Goal: Task Accomplishment & Management: Manage account settings

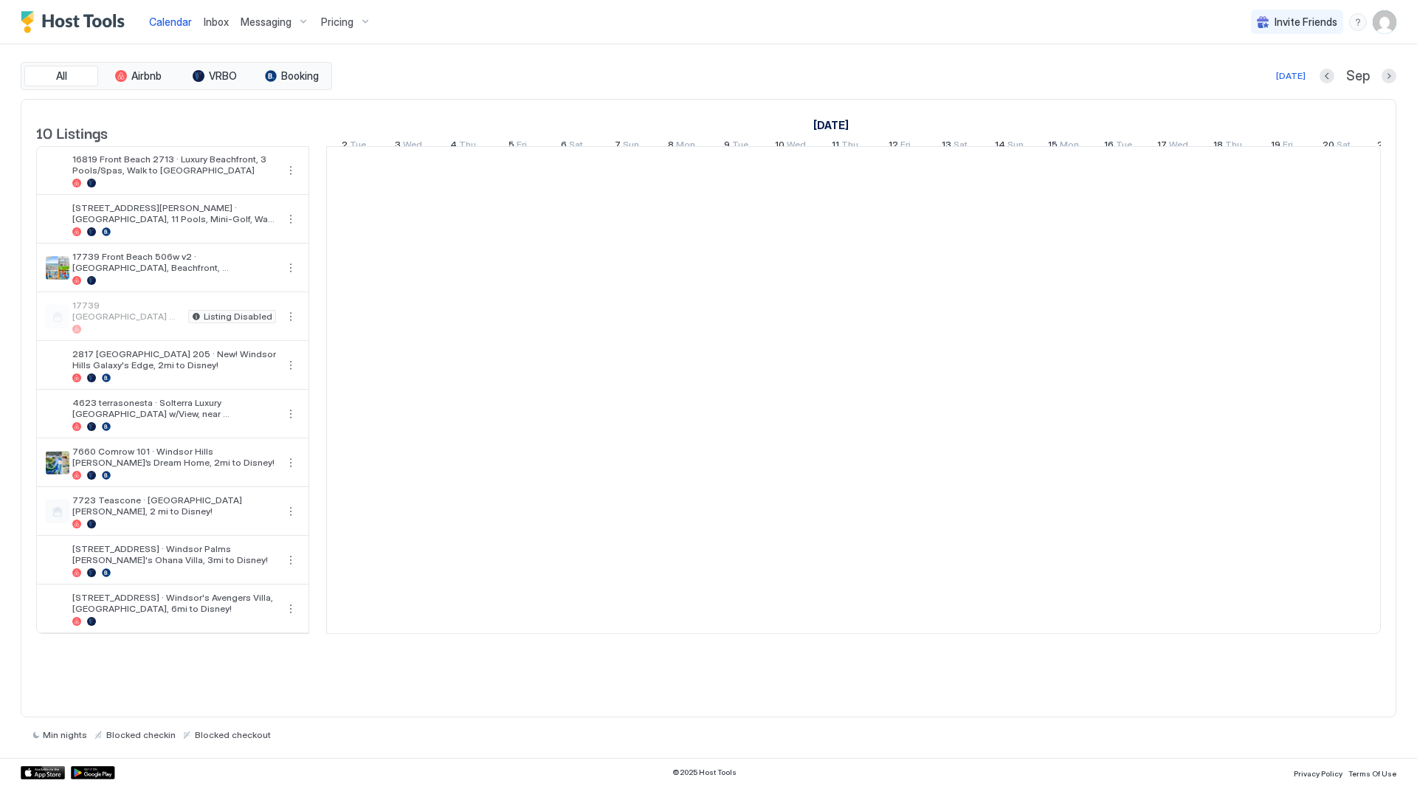
scroll to position [0, 820]
click at [323, 22] on span "Pricing" at bounding box center [337, 22] width 32 height 13
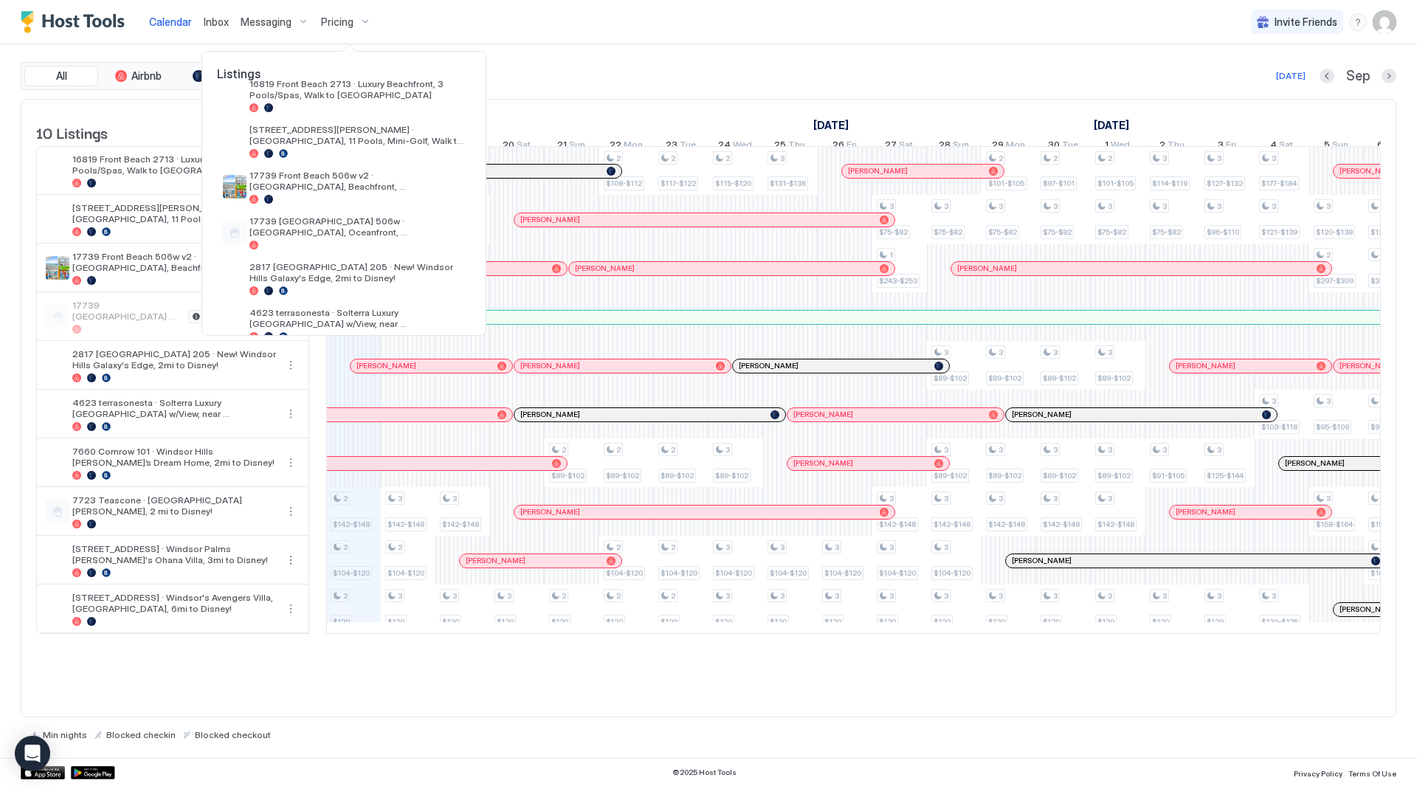
scroll to position [0, 0]
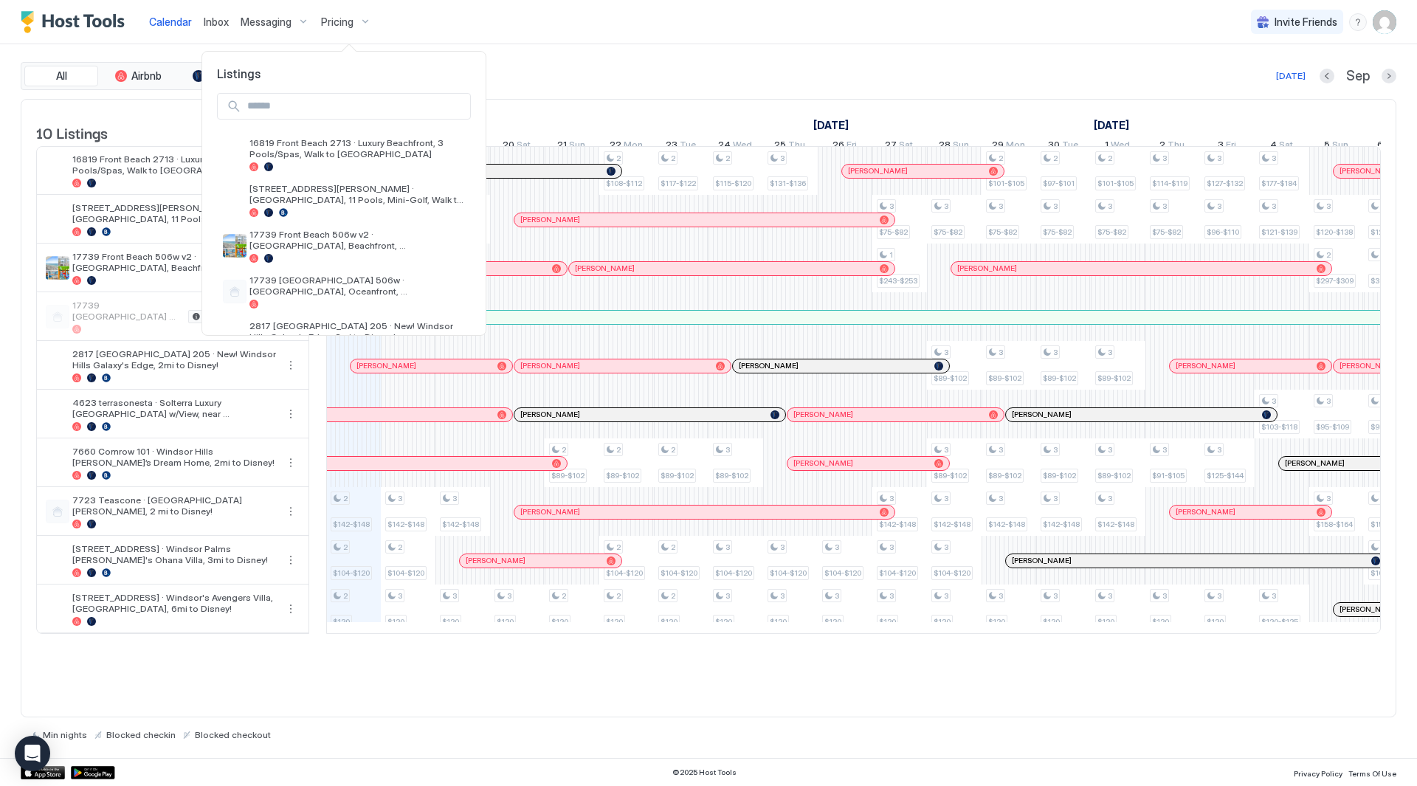
click at [1386, 21] on div at bounding box center [708, 393] width 1417 height 786
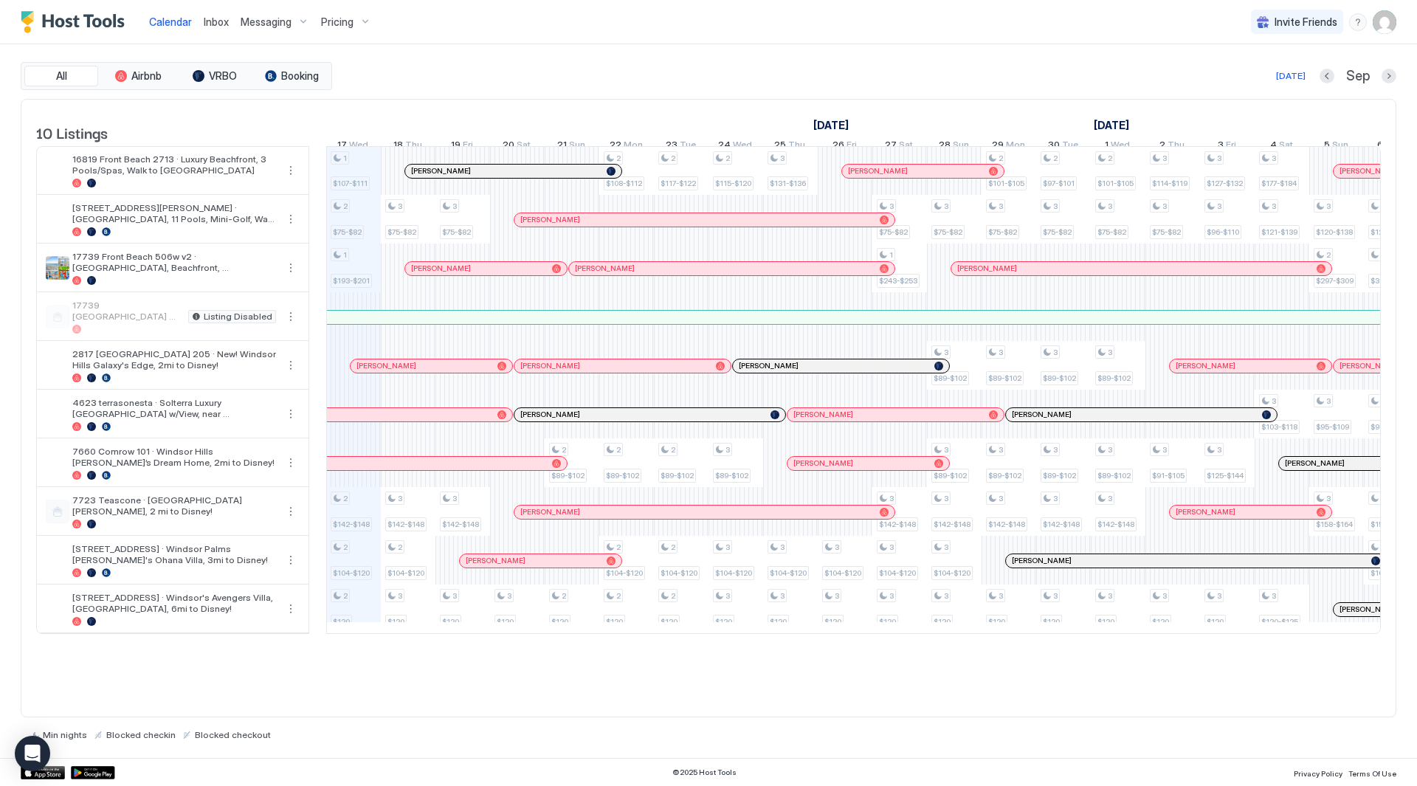
click at [1380, 23] on img "User profile" at bounding box center [1385, 22] width 24 height 24
click at [1321, 85] on div "Settings" at bounding box center [1302, 83] width 188 height 26
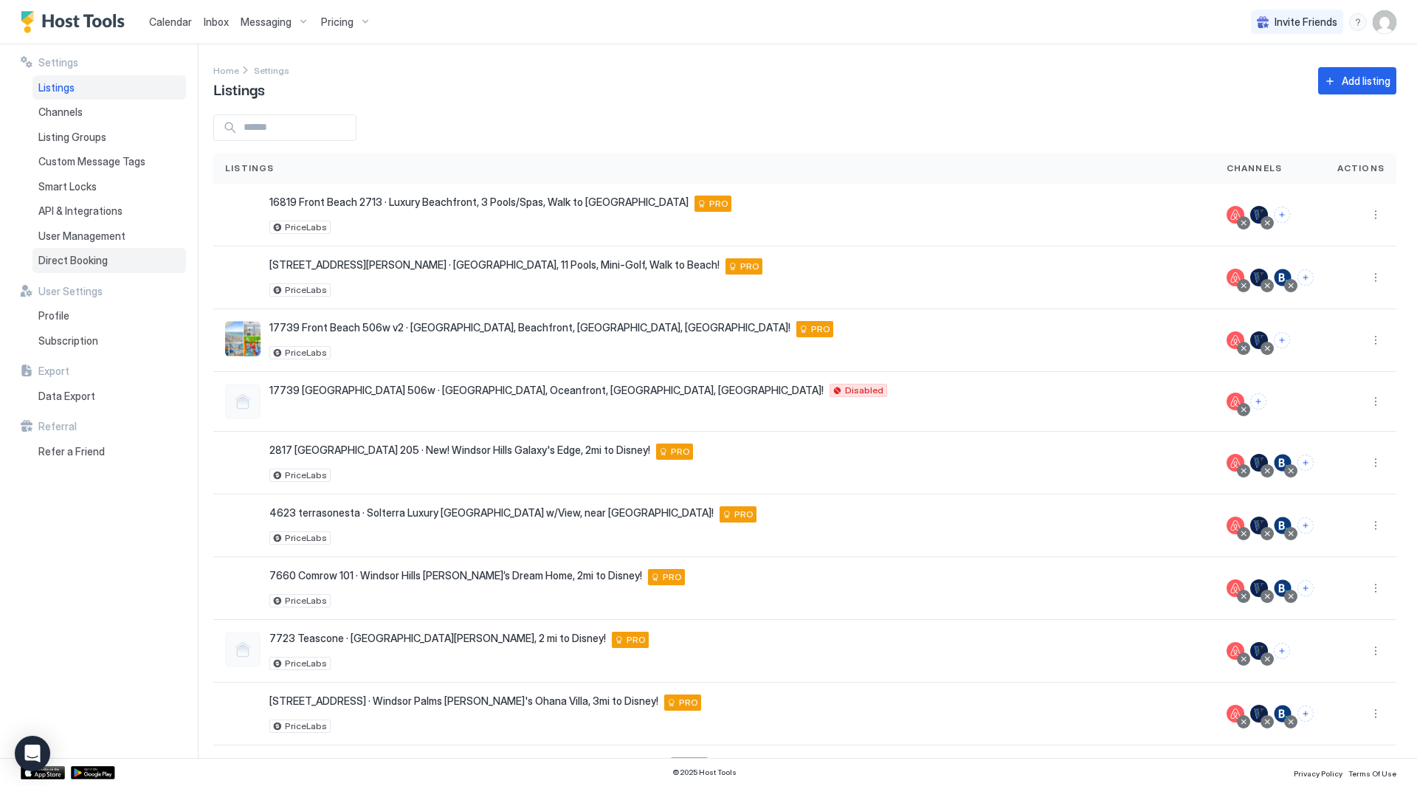
click at [96, 260] on span "Direct Booking" at bounding box center [72, 260] width 69 height 13
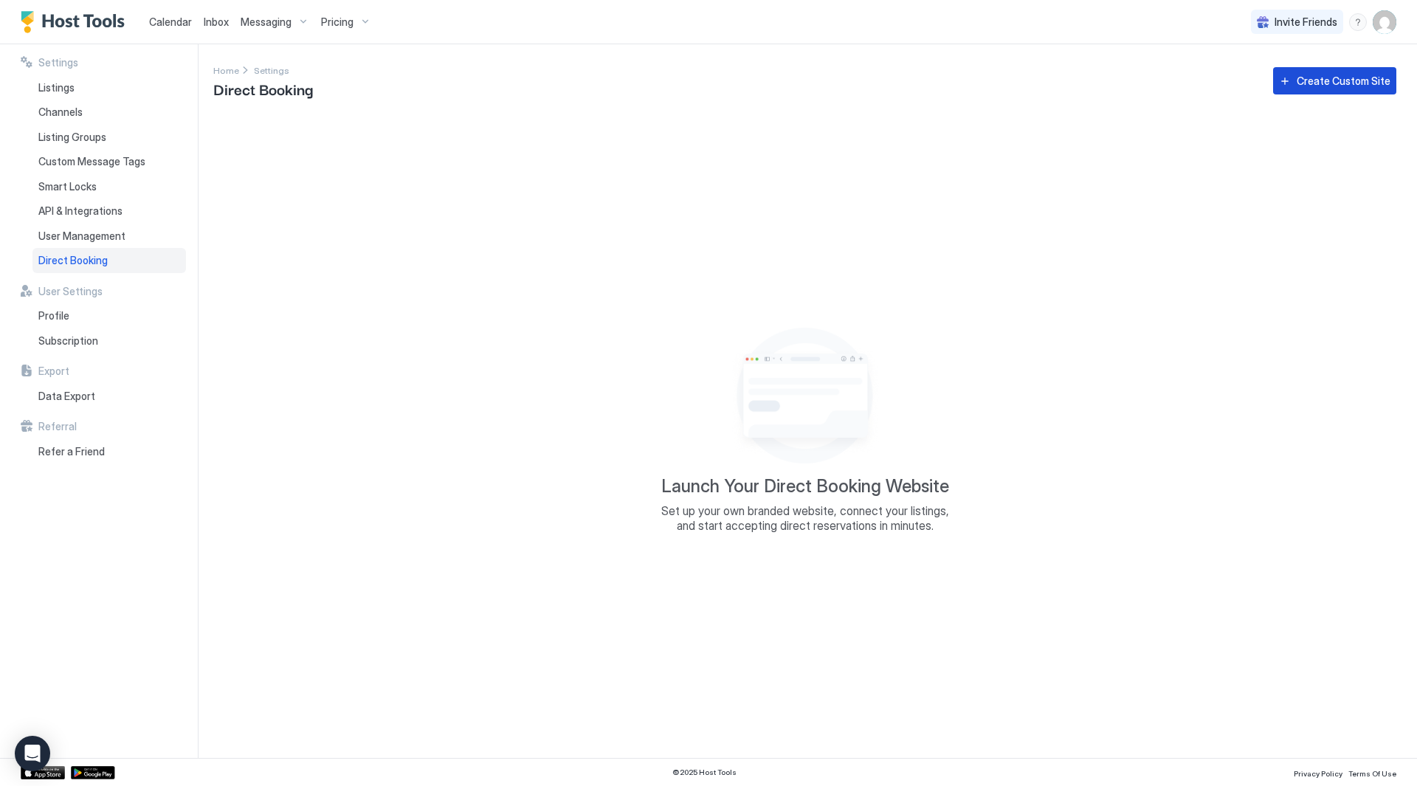
click at [1377, 78] on div "Create Custom Site" at bounding box center [1344, 81] width 94 height 16
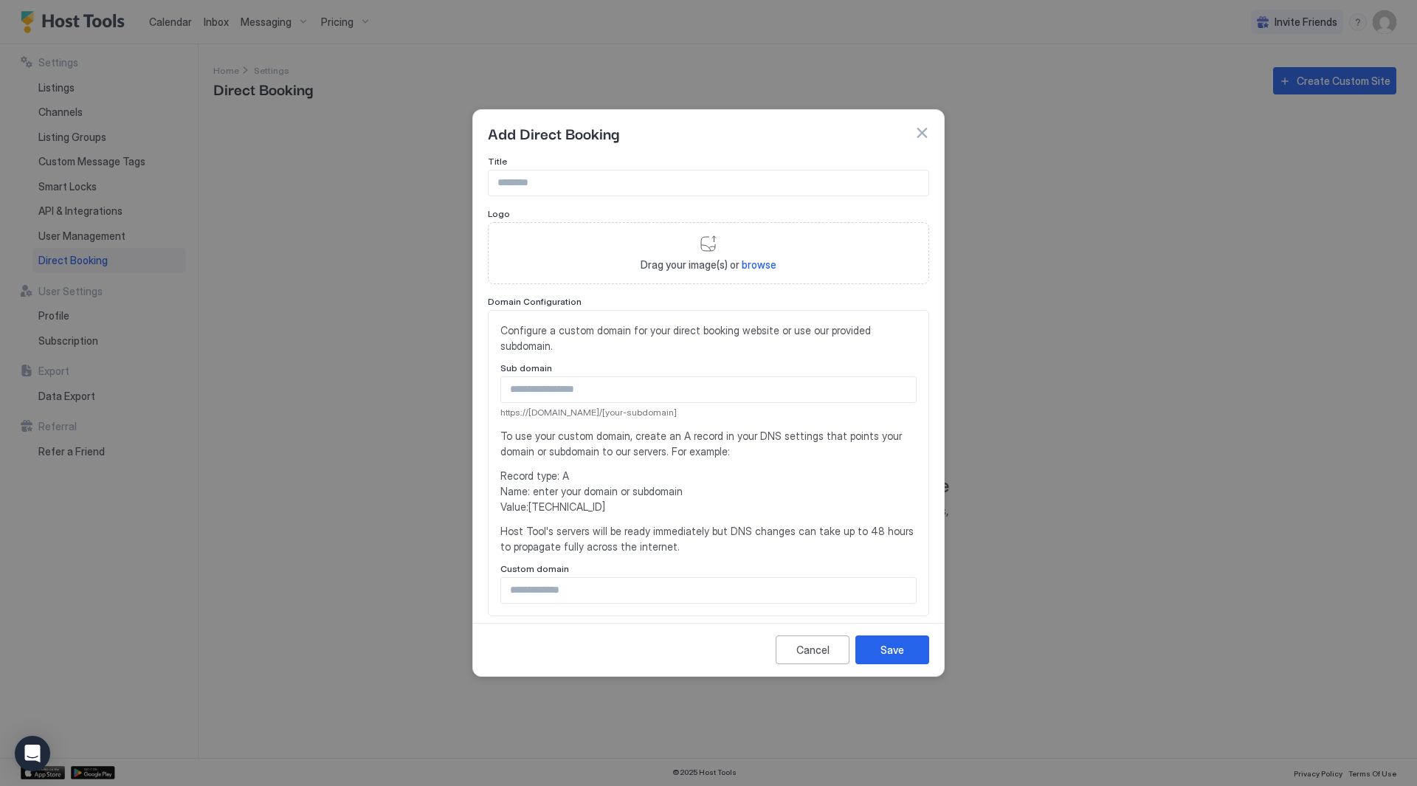
click at [692, 171] on input "Input Field" at bounding box center [709, 183] width 440 height 25
click at [693, 182] on input "Input Field" at bounding box center [709, 183] width 440 height 25
drag, startPoint x: 671, startPoint y: 353, endPoint x: 549, endPoint y: 322, distance: 126.4
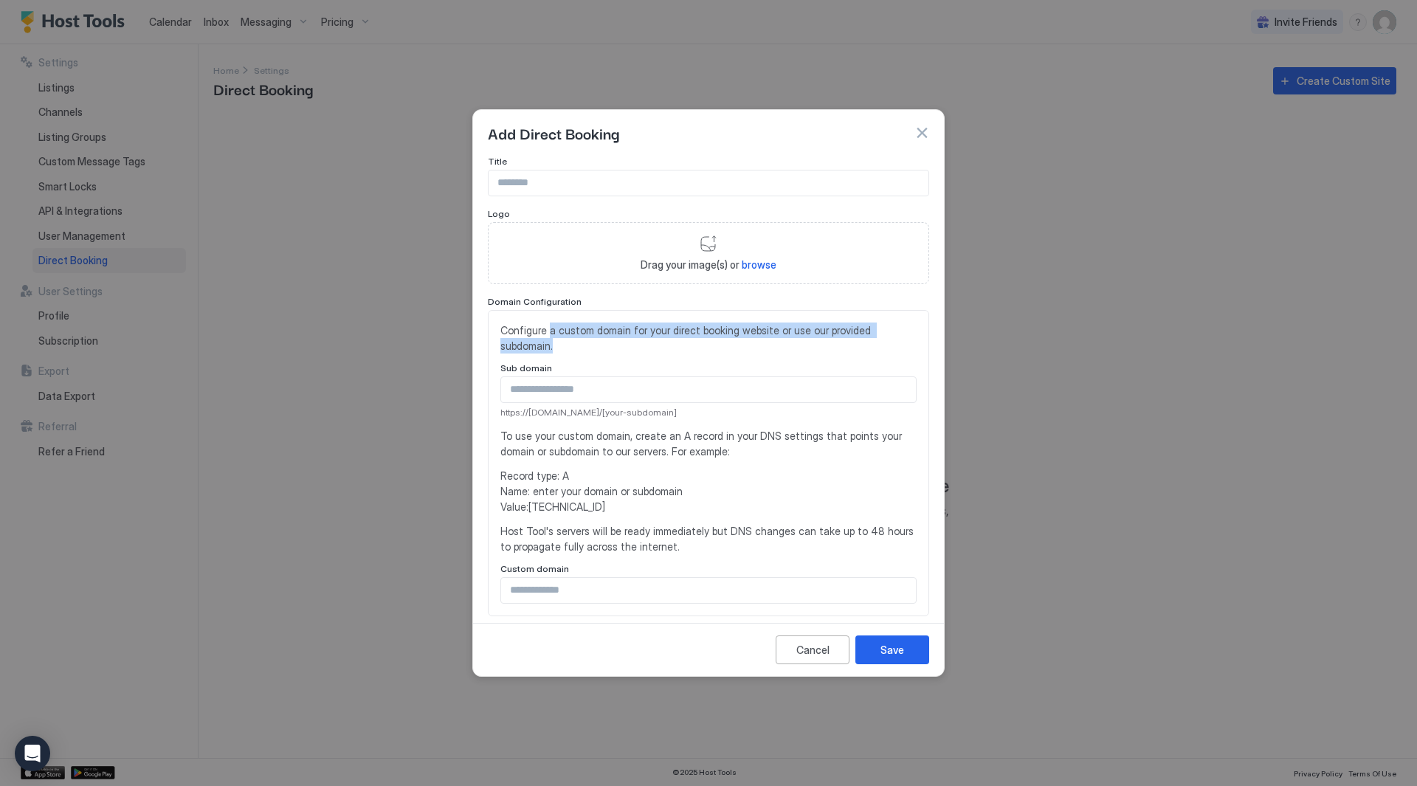
click at [549, 323] on span "Configure a custom domain for your direct booking website or use our provided s…" at bounding box center [709, 338] width 416 height 31
drag, startPoint x: 539, startPoint y: 322, endPoint x: 691, endPoint y: 331, distance: 152.3
click at [691, 331] on span "Configure a custom domain for your direct booking website or use our provided s…" at bounding box center [709, 338] width 416 height 31
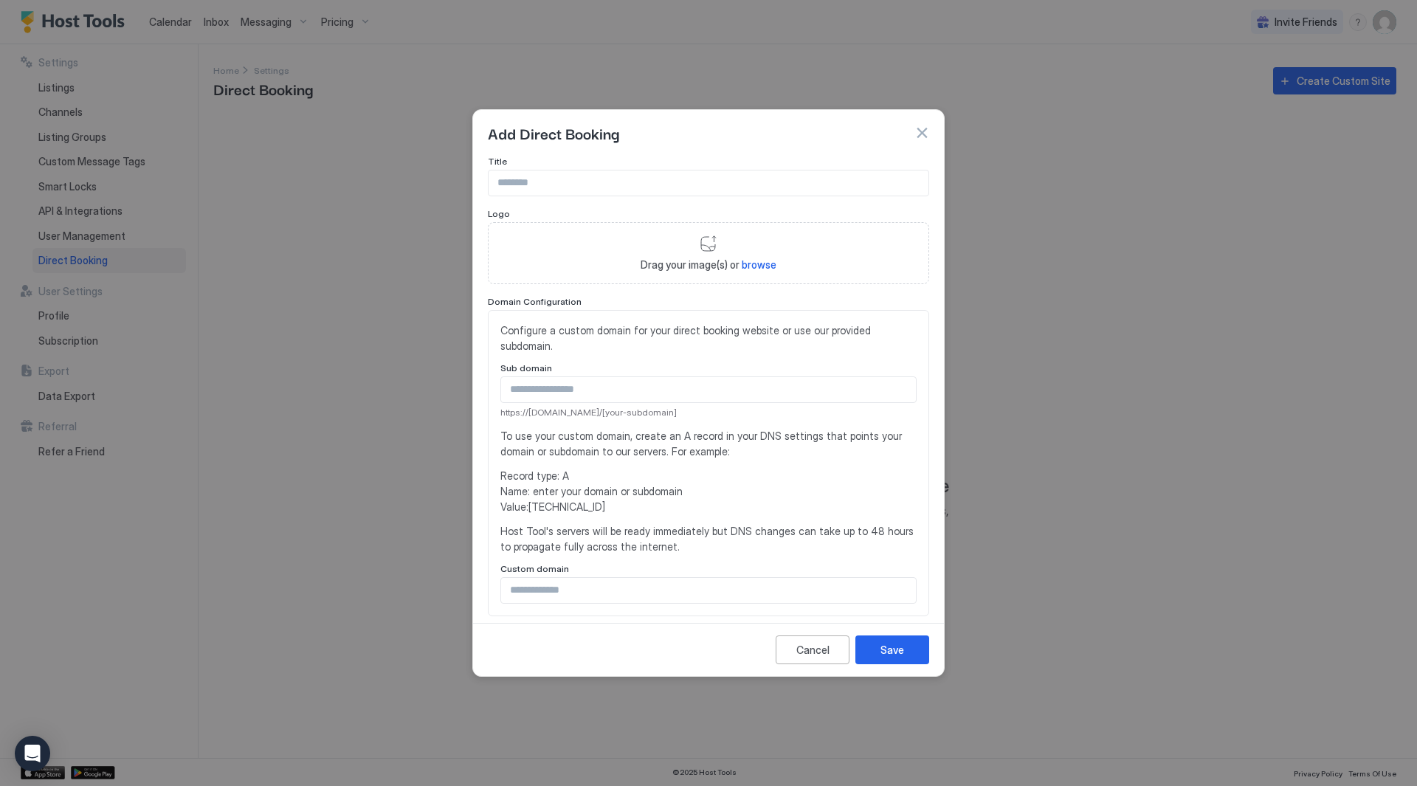
scroll to position [74, 0]
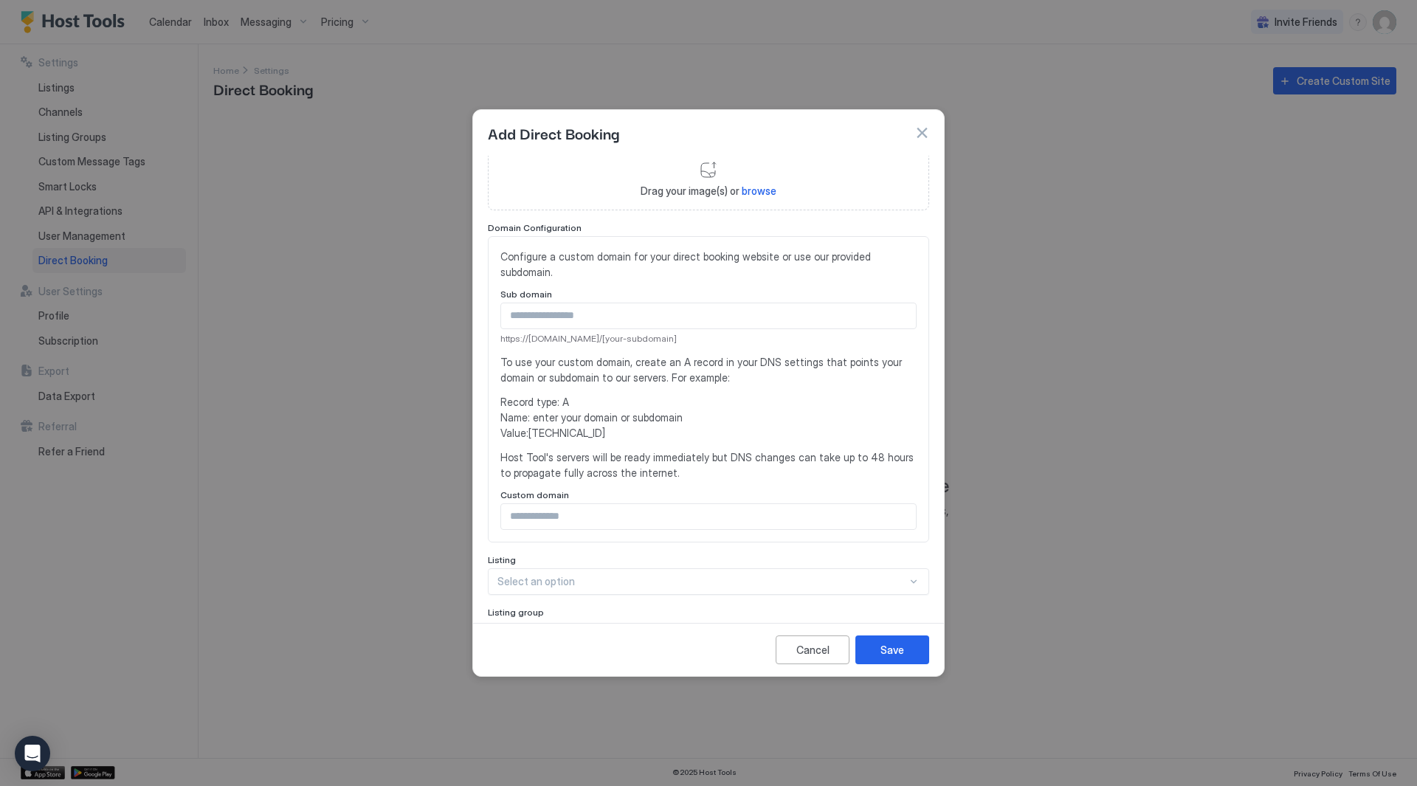
click at [702, 309] on input "Input Field" at bounding box center [708, 315] width 415 height 25
drag, startPoint x: 708, startPoint y: 379, endPoint x: 660, endPoint y: 376, distance: 48.0
click at [660, 376] on span "To use your custom domain, create an A record in your DNS settings that points …" at bounding box center [709, 369] width 416 height 31
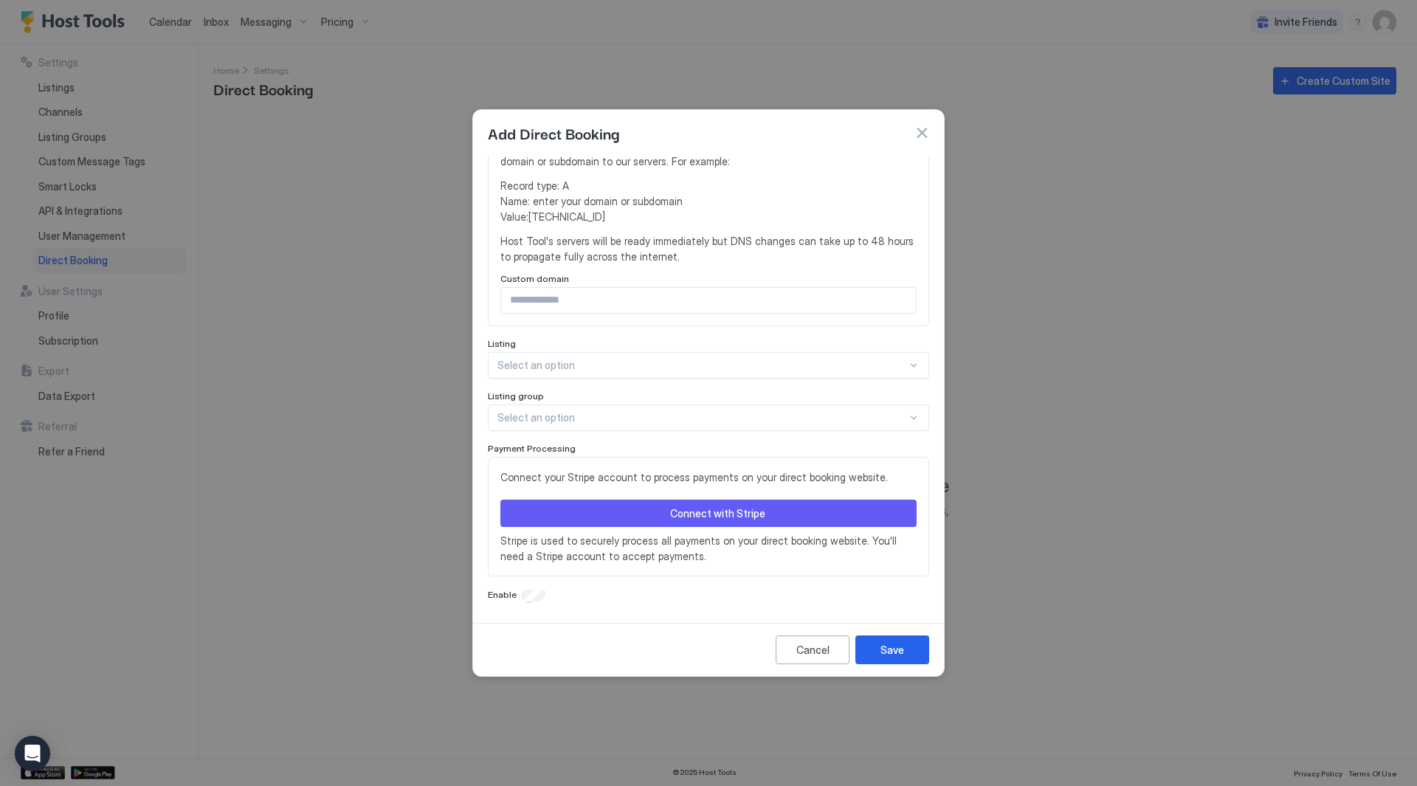
scroll to position [291, 0]
drag, startPoint x: 699, startPoint y: 257, endPoint x: 698, endPoint y: 240, distance: 17.0
click at [698, 240] on div "Configure a custom domain for your direct booking website or use our provided s…" at bounding box center [709, 172] width 416 height 281
click at [699, 238] on span "Host Tool's servers will be ready immediately but DNS changes can take up to 48…" at bounding box center [709, 248] width 416 height 31
click at [908, 369] on div at bounding box center [914, 365] width 12 height 12
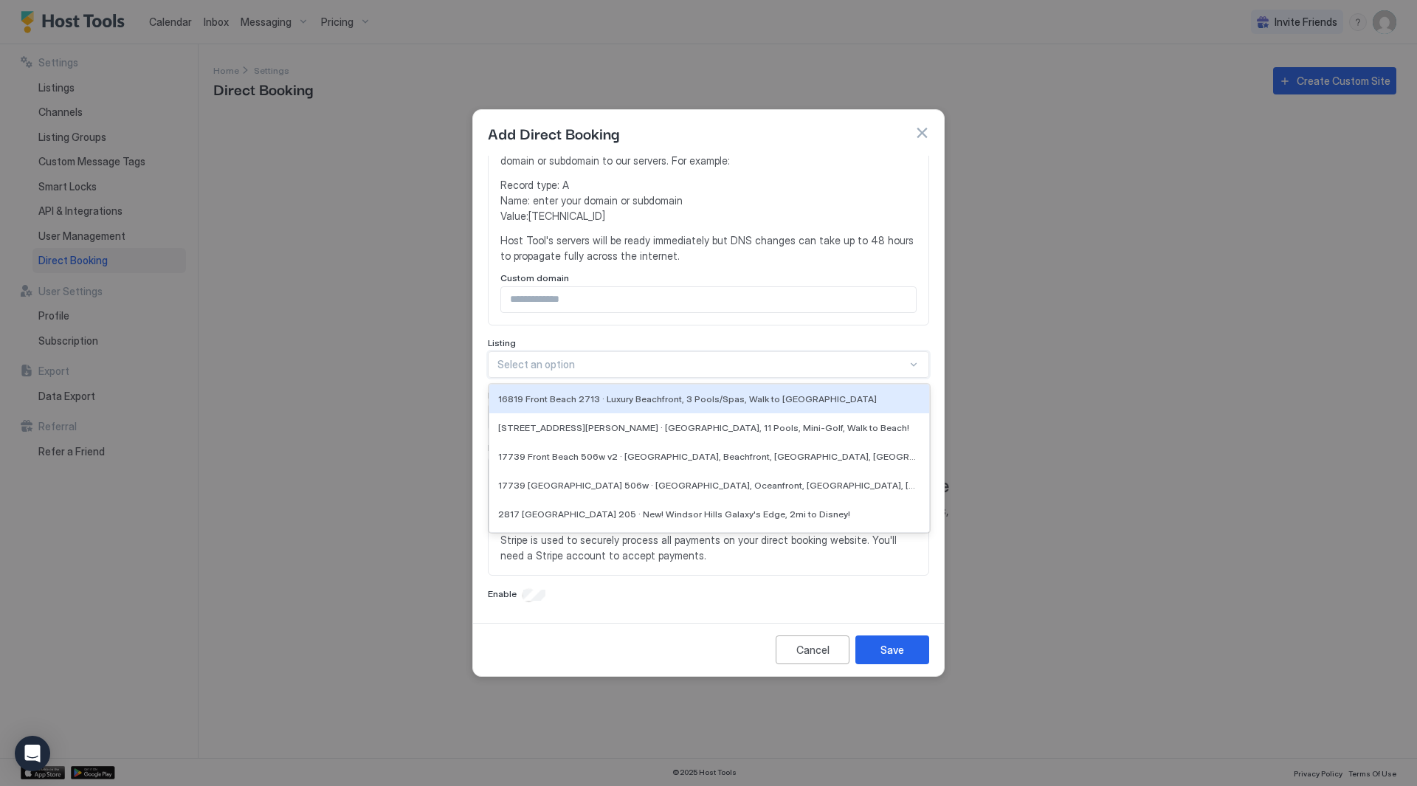
click at [908, 365] on div at bounding box center [914, 365] width 12 height 12
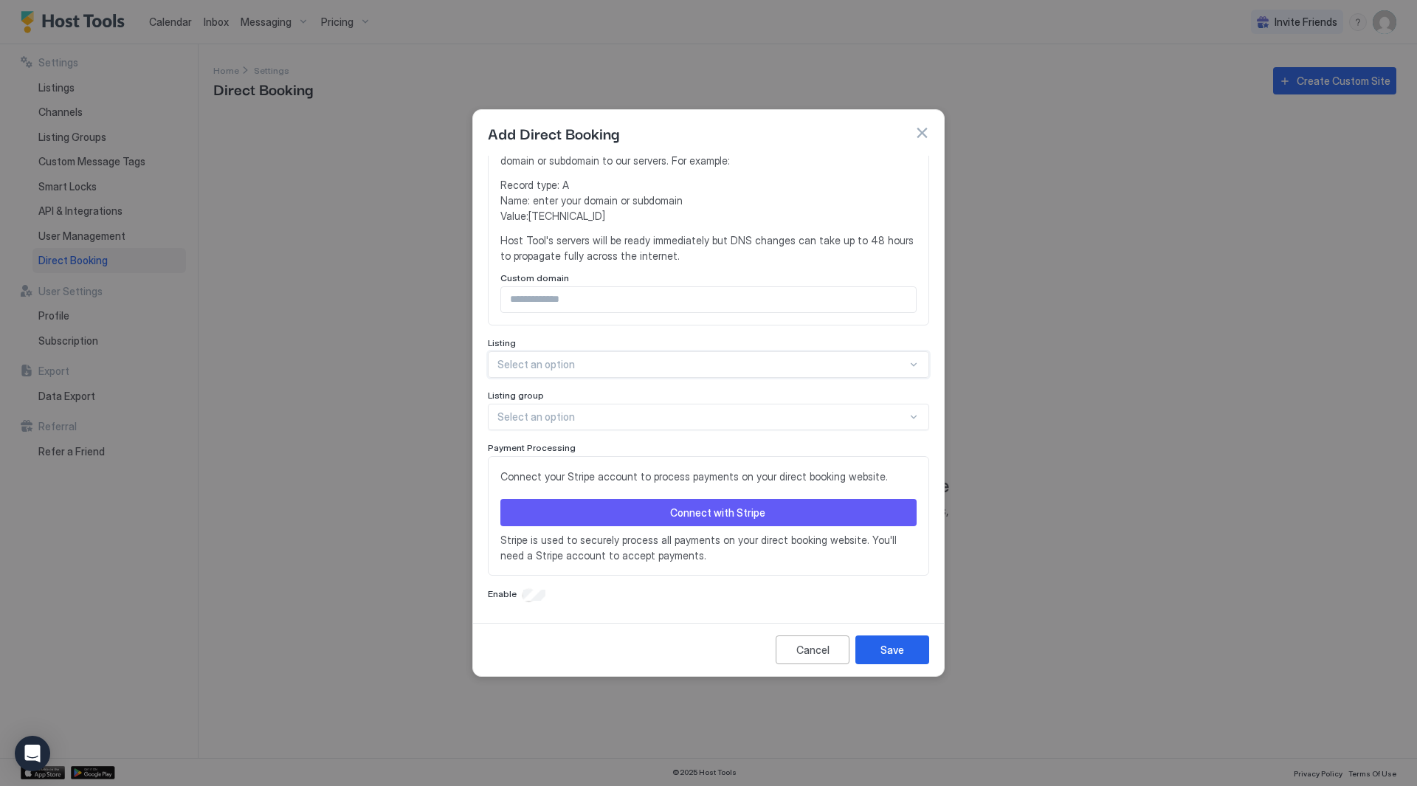
click at [889, 427] on div "Select an option" at bounding box center [708, 417] width 441 height 27
click at [889, 425] on div "Select an option" at bounding box center [708, 417] width 441 height 27
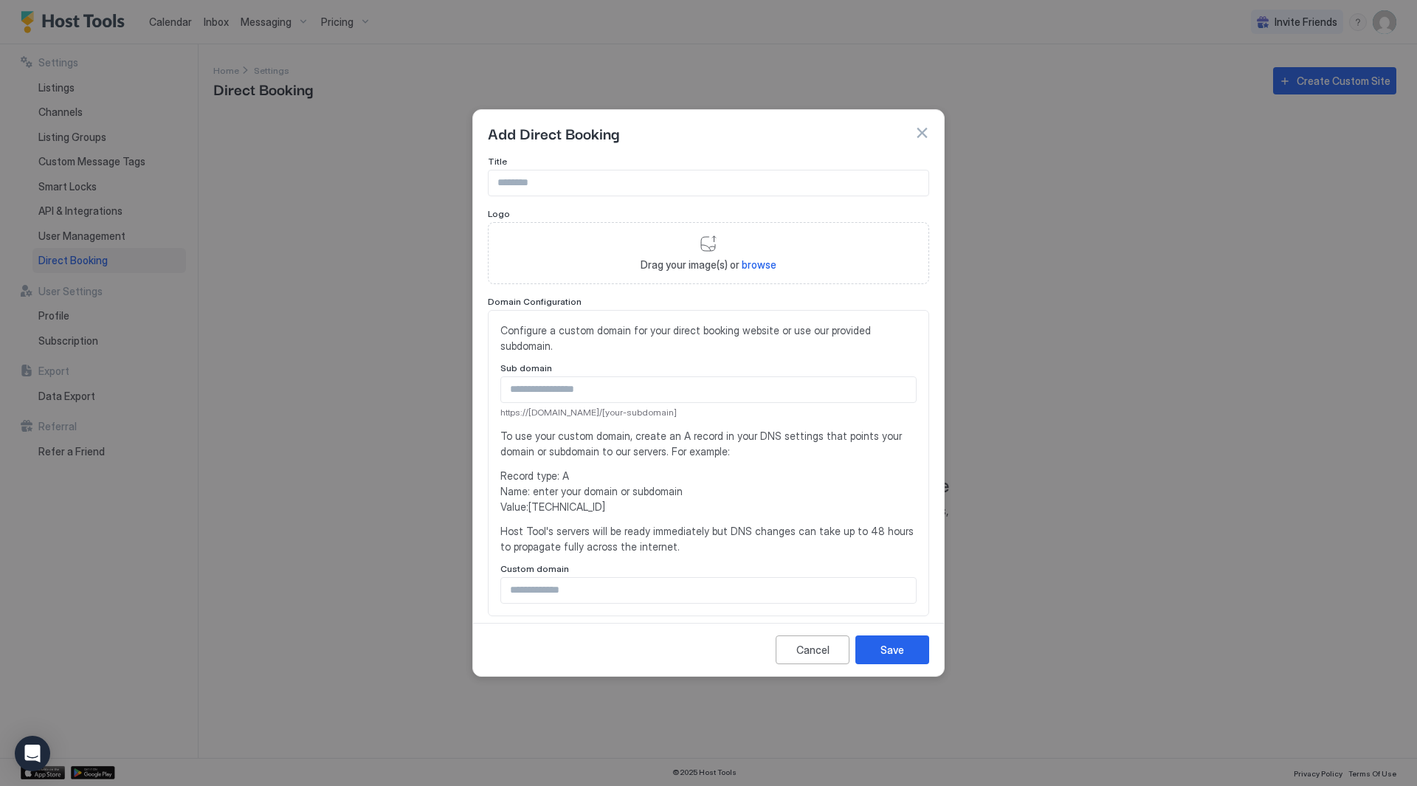
click at [927, 131] on button "button" at bounding box center [922, 132] width 15 height 15
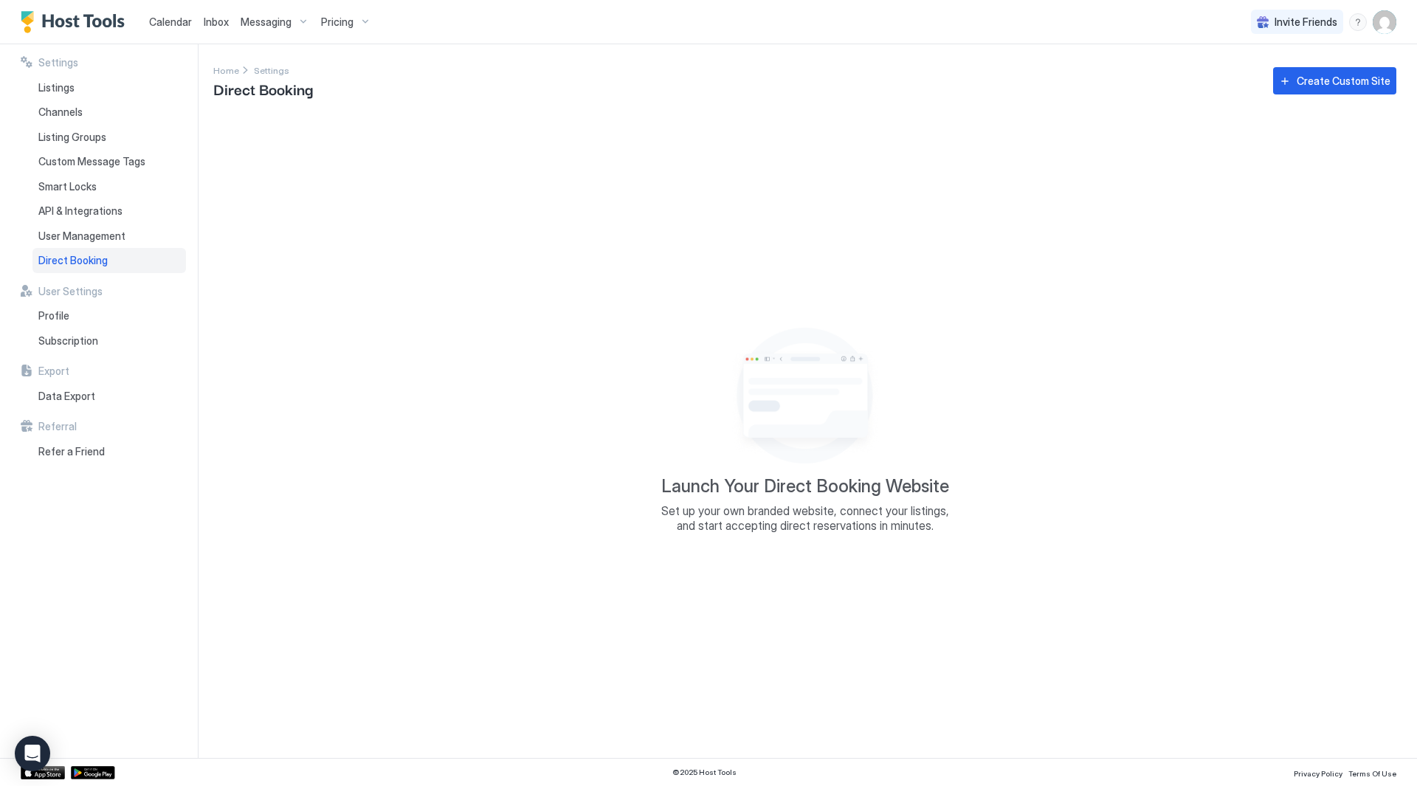
click at [1388, 30] on img "User profile" at bounding box center [1385, 22] width 24 height 24
drag, startPoint x: 1322, startPoint y: 77, endPoint x: 613, endPoint y: 76, distance: 709.4
click at [613, 76] on div "RC [PERSON_NAME] Active Settings Logout" at bounding box center [708, 393] width 1417 height 786
click at [532, 76] on div at bounding box center [708, 393] width 1417 height 786
click at [295, 14] on div "Messaging" at bounding box center [275, 22] width 80 height 25
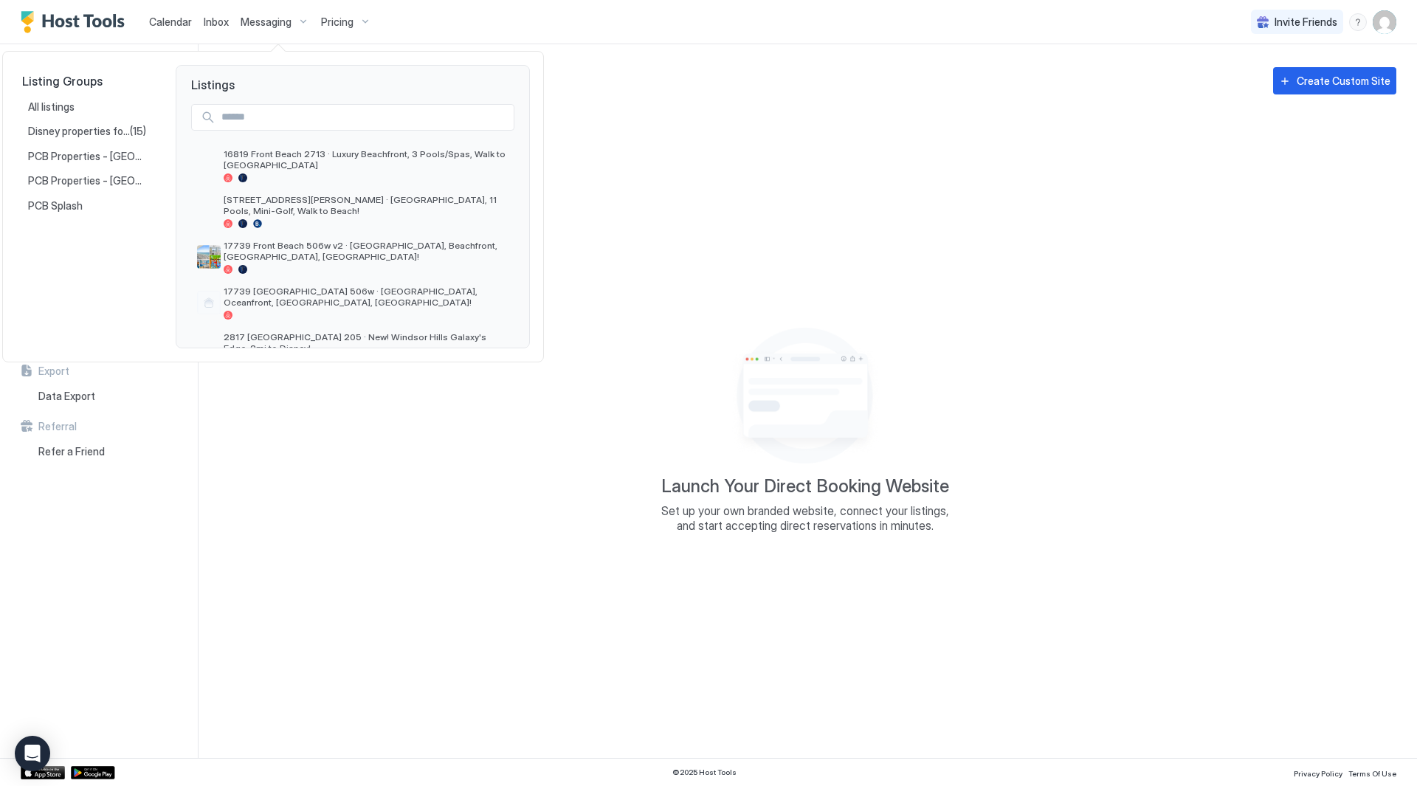
click at [295, 16] on div at bounding box center [708, 393] width 1417 height 786
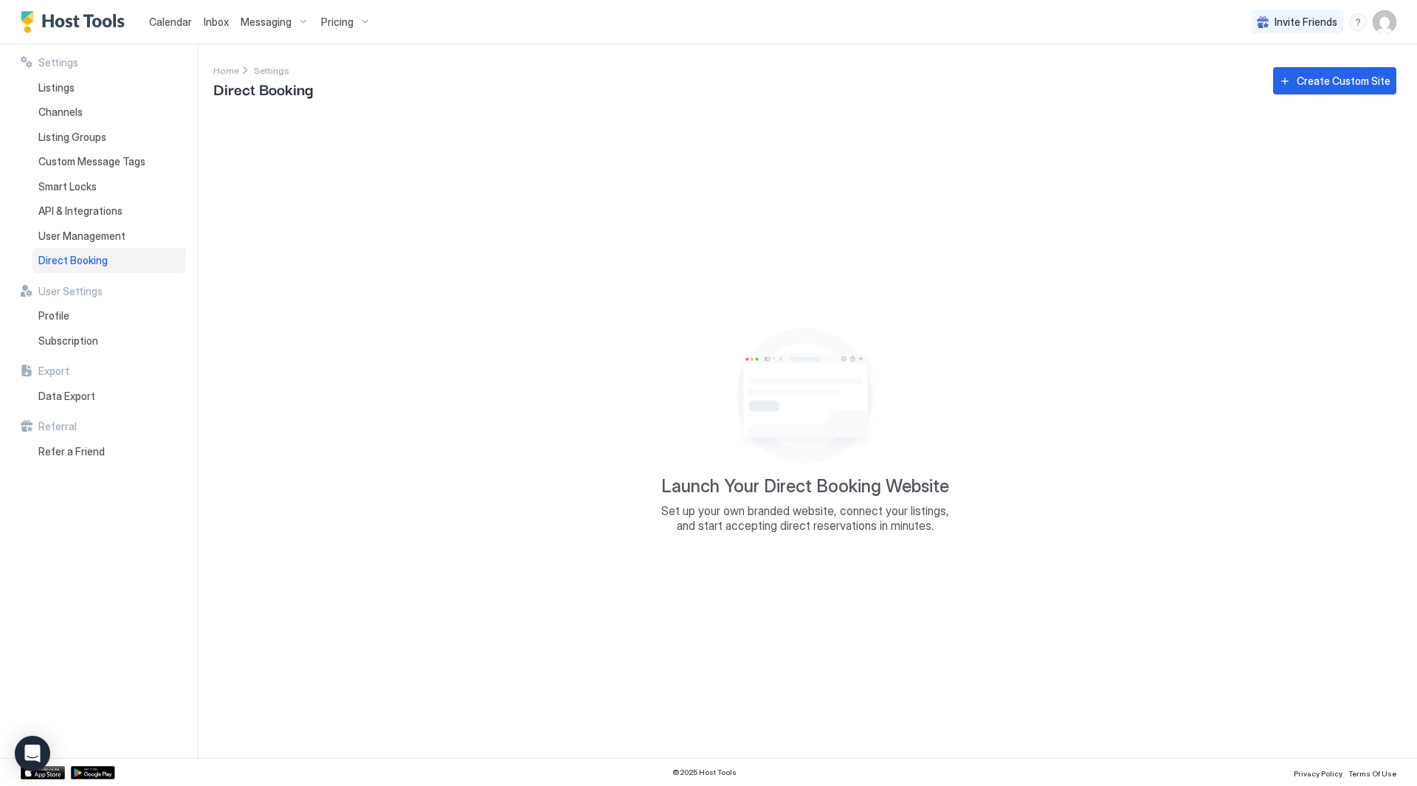
click at [317, 18] on div "Pricing" at bounding box center [346, 22] width 62 height 25
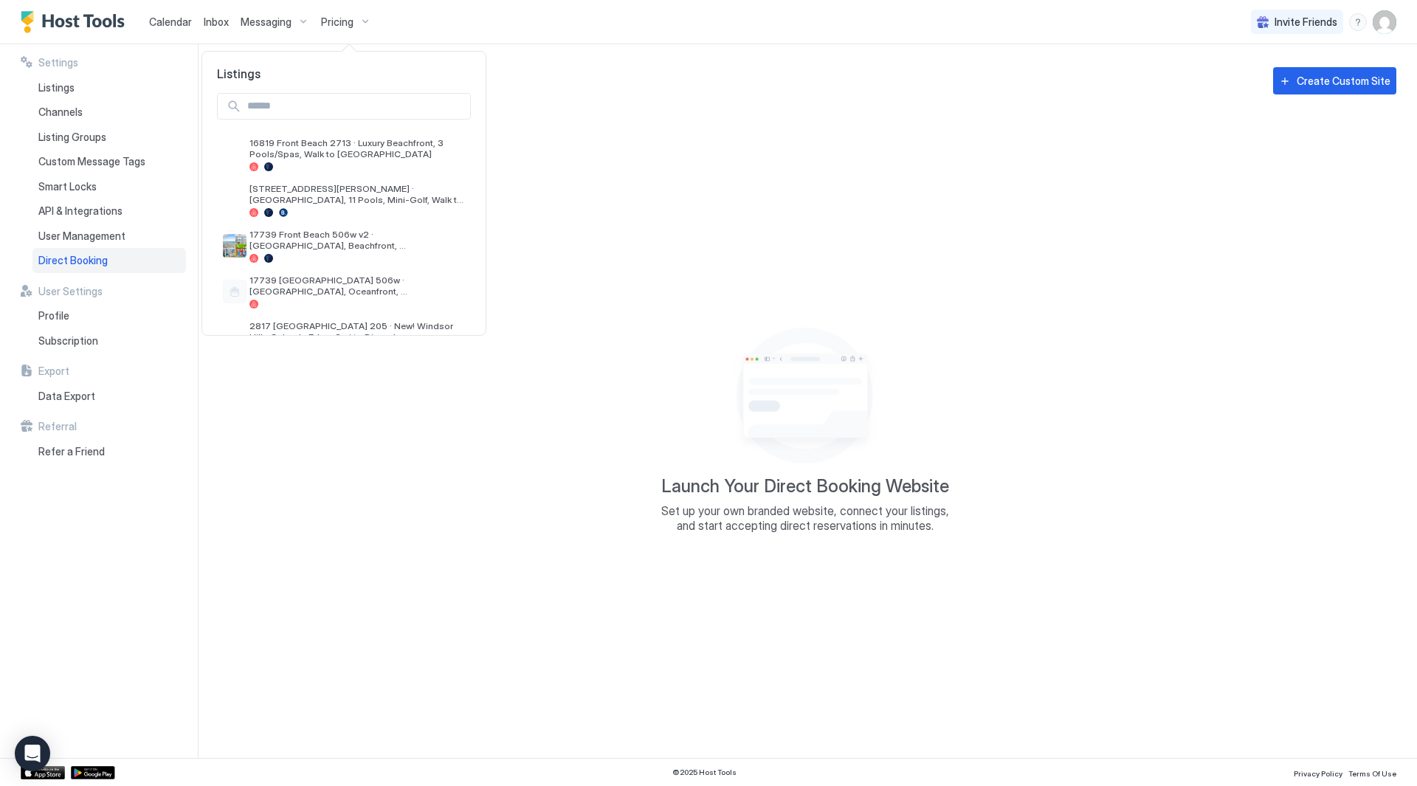
click at [317, 18] on div at bounding box center [708, 393] width 1417 height 786
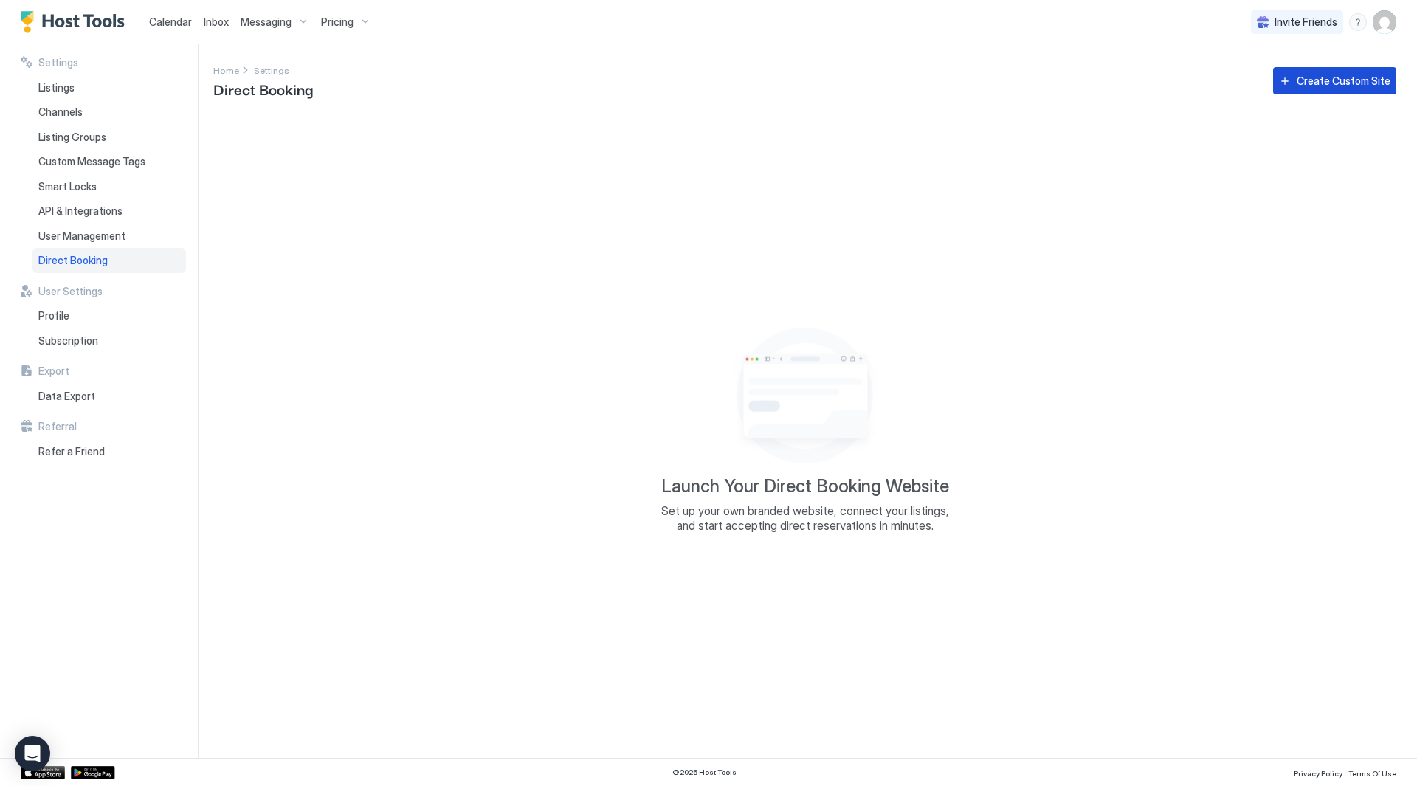
click at [1350, 68] on button "Create Custom Site" at bounding box center [1334, 80] width 123 height 27
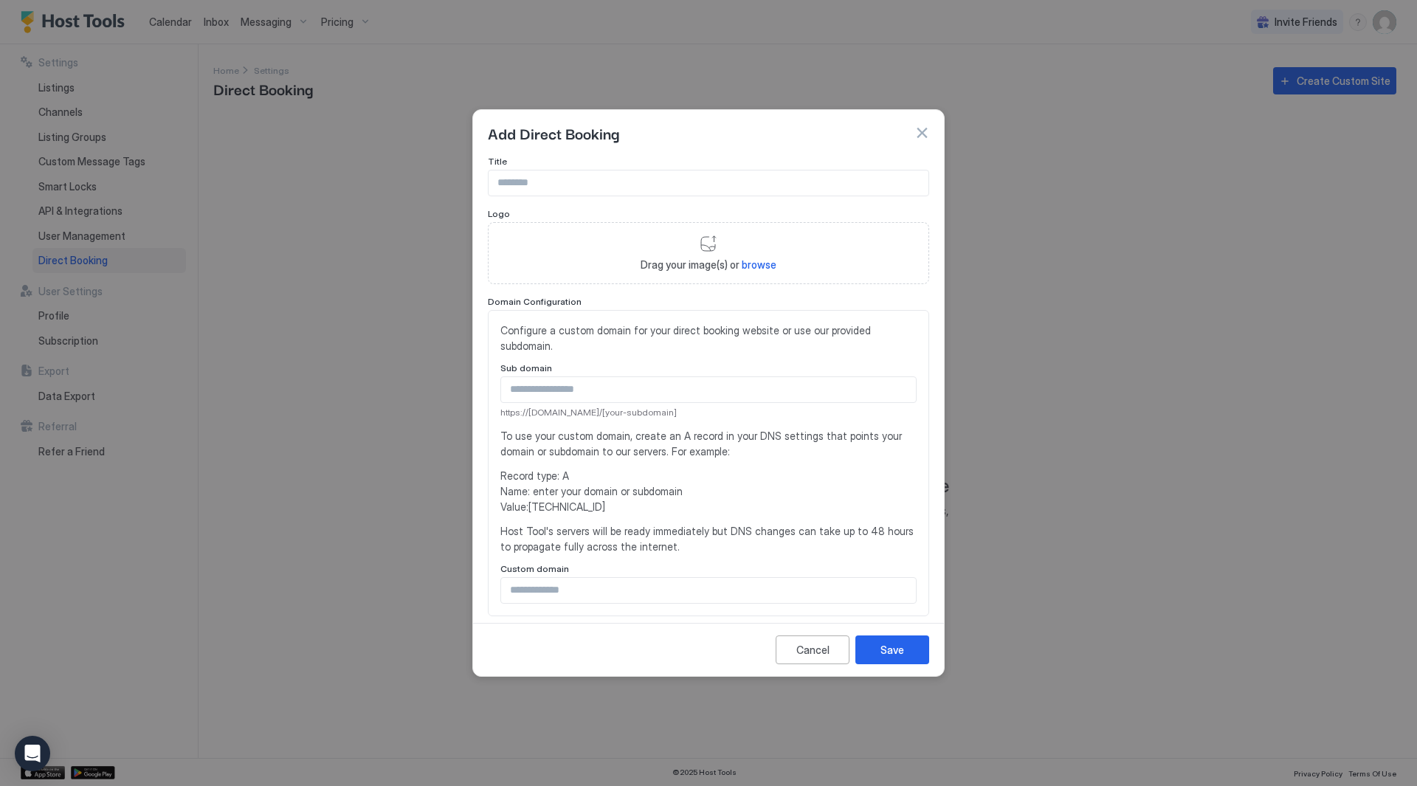
click at [721, 403] on div "https://[DOMAIN_NAME]/[your-subdomain]" at bounding box center [709, 397] width 416 height 43
click at [732, 388] on input "Input Field" at bounding box center [708, 389] width 415 height 25
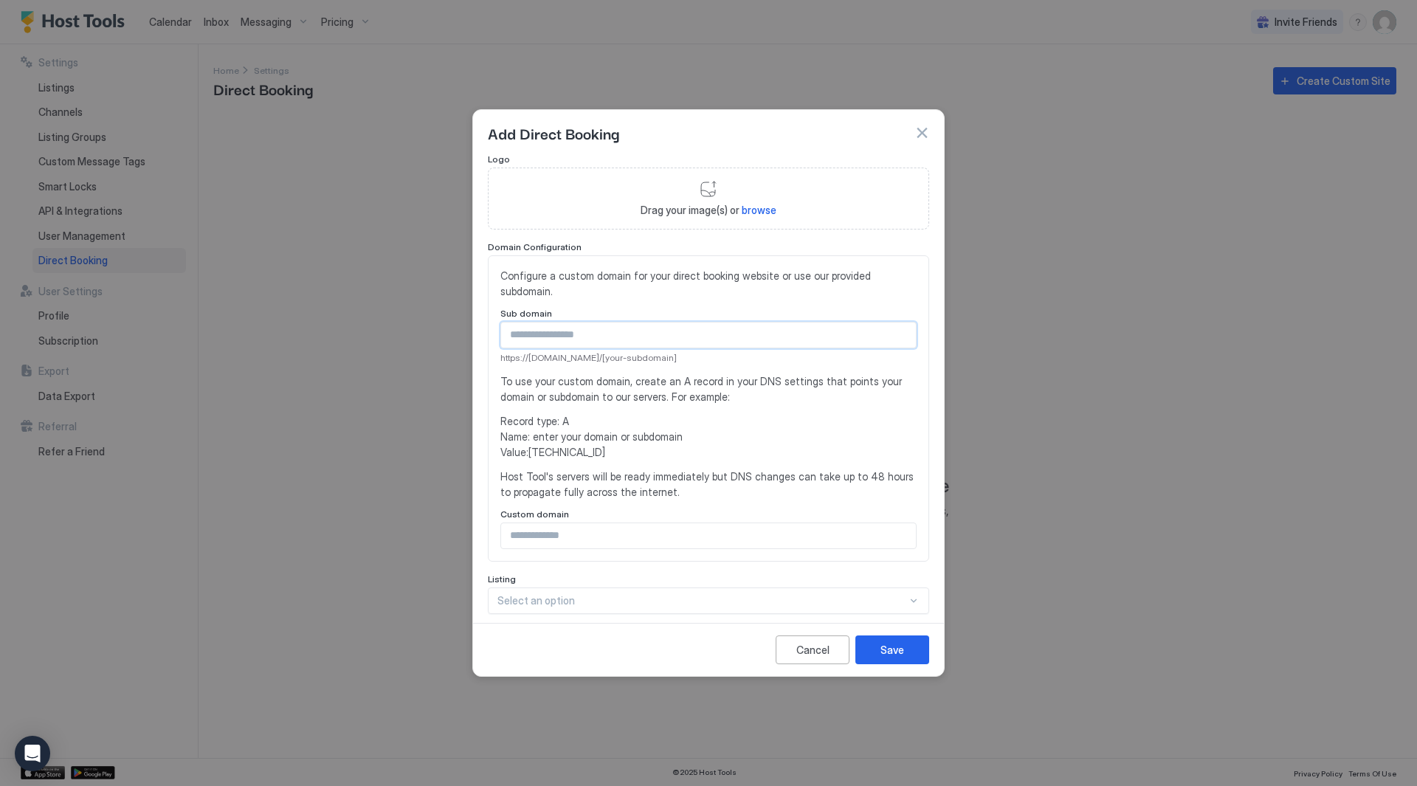
scroll to position [148, 0]
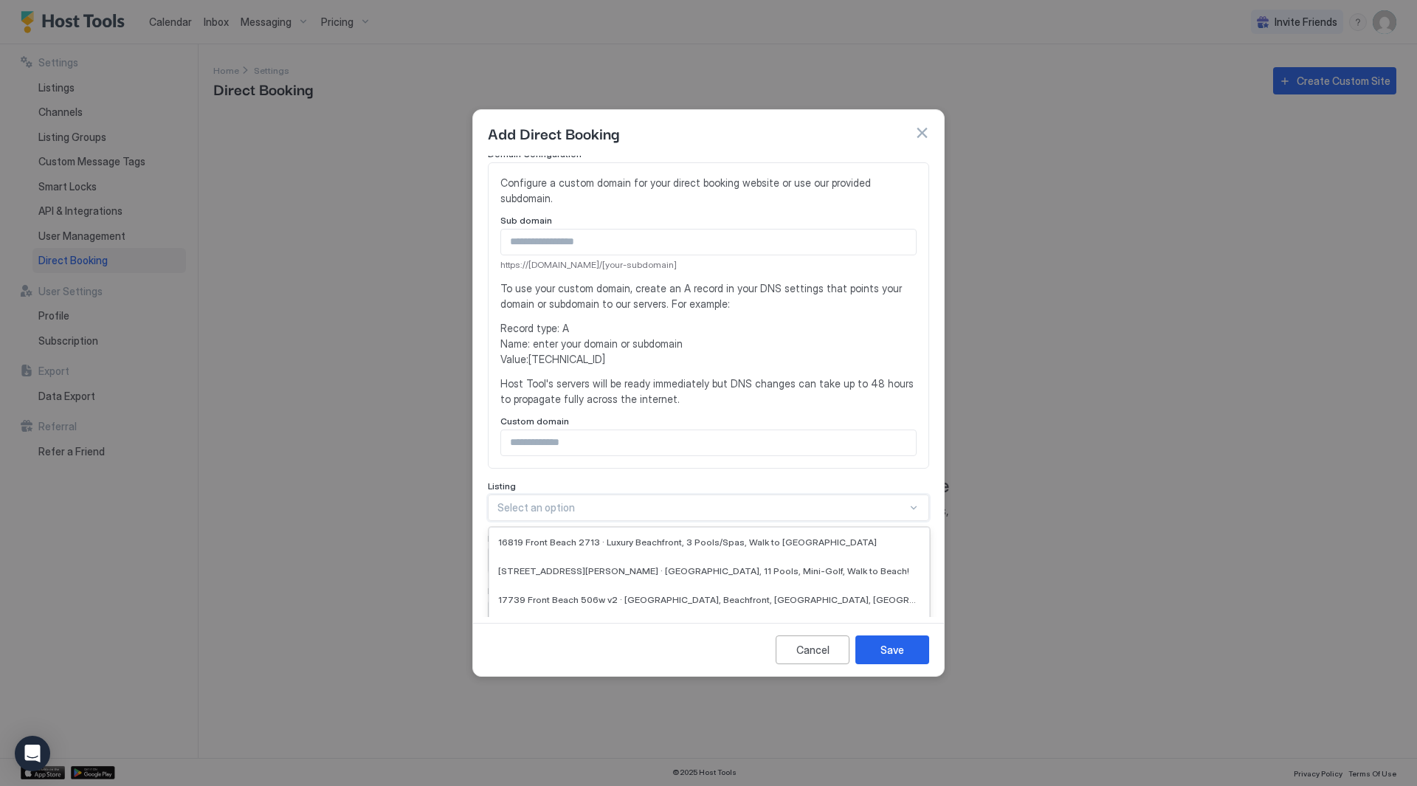
click at [663, 515] on div "10 results available. Use Up and Down to choose options, press Enter to select …" at bounding box center [708, 508] width 441 height 27
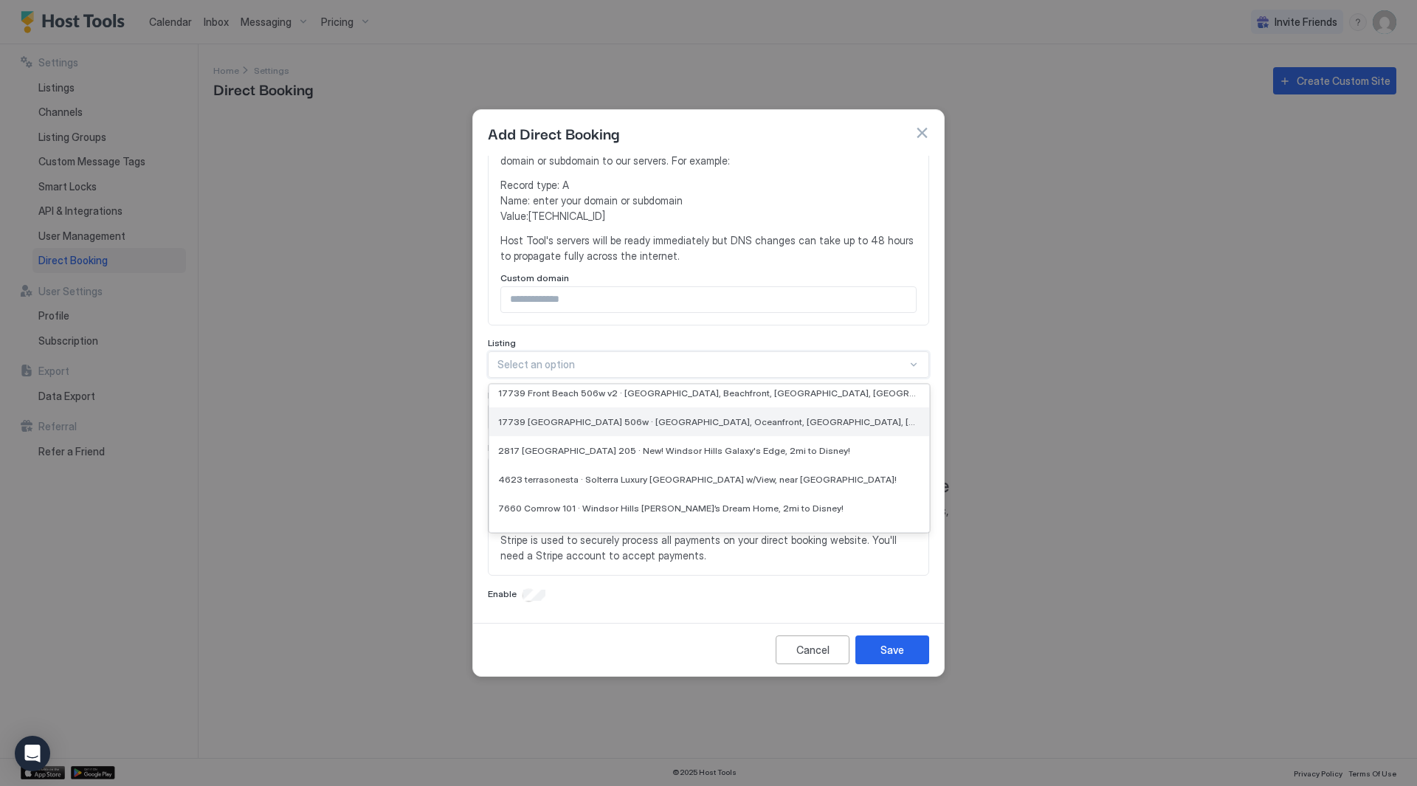
scroll to position [0, 0]
click at [667, 402] on span "16819 Front Beach 2713 · Luxury Beachfront, 3 Pools/Spas, Walk to [GEOGRAPHIC_D…" at bounding box center [687, 398] width 379 height 11
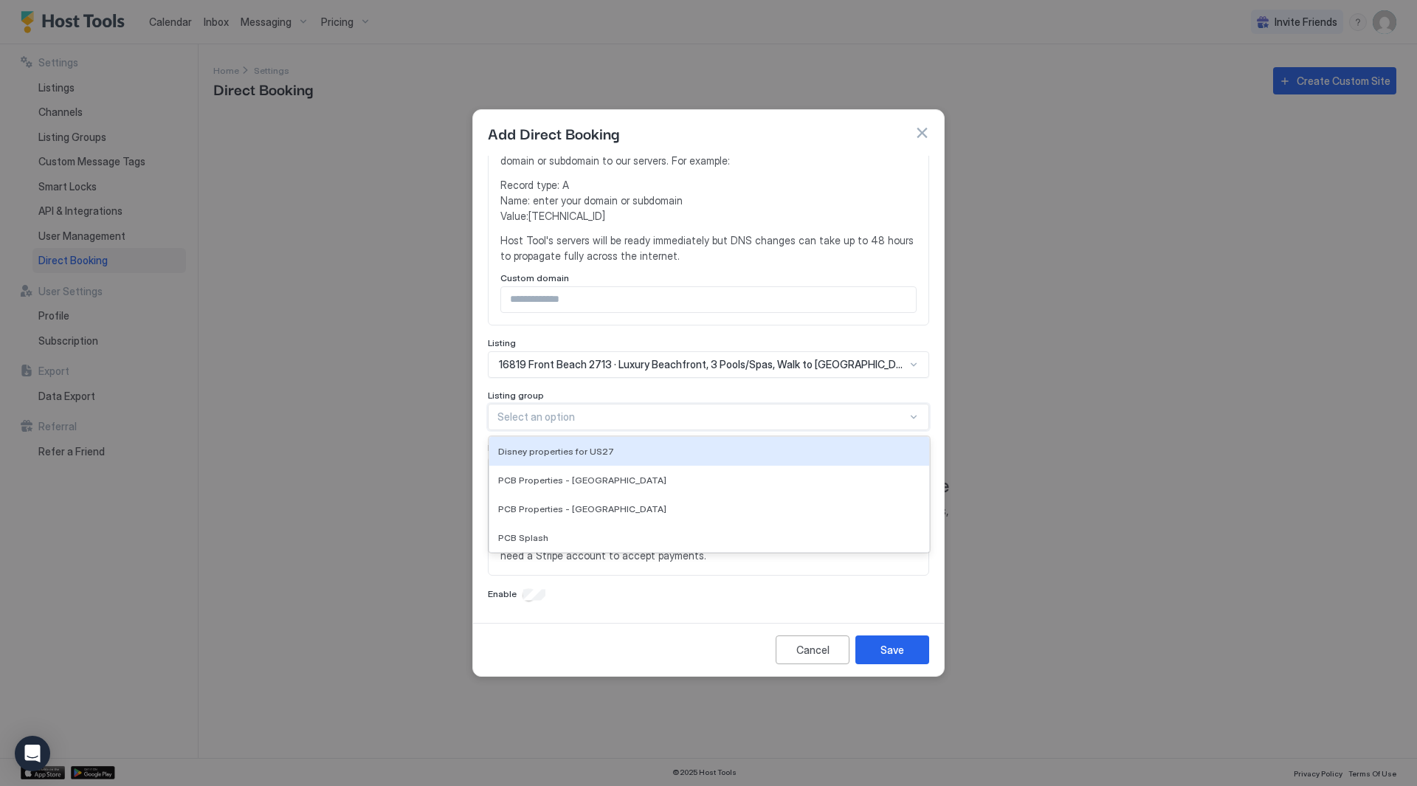
click at [683, 419] on div at bounding box center [703, 416] width 410 height 13
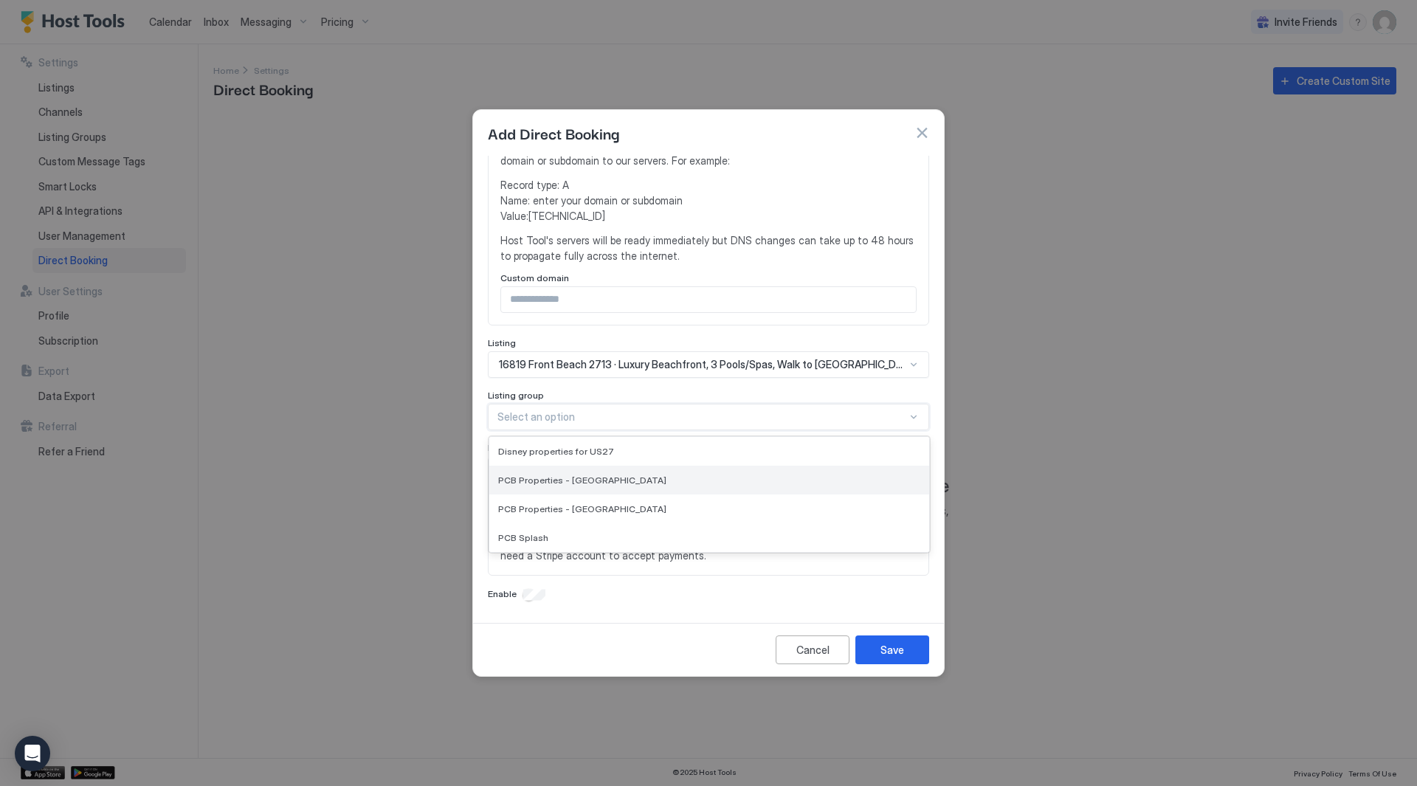
click at [688, 478] on div "PCB Properties - [GEOGRAPHIC_DATA]" at bounding box center [709, 480] width 422 height 11
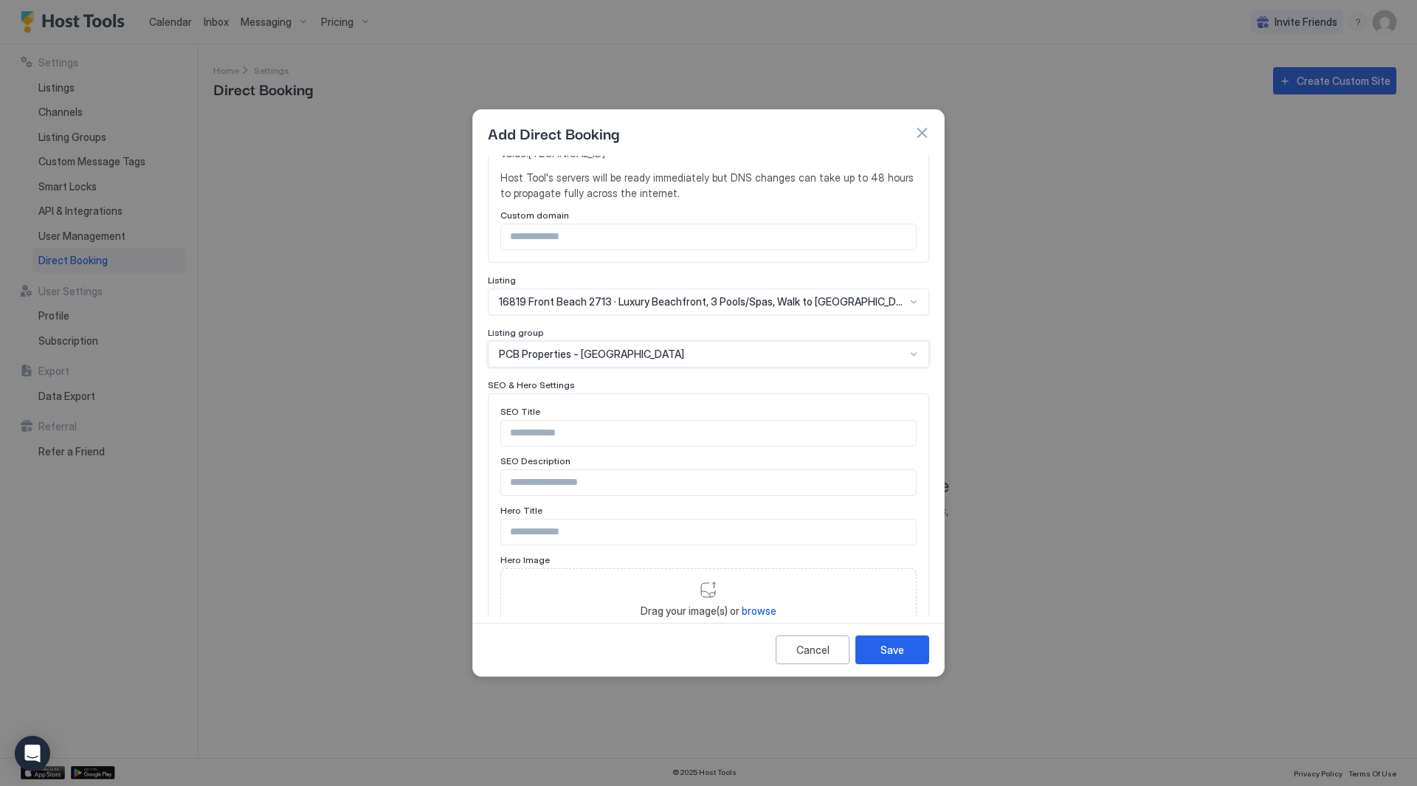
scroll to position [439, 0]
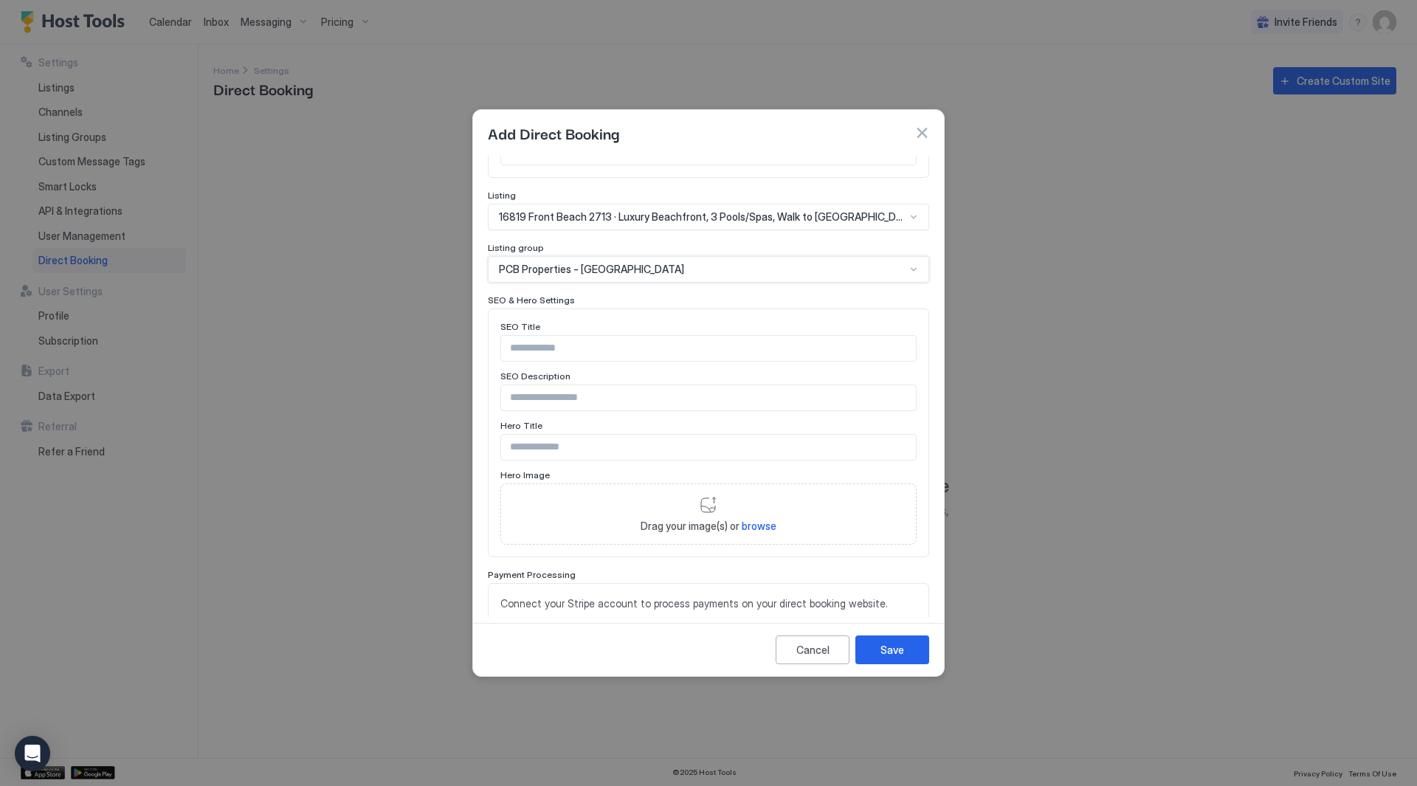
click at [642, 355] on input "Input Field" at bounding box center [708, 348] width 415 height 25
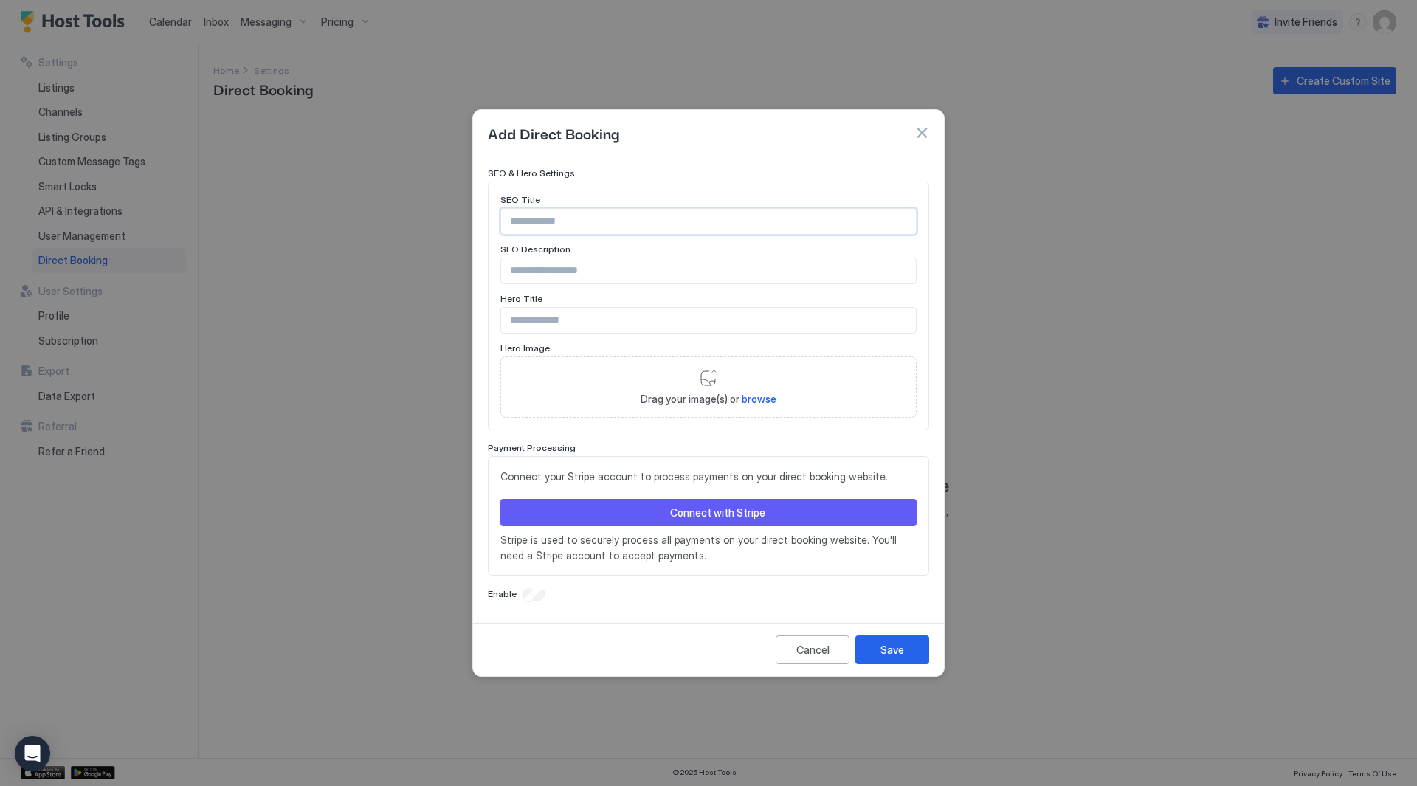
scroll to position [492, 0]
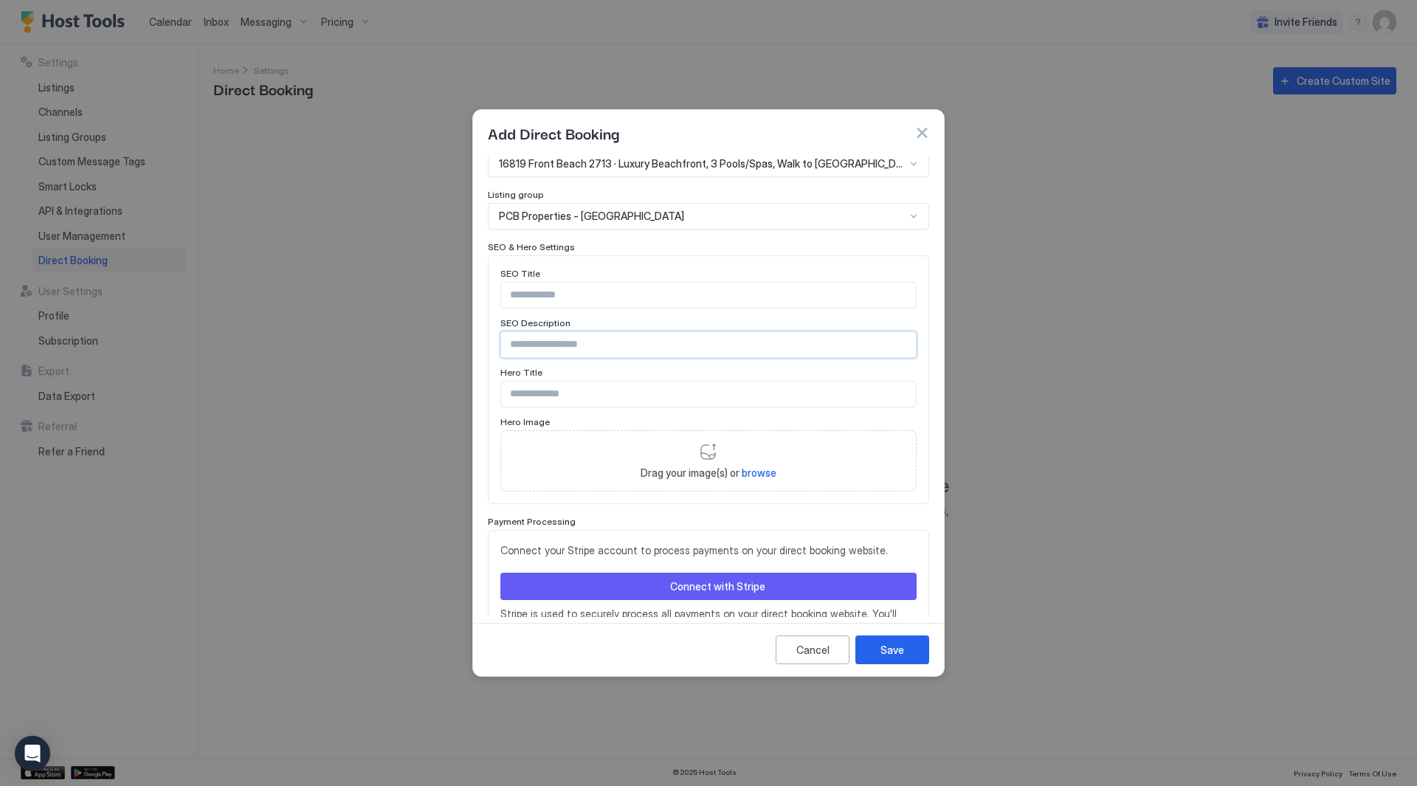
click at [584, 345] on input "Input Field" at bounding box center [708, 344] width 415 height 25
click at [602, 309] on div "SEO Title SEO Description Hero Title Hero Image Drag your image(s) or browse" at bounding box center [709, 380] width 416 height 224
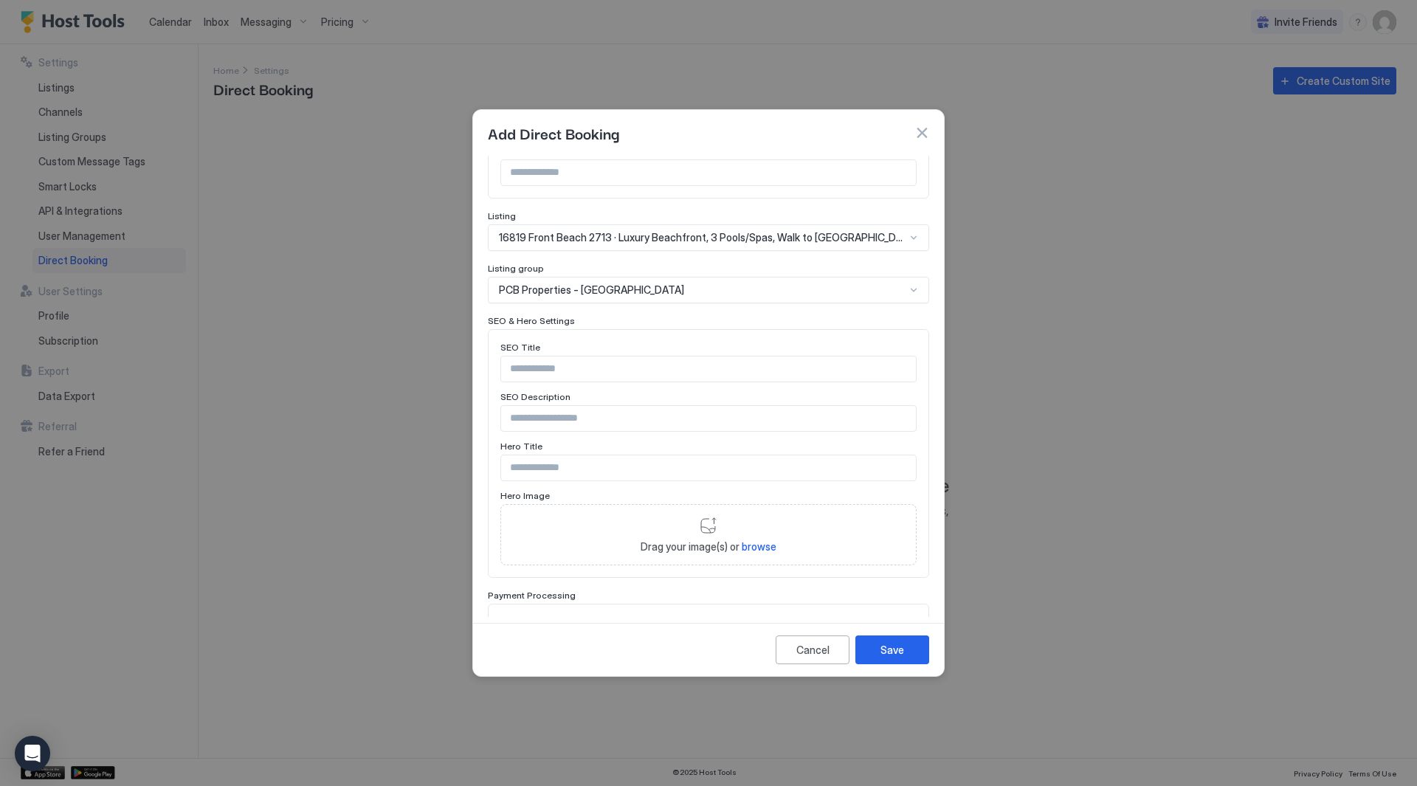
click at [644, 407] on input "Input Field" at bounding box center [708, 418] width 415 height 25
click at [646, 384] on div "SEO Title SEO Description Hero Title Hero Image Drag your image(s) or browse" at bounding box center [709, 454] width 416 height 224
click at [655, 374] on input "Input Field" at bounding box center [708, 369] width 415 height 25
type input "**********"
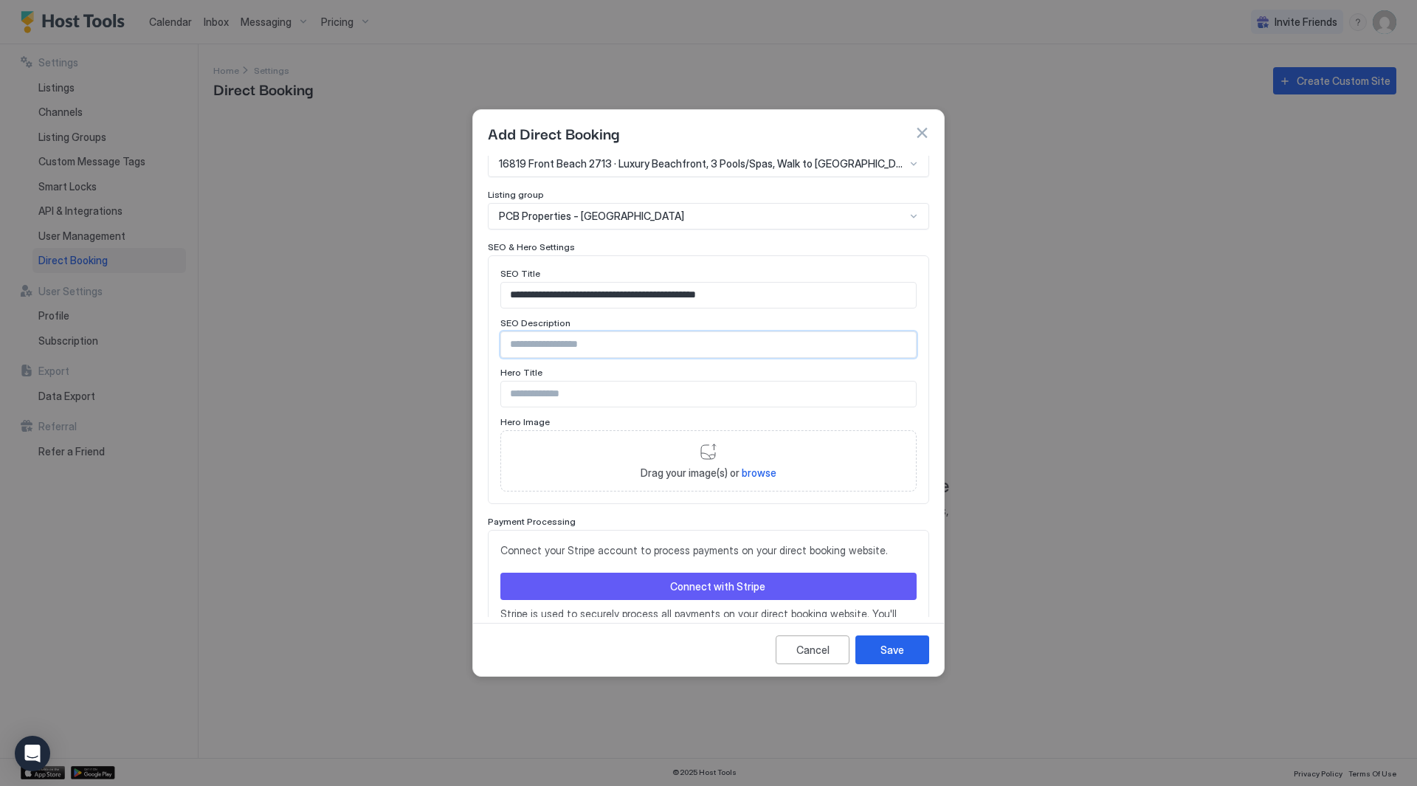
click at [532, 385] on input "Input Field" at bounding box center [708, 394] width 415 height 25
click at [597, 346] on input "Input Field" at bounding box center [708, 344] width 415 height 25
drag, startPoint x: 765, startPoint y: 299, endPoint x: 418, endPoint y: 297, distance: 347.0
click at [418, 297] on div "**********" at bounding box center [708, 393] width 1417 height 786
click at [632, 398] on input "Input Field" at bounding box center [708, 394] width 415 height 25
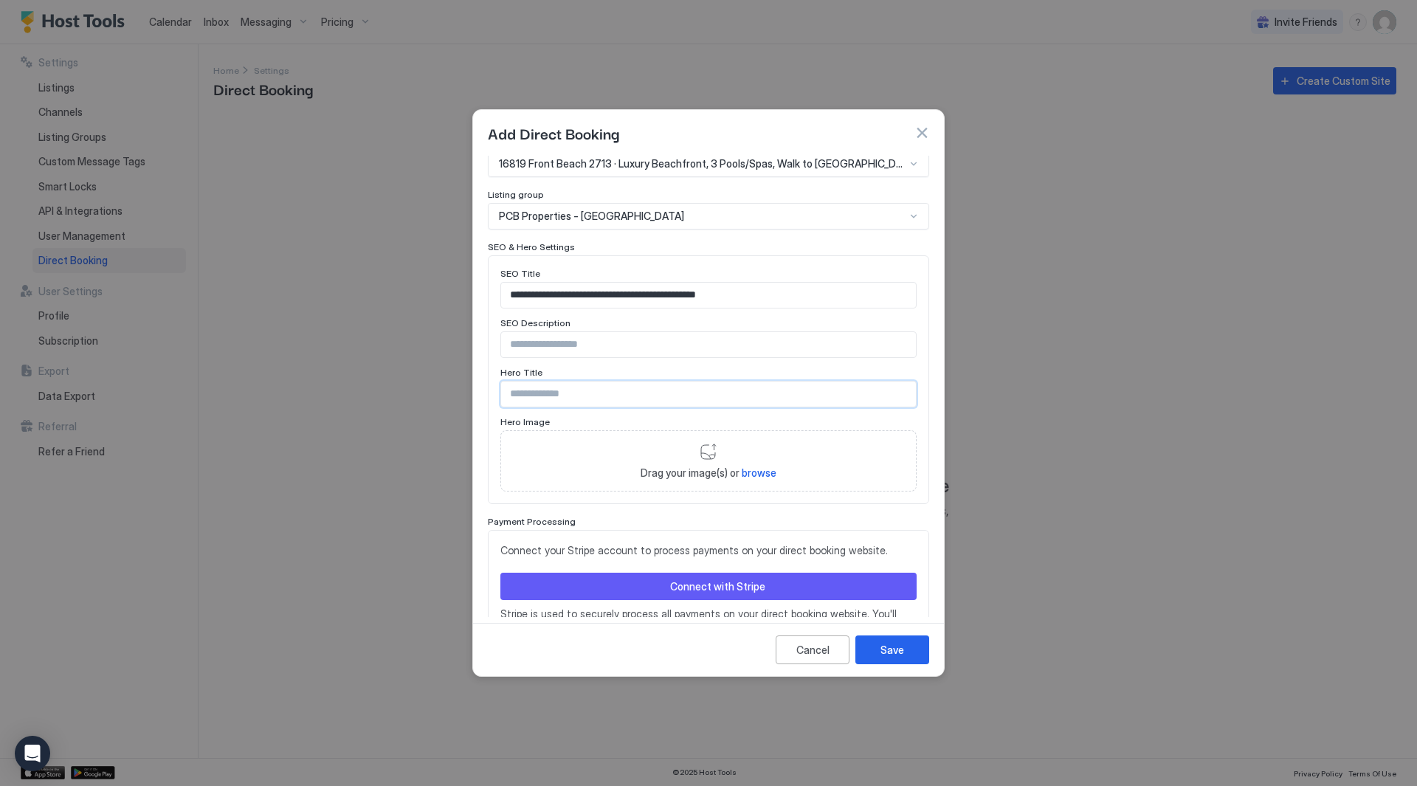
paste input "**********"
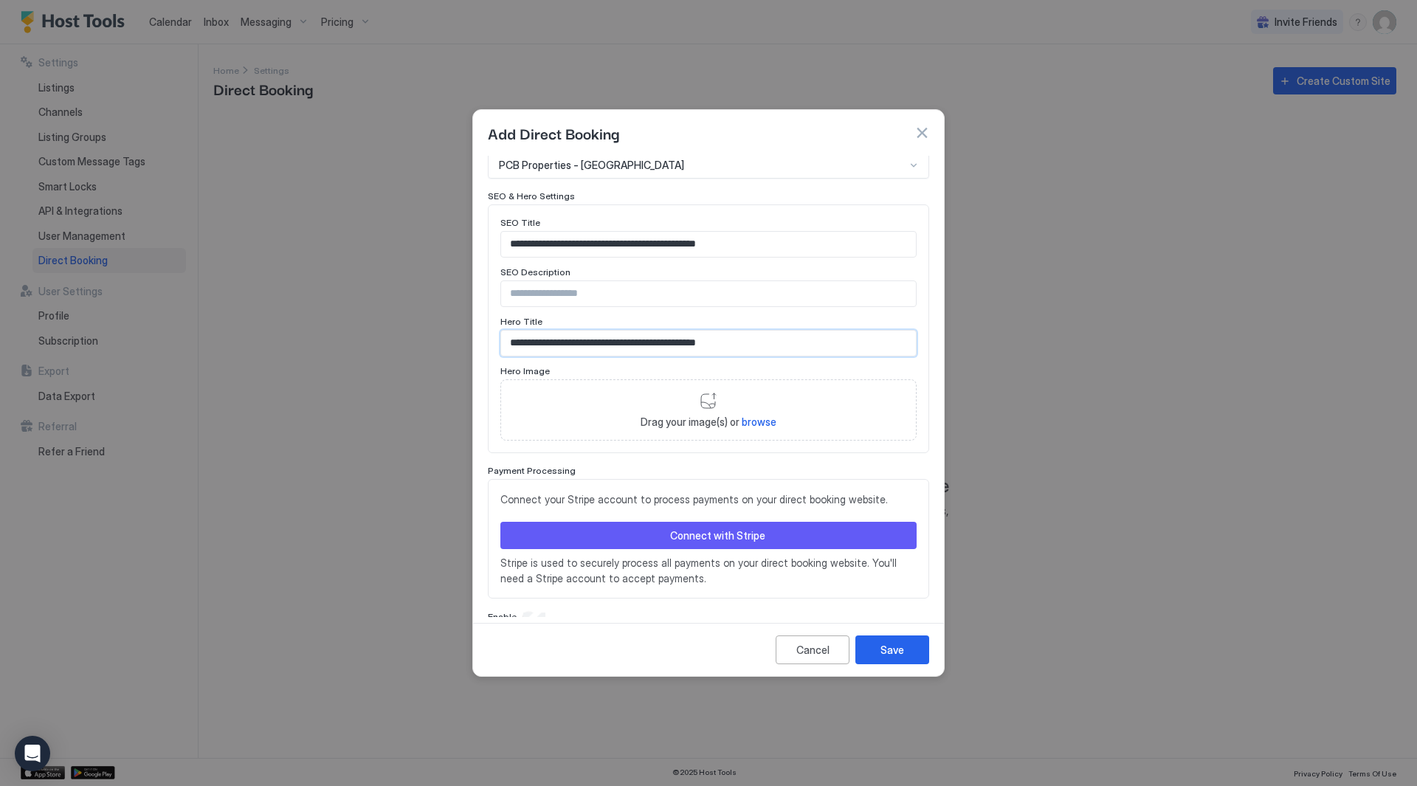
scroll to position [565, 0]
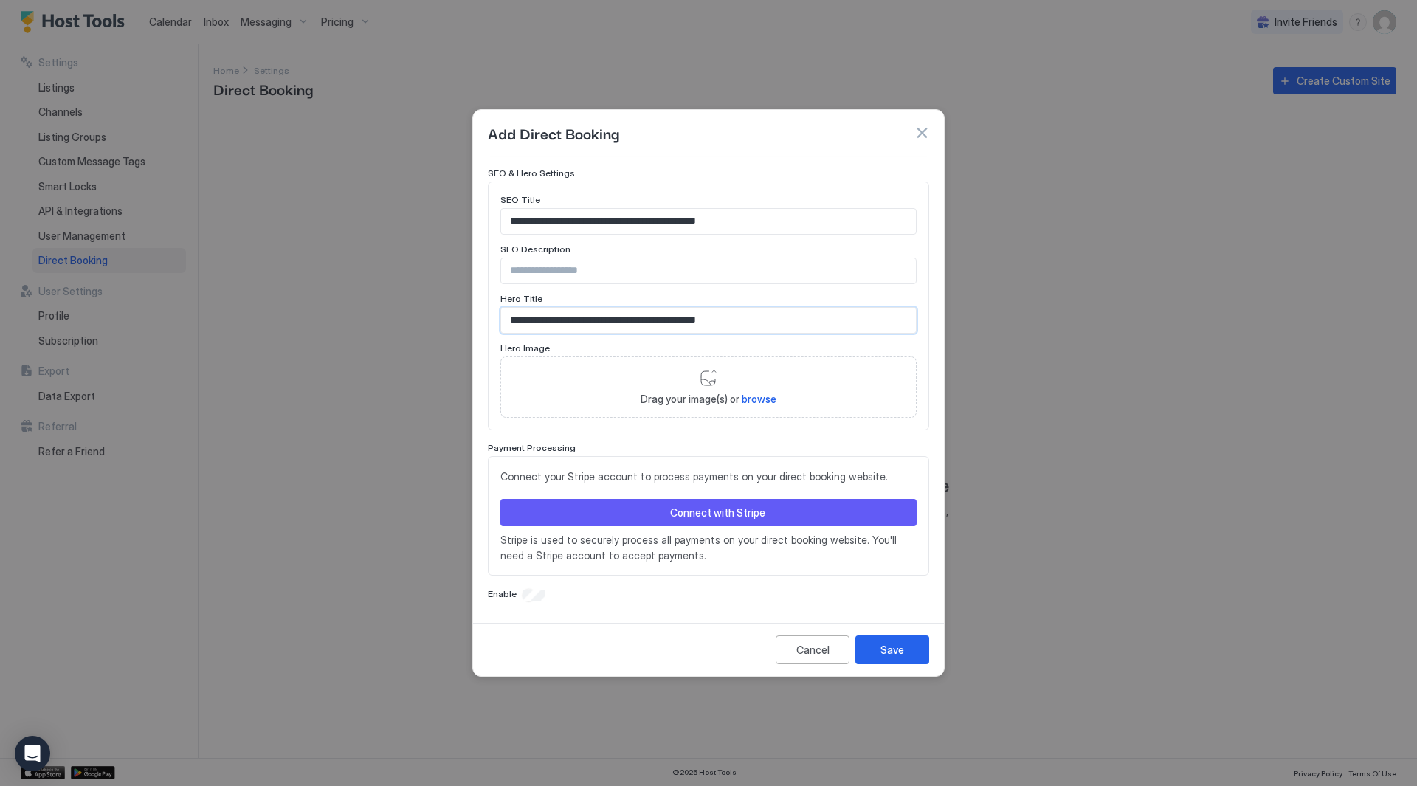
type input "**********"
click at [758, 401] on span "browse" at bounding box center [759, 399] width 35 height 13
type input "**********"
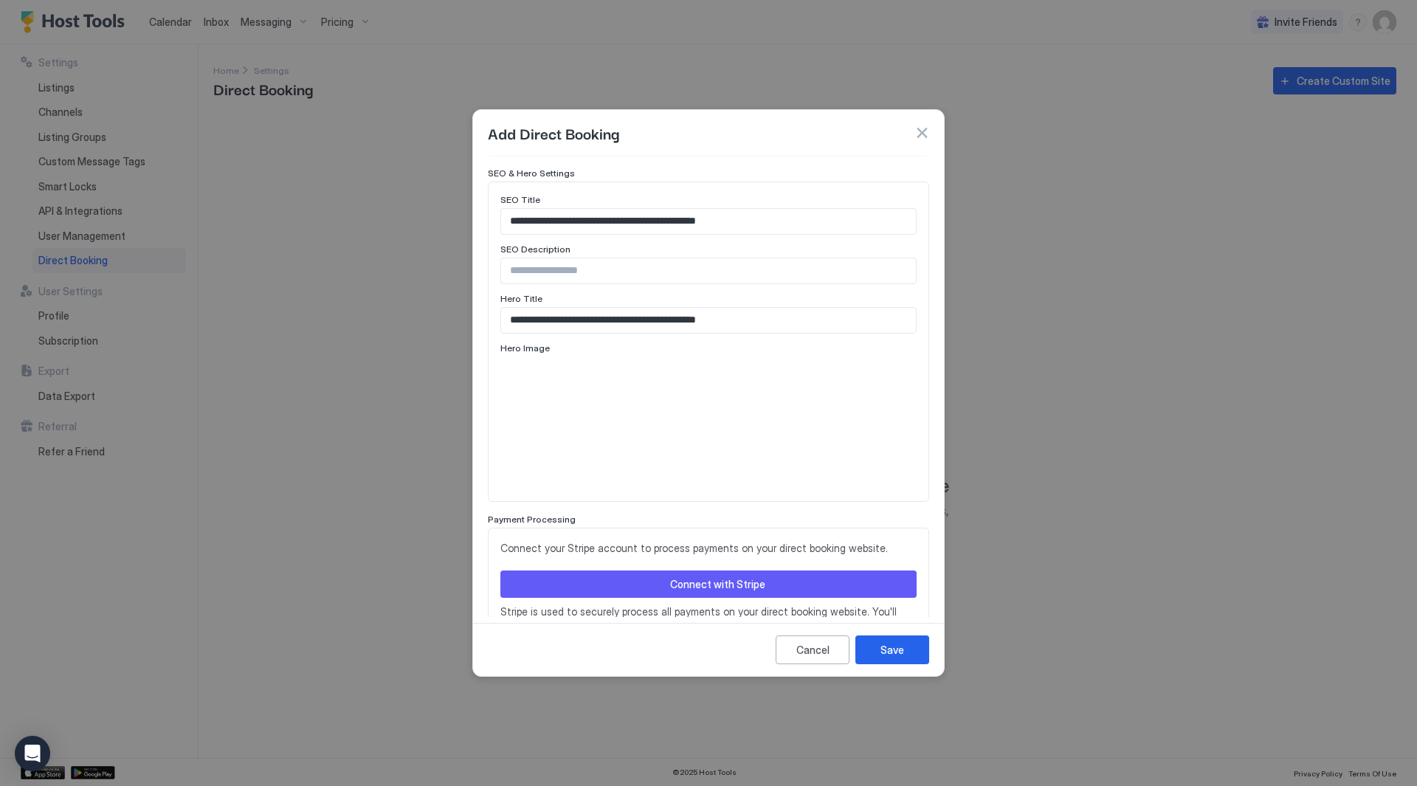
click at [791, 382] on div at bounding box center [709, 423] width 416 height 133
click at [739, 435] on div at bounding box center [709, 423] width 416 height 133
click at [856, 426] on div at bounding box center [709, 423] width 416 height 133
click at [852, 431] on div at bounding box center [709, 423] width 416 height 133
click at [852, 432] on div at bounding box center [709, 423] width 416 height 133
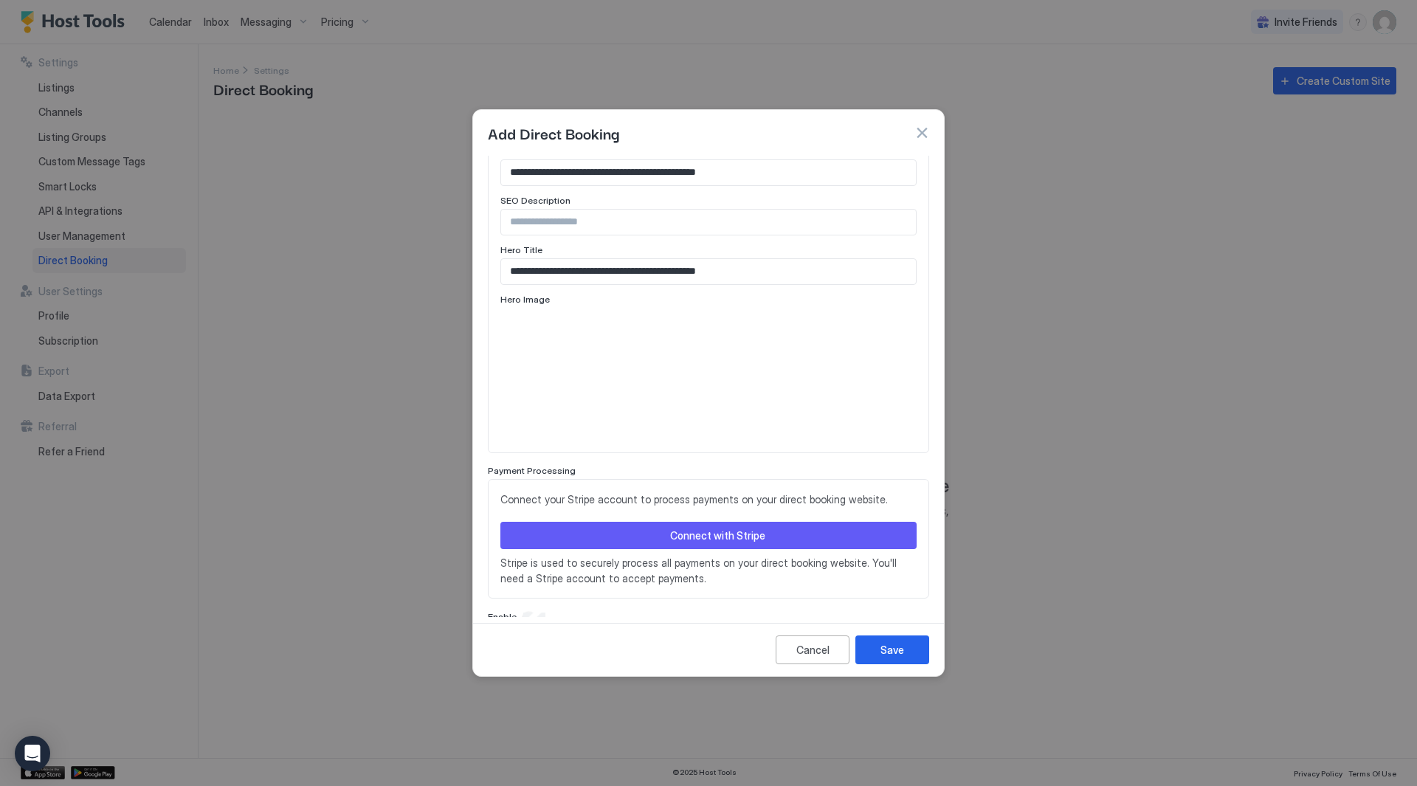
scroll to position [637, 0]
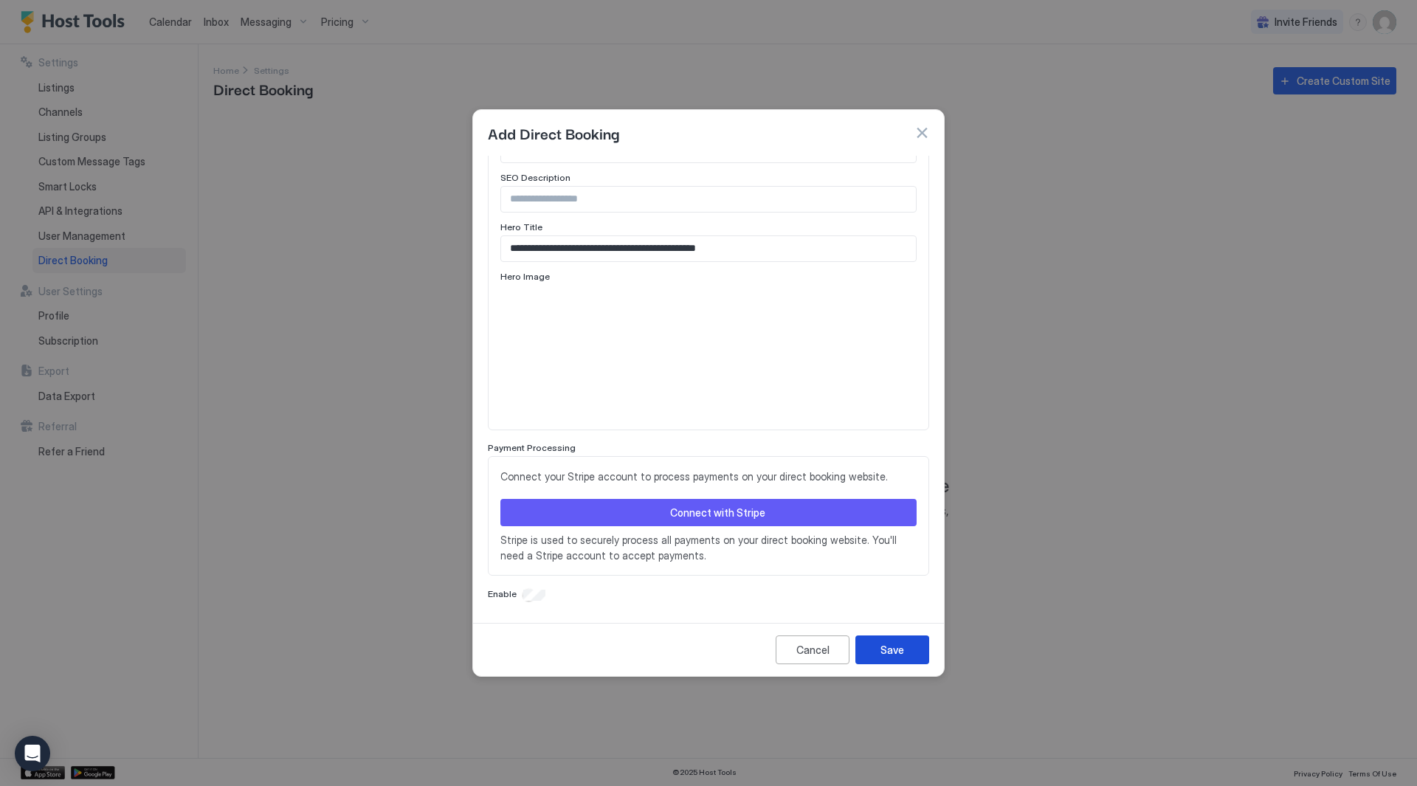
click at [885, 656] on div "Save" at bounding box center [893, 650] width 24 height 16
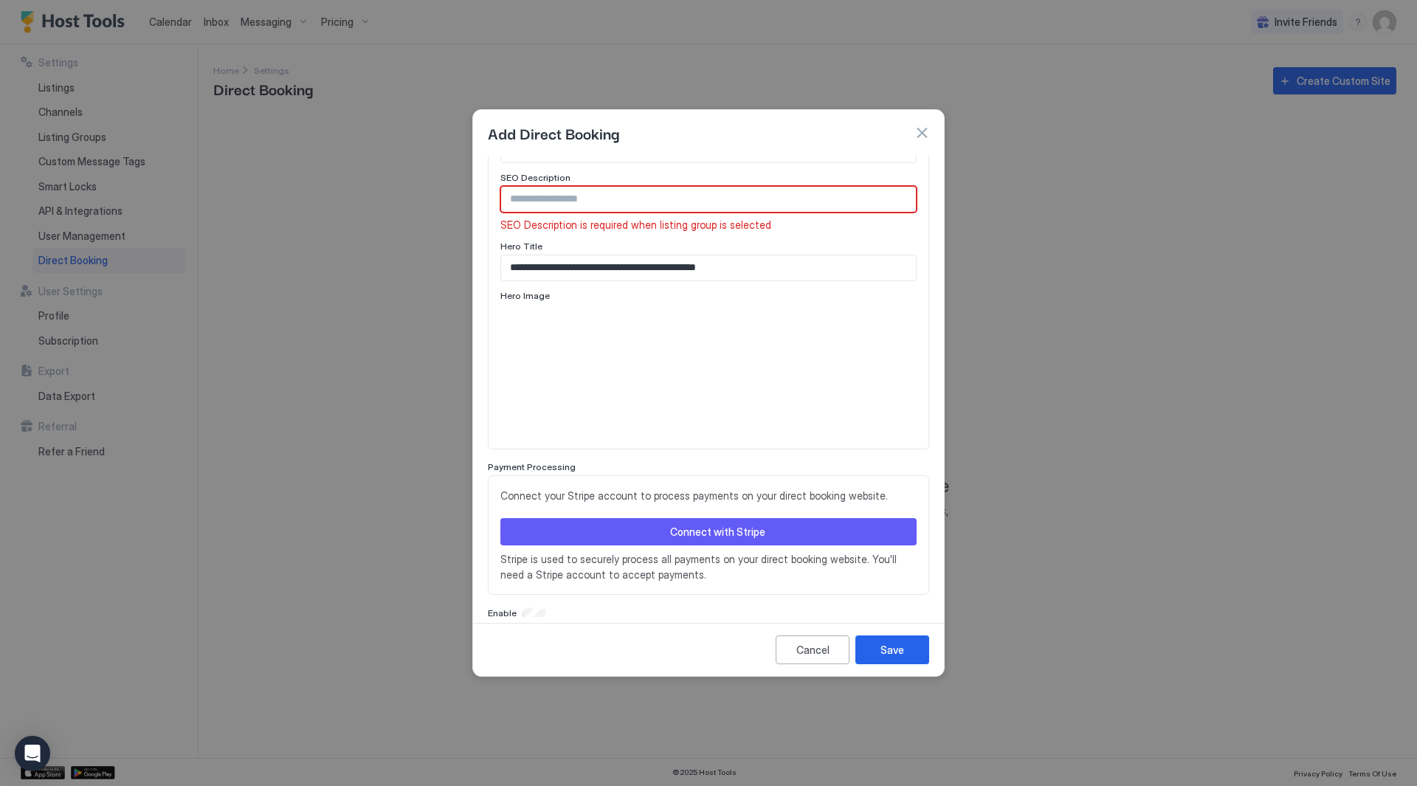
click at [701, 207] on input "Input Field" at bounding box center [708, 199] width 415 height 25
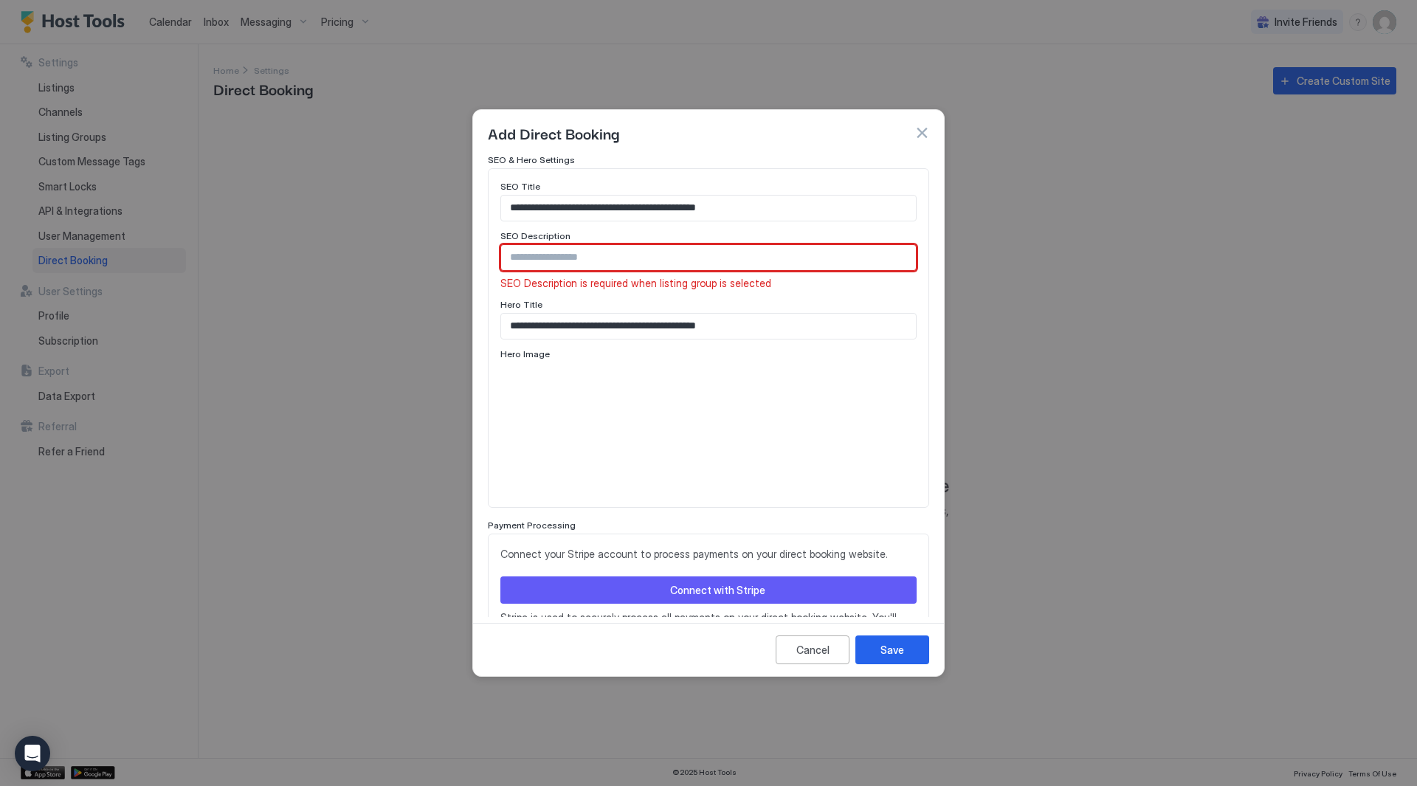
scroll to position [546, 0]
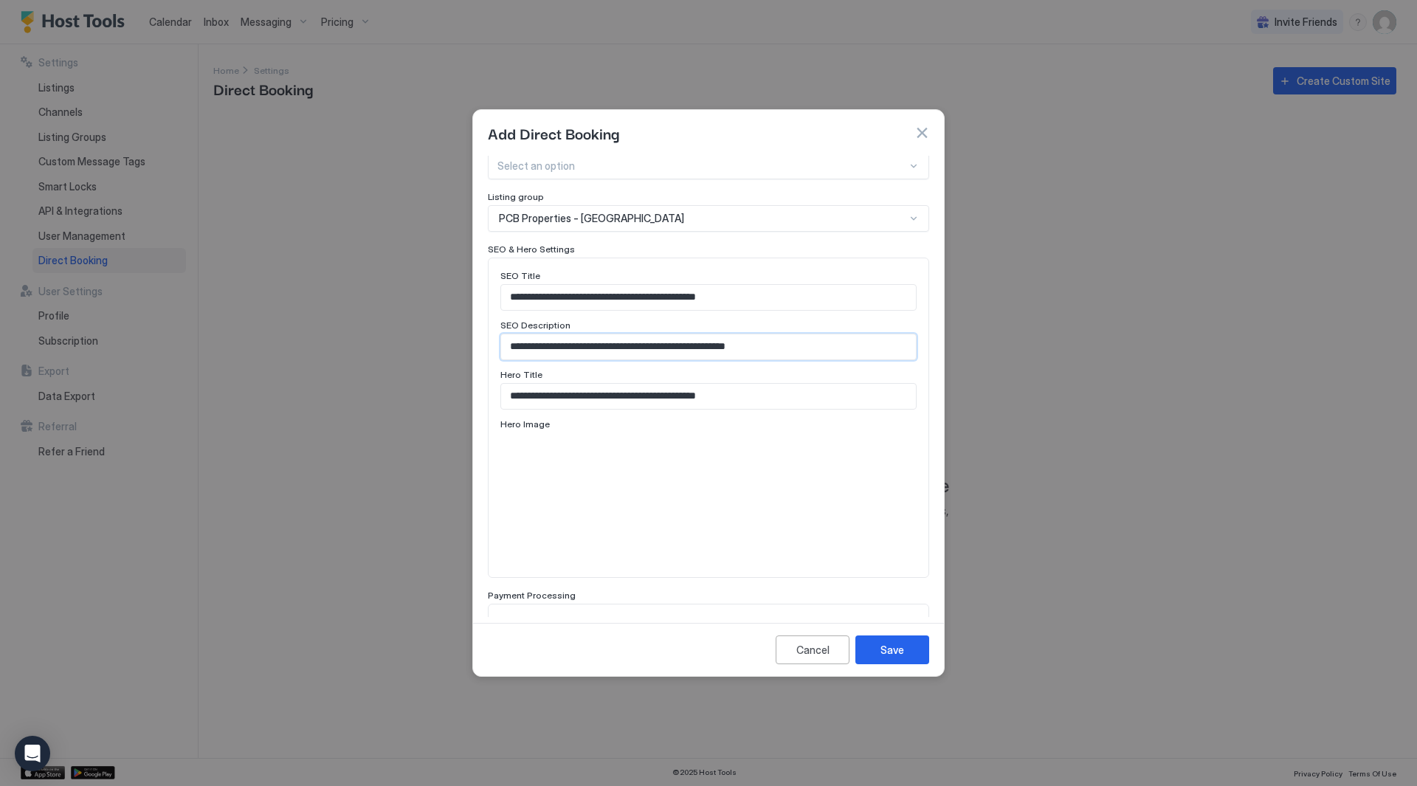
click at [606, 351] on input "**********" at bounding box center [708, 346] width 415 height 25
click at [797, 348] on input "**********" at bounding box center [708, 346] width 415 height 25
type input "**********"
click at [884, 653] on div "Save" at bounding box center [893, 650] width 24 height 16
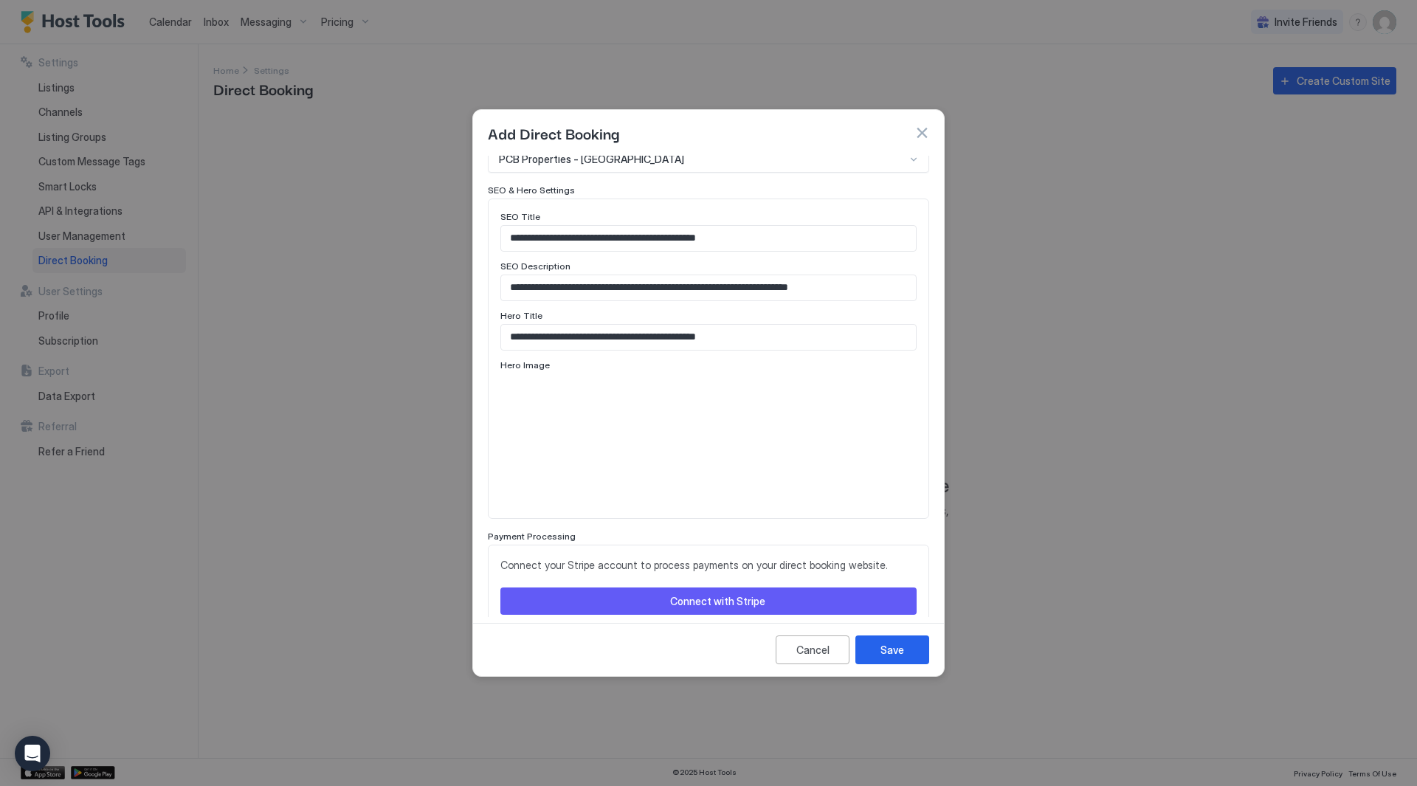
scroll to position [693, 0]
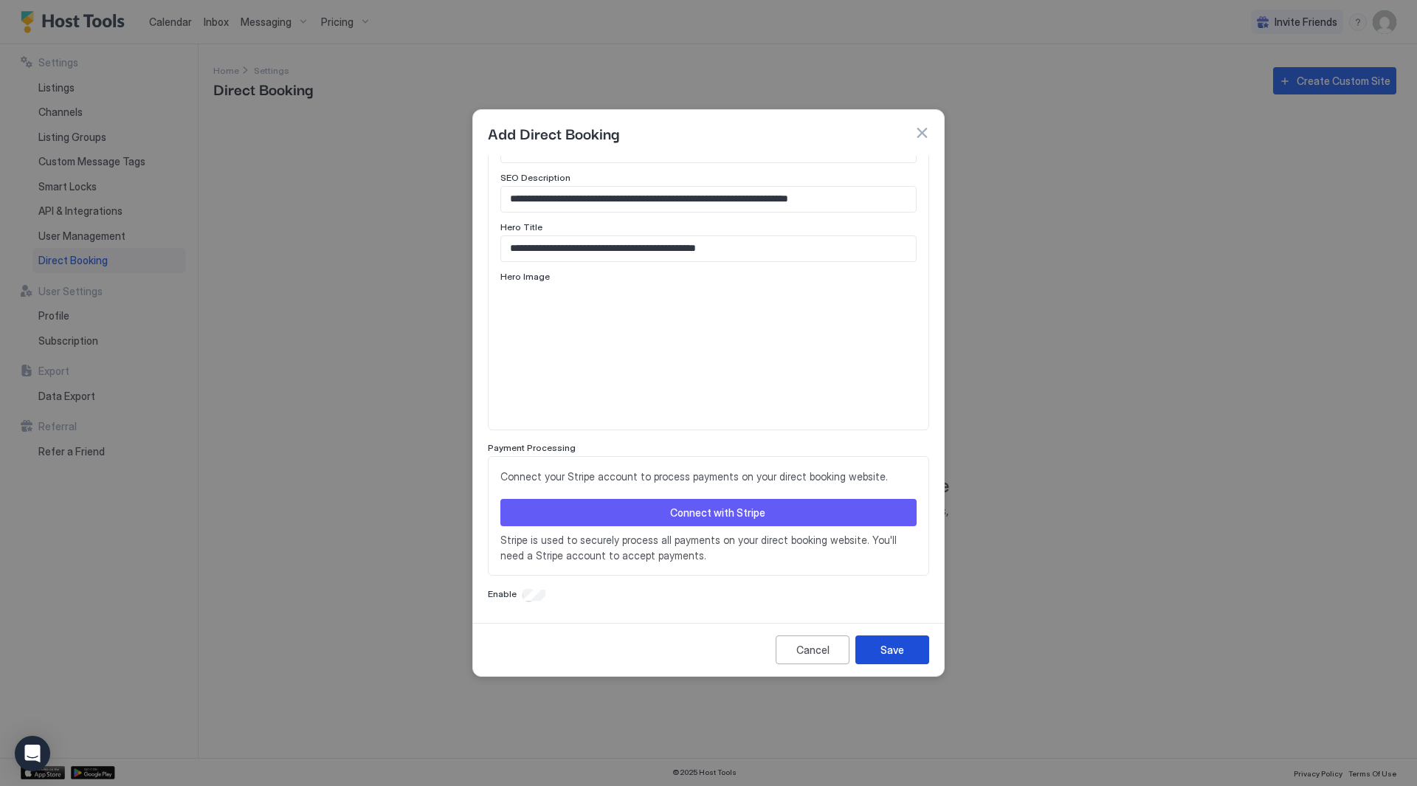
click at [889, 645] on div "Save" at bounding box center [893, 650] width 24 height 16
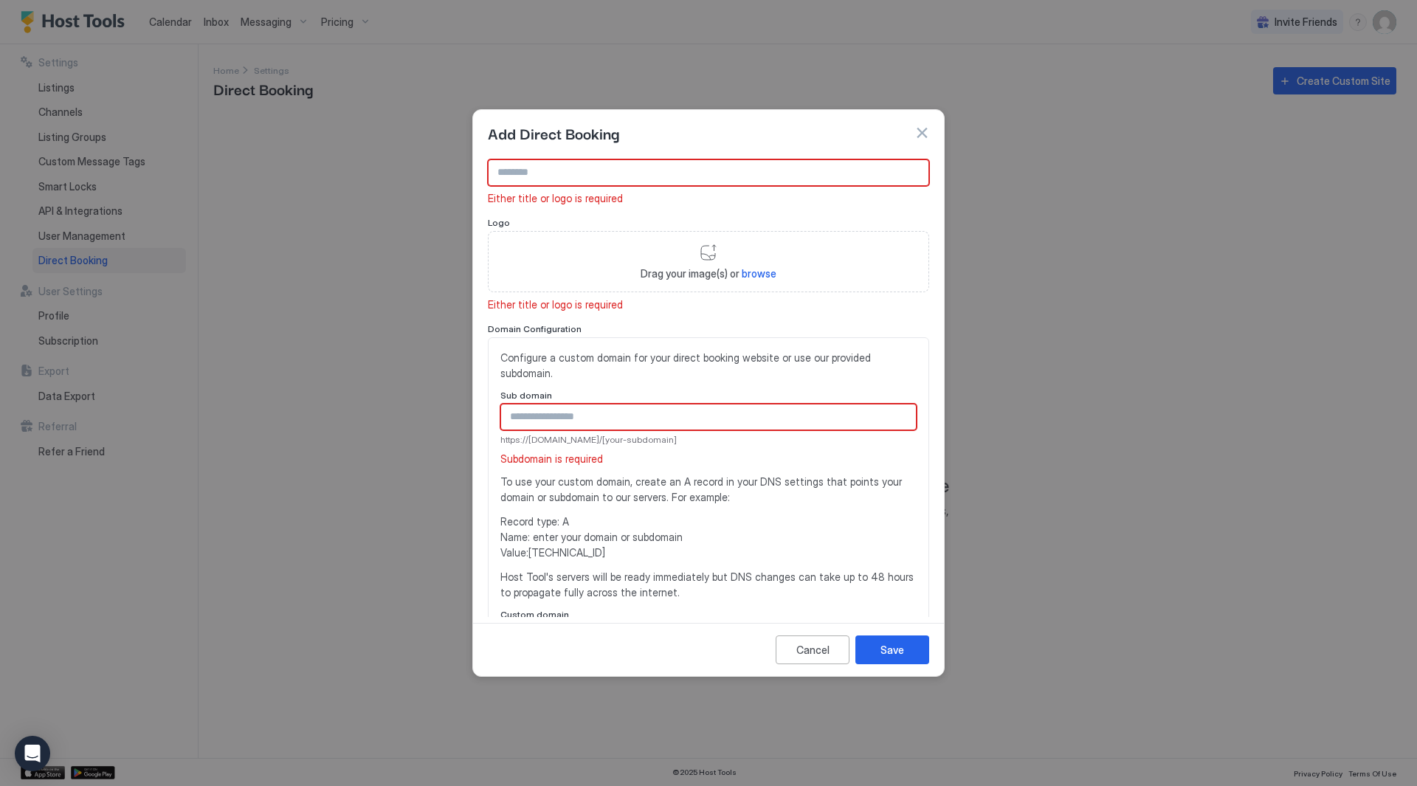
scroll to position [0, 0]
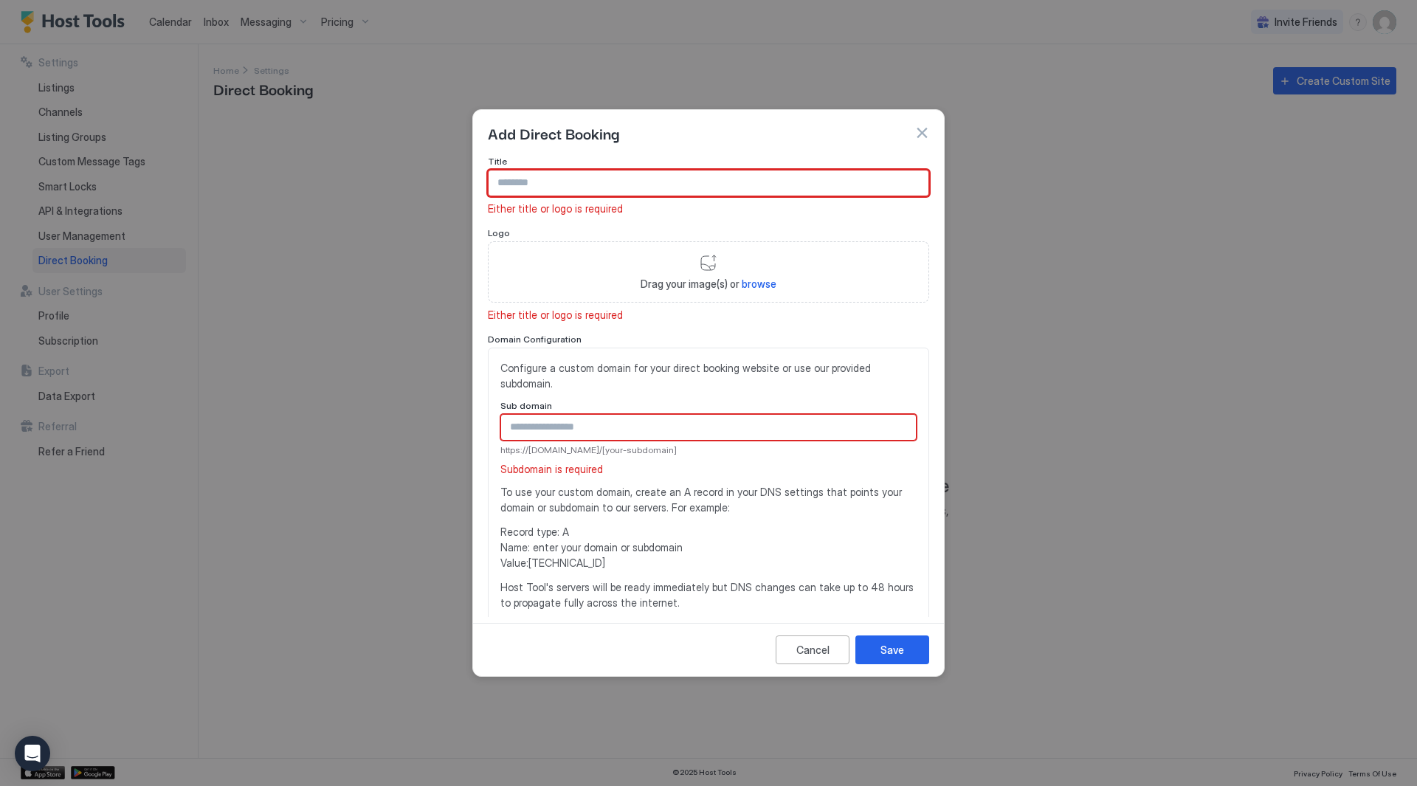
click at [656, 178] on input "Input Field" at bounding box center [709, 183] width 440 height 25
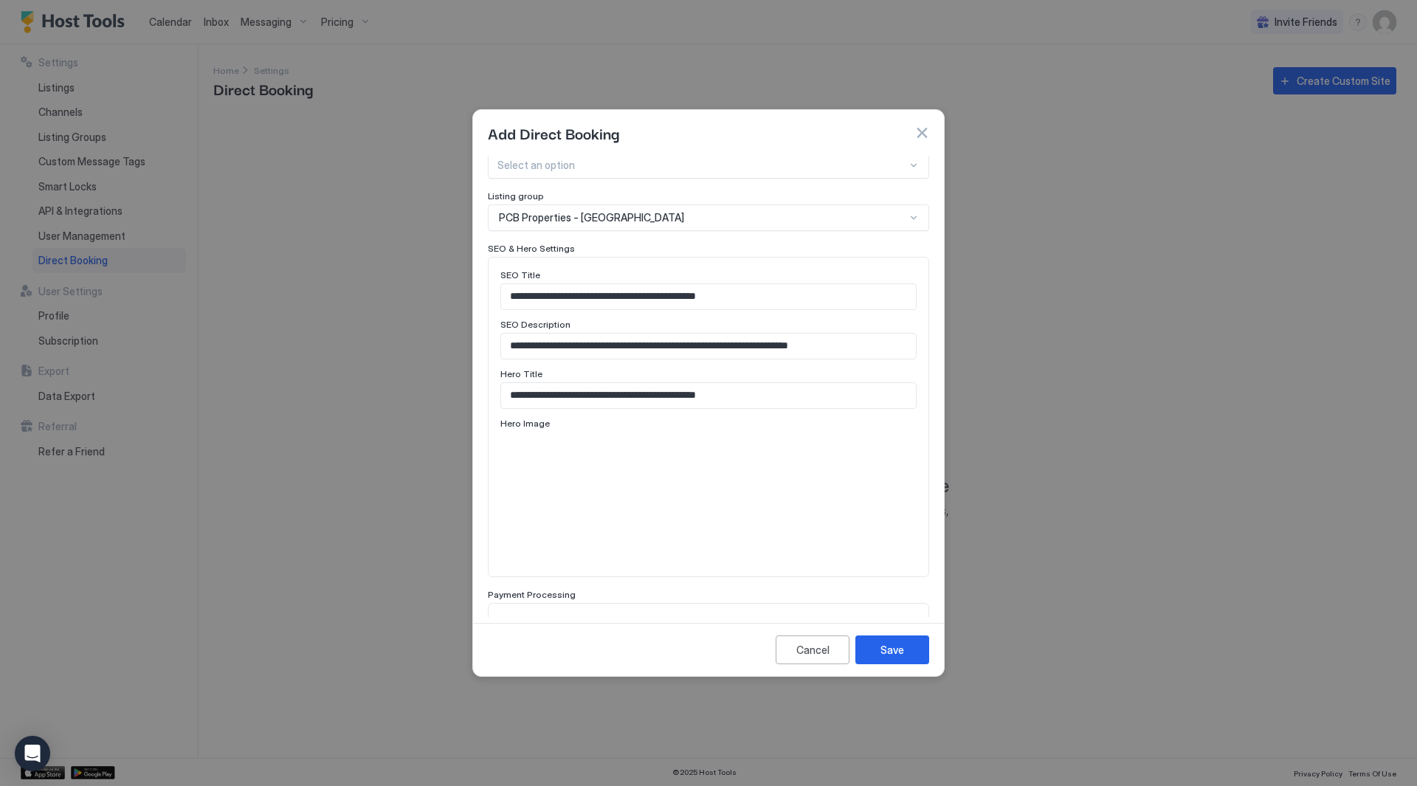
scroll to position [546, 0]
drag, startPoint x: 758, startPoint y: 394, endPoint x: 253, endPoint y: 385, distance: 505.0
click at [253, 387] on div "**********" at bounding box center [708, 393] width 1417 height 786
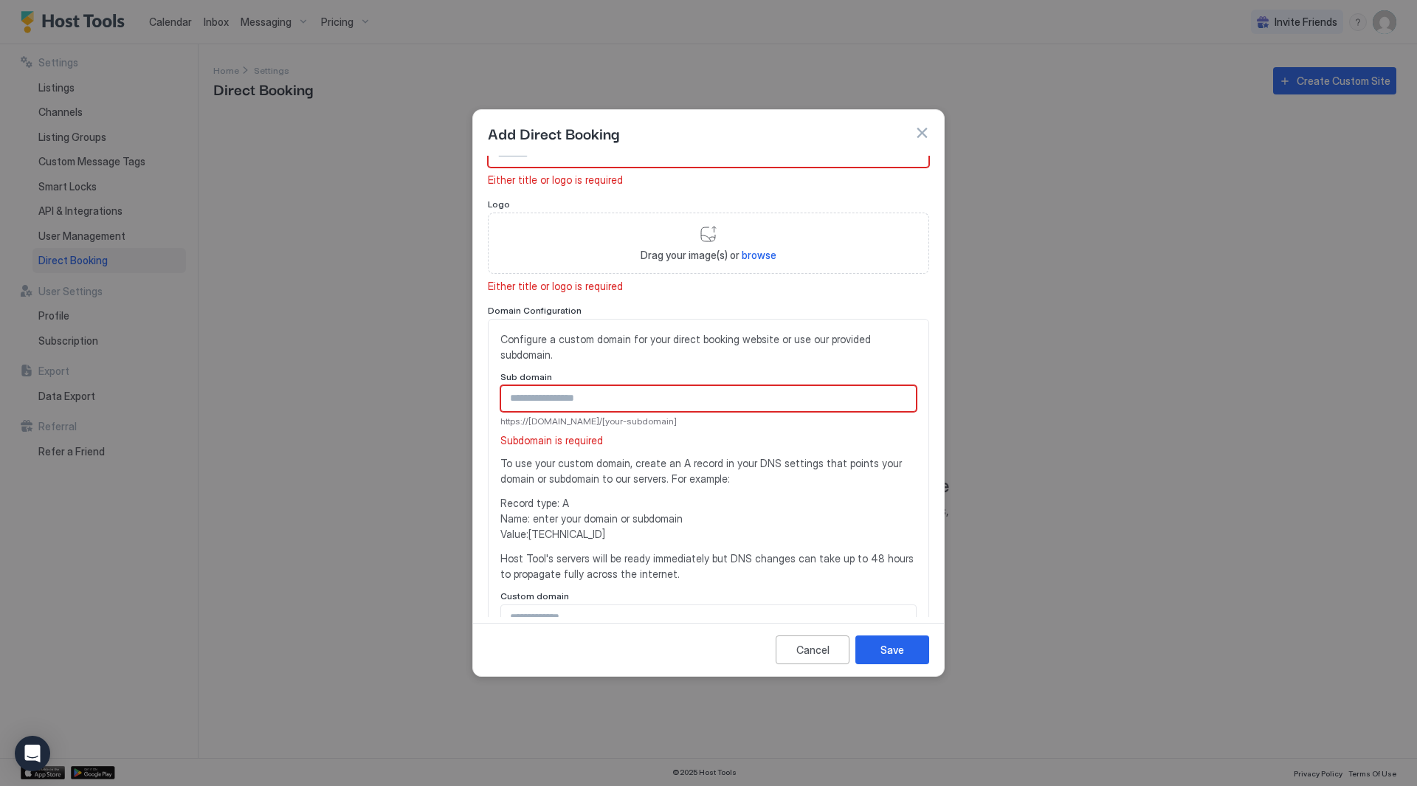
scroll to position [0, 0]
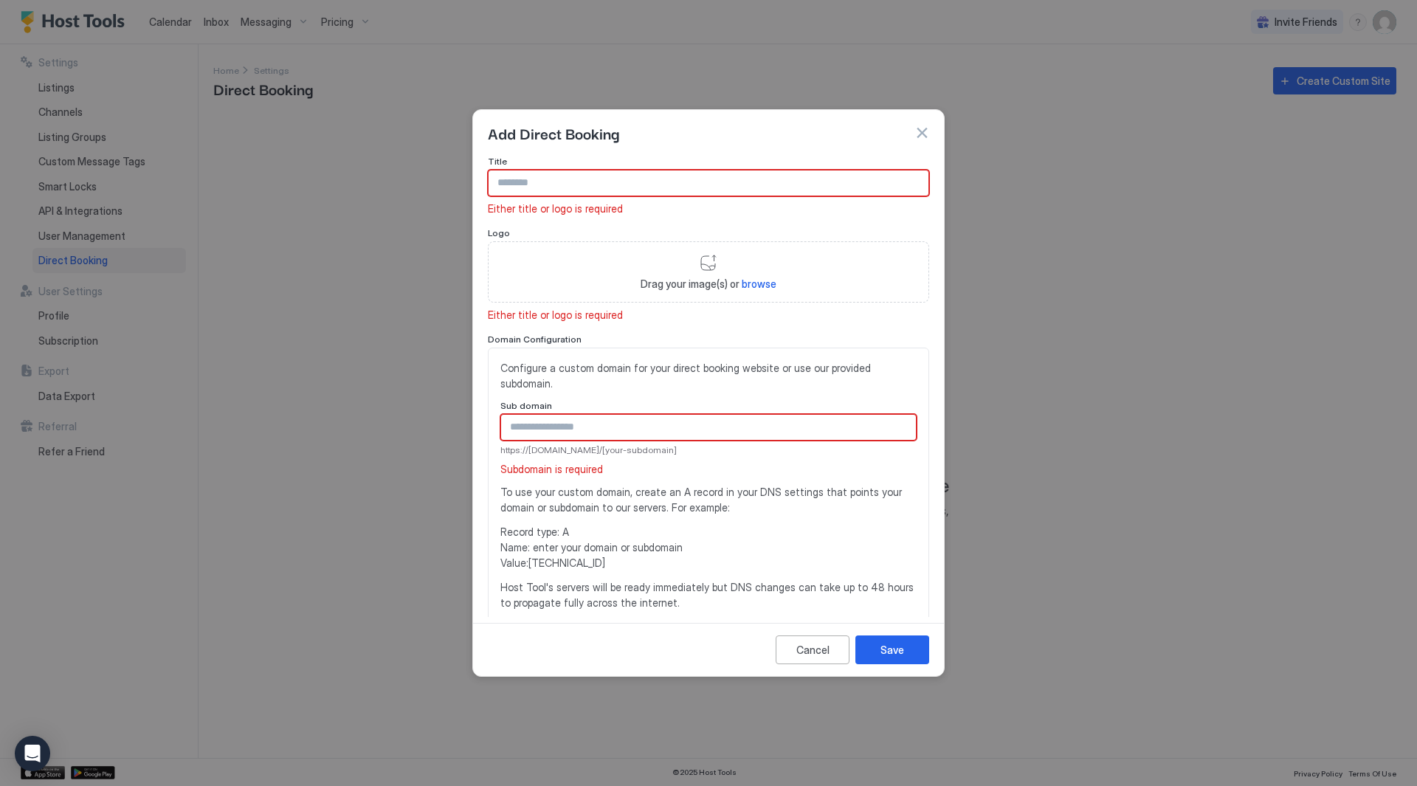
click at [644, 168] on div "Title" at bounding box center [708, 163] width 441 height 14
click at [644, 178] on input "Input Field" at bounding box center [709, 183] width 440 height 25
click at [650, 187] on input "Input Field" at bounding box center [709, 183] width 440 height 25
paste input "**********"
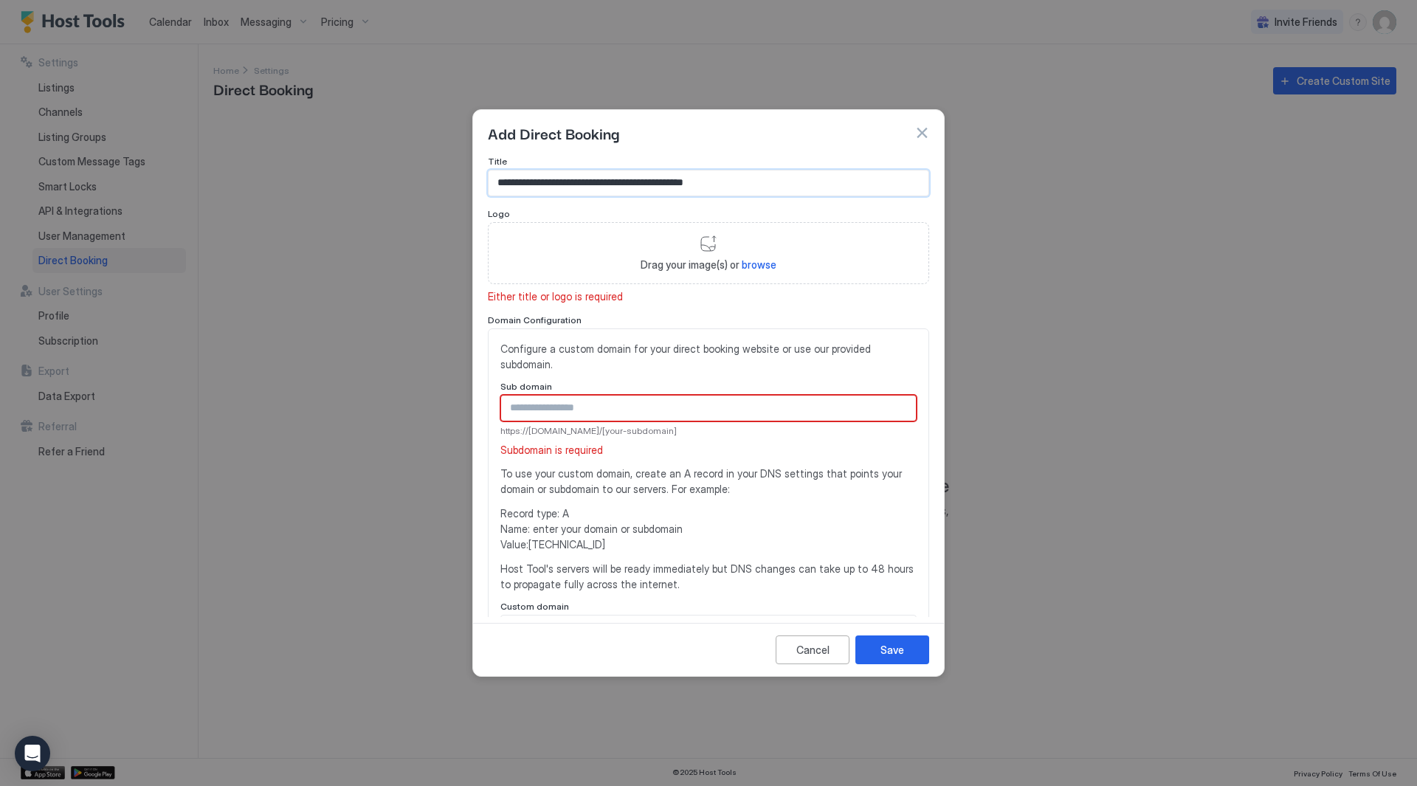
type input "**********"
click at [660, 405] on input "Input Field" at bounding box center [708, 408] width 415 height 25
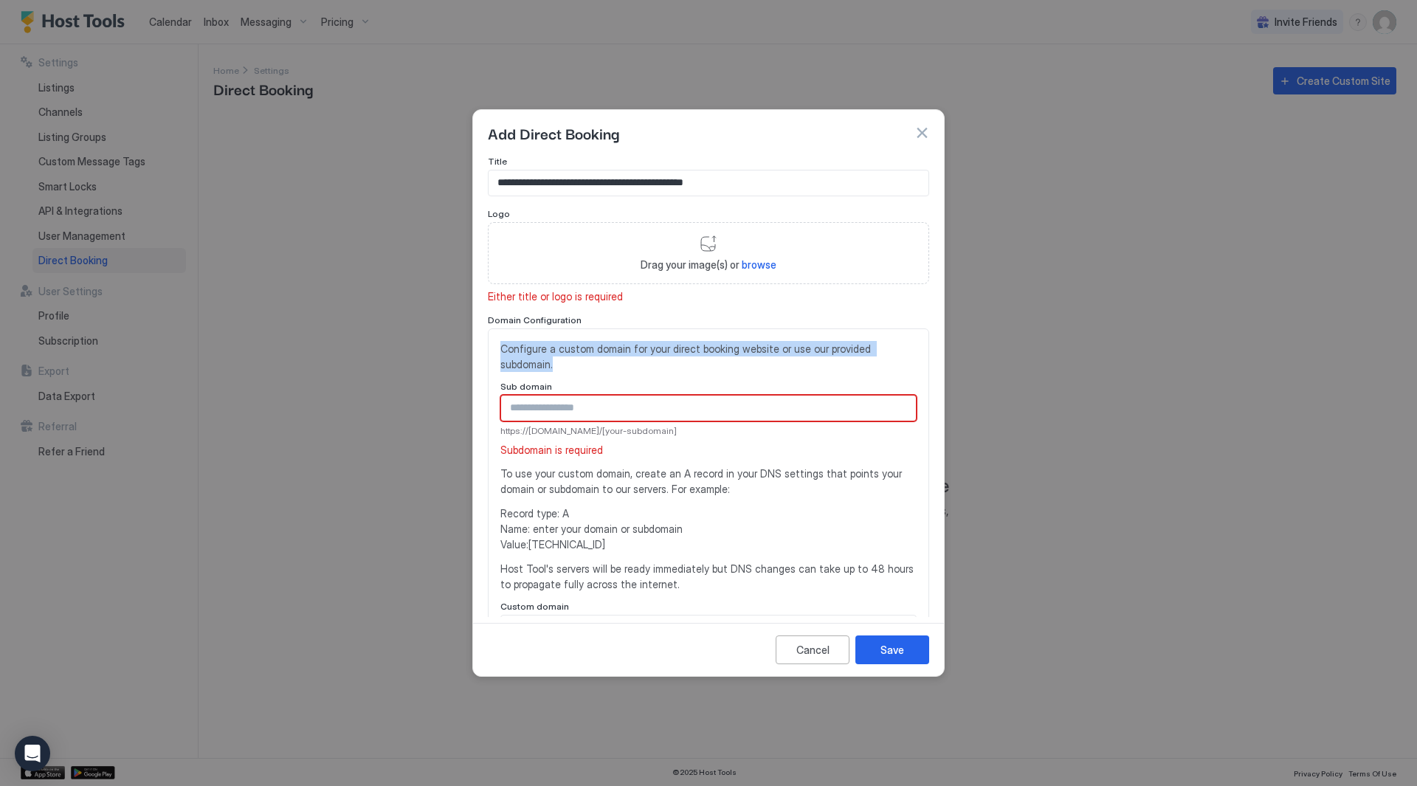
drag, startPoint x: 662, startPoint y: 359, endPoint x: 494, endPoint y: 351, distance: 168.5
click at [494, 351] on div "Configure a custom domain for your direct booking website or use our provided s…" at bounding box center [708, 492] width 441 height 326
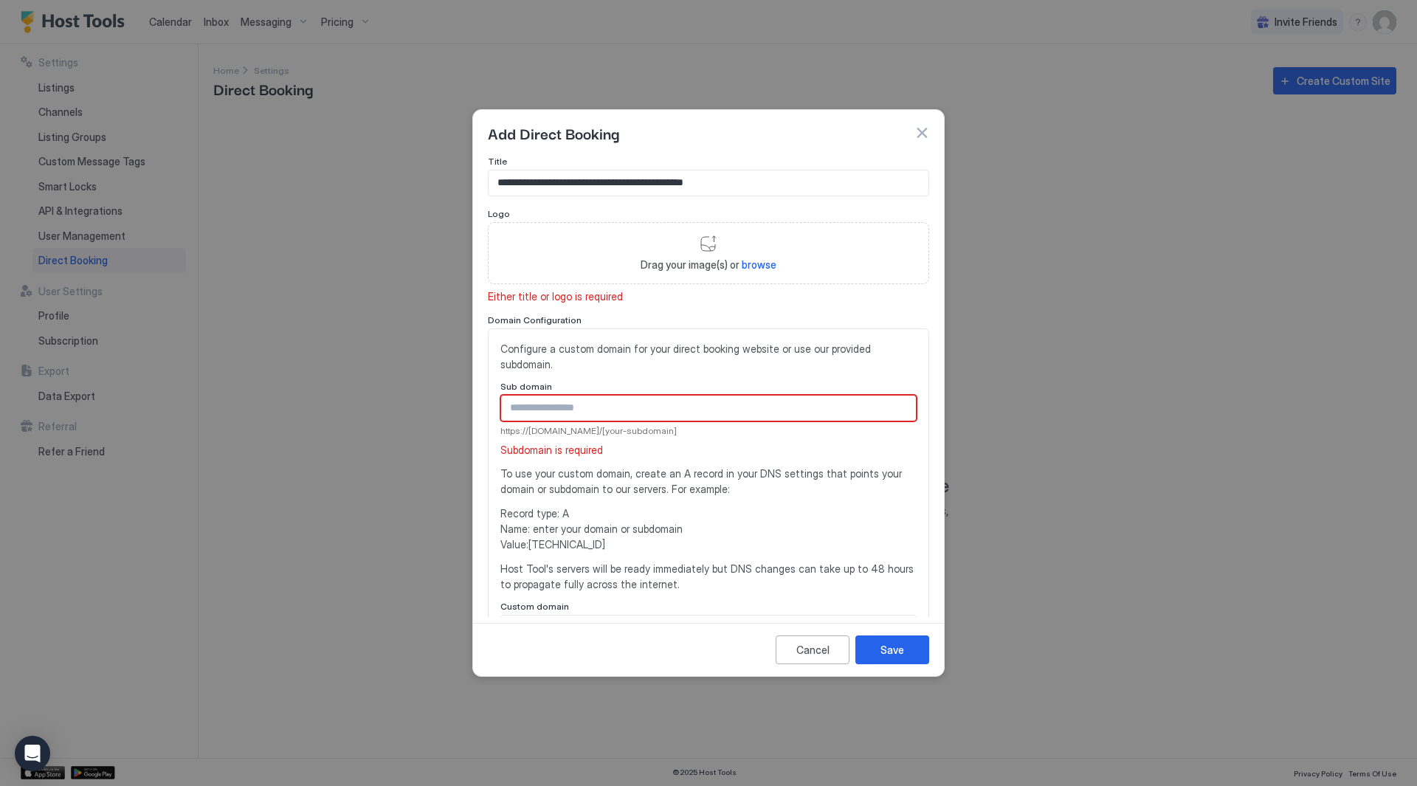
click at [819, 435] on span "https://[DOMAIN_NAME]/[your-subdomain]" at bounding box center [709, 430] width 416 height 13
drag, startPoint x: 681, startPoint y: 429, endPoint x: 483, endPoint y: 427, distance: 197.8
click at [483, 427] on div "**********" at bounding box center [708, 386] width 471 height 461
copy span "https://[DOMAIN_NAME]/[your-subdomain]"
click at [600, 402] on input "Input Field" at bounding box center [708, 408] width 415 height 25
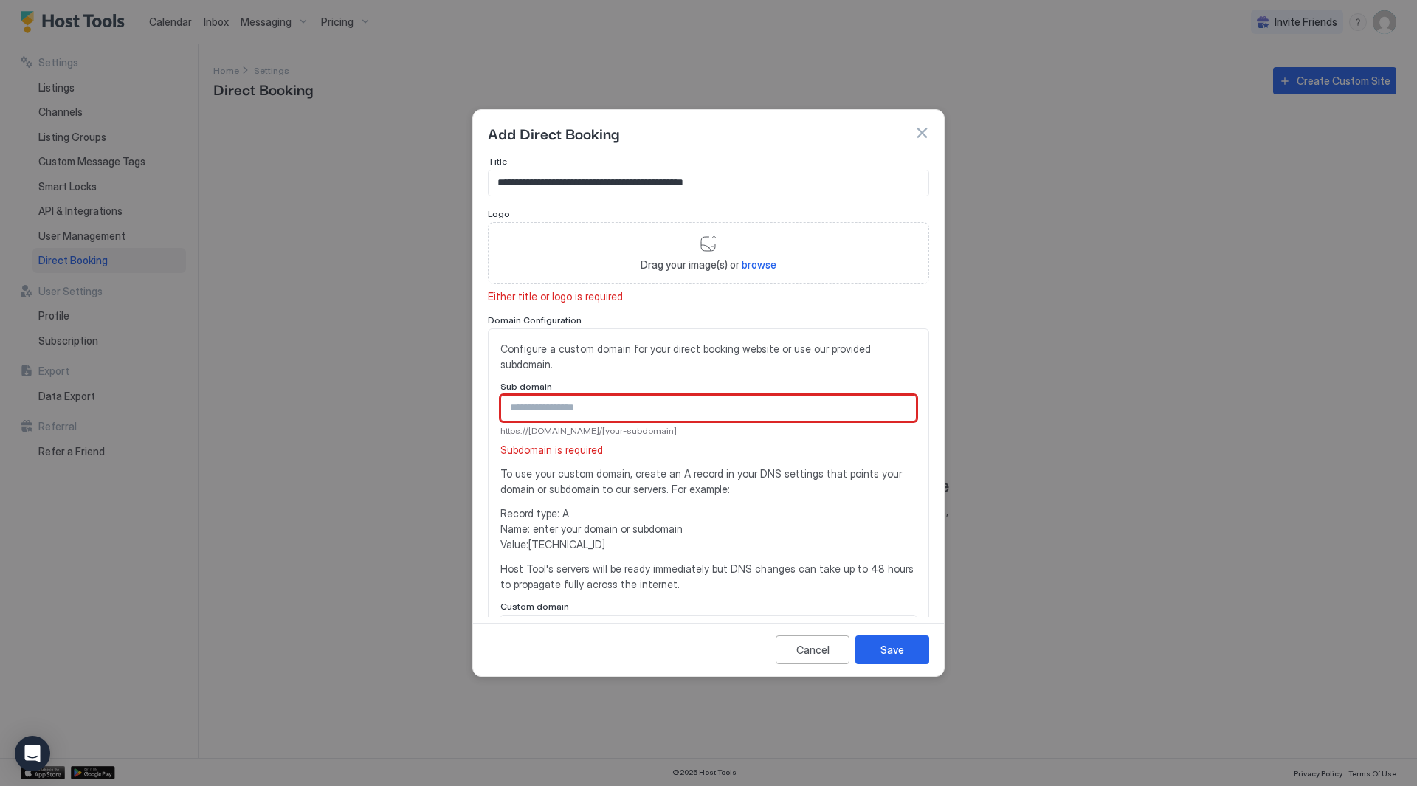
paste input "**********"
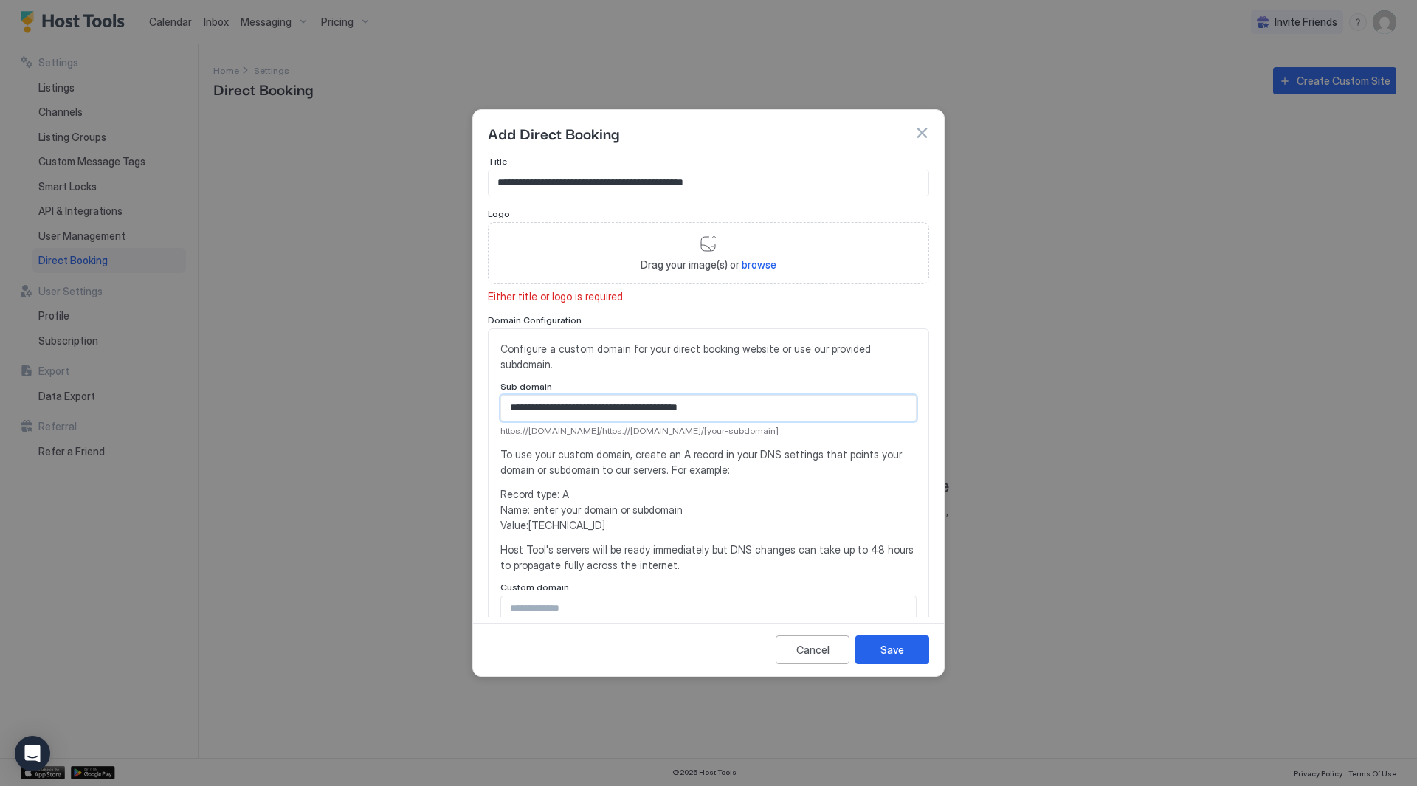
click at [650, 408] on input "**********" at bounding box center [708, 408] width 415 height 25
drag, startPoint x: 647, startPoint y: 408, endPoint x: 924, endPoint y: 405, distance: 276.8
click at [924, 405] on div "**********" at bounding box center [708, 386] width 471 height 461
type input "**********"
click at [918, 656] on button "Save" at bounding box center [893, 650] width 74 height 29
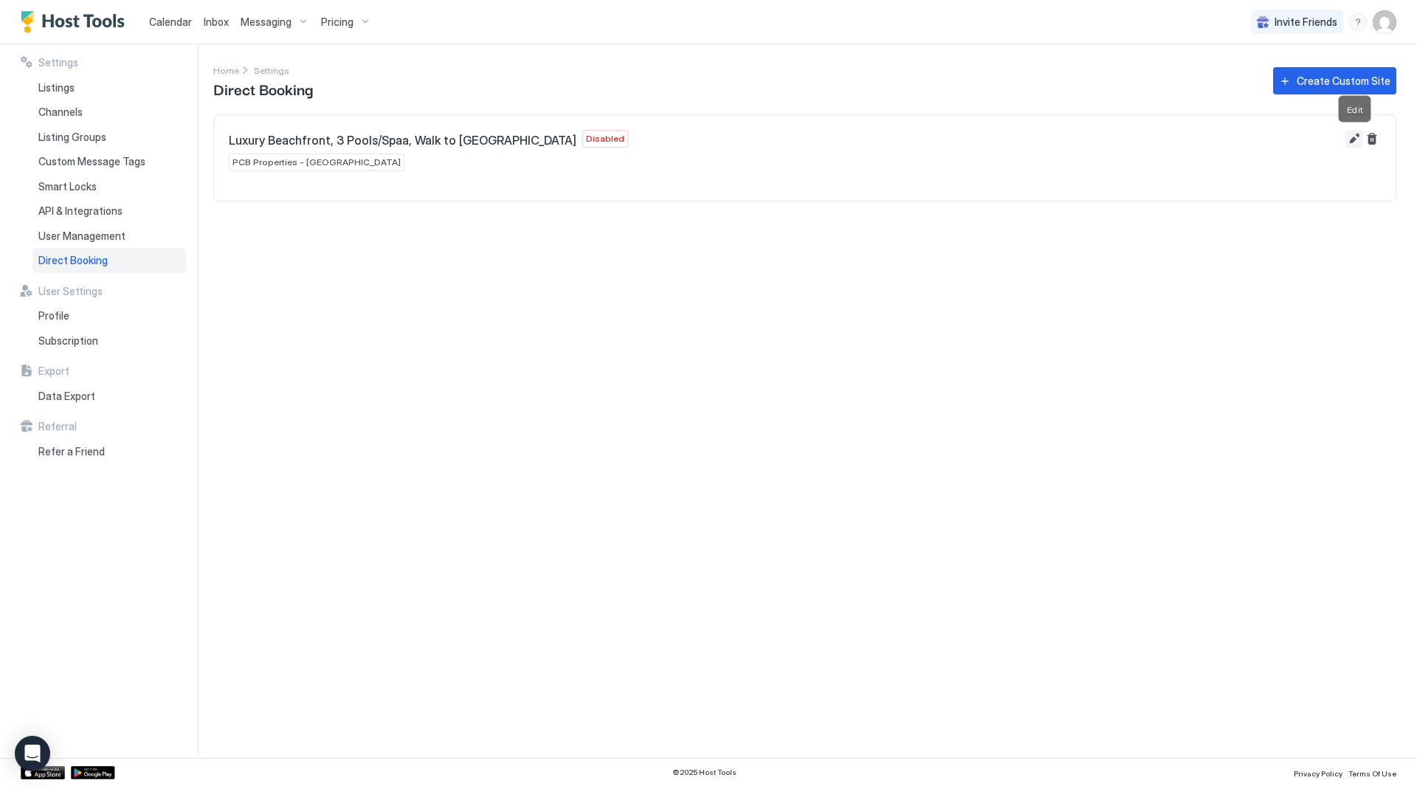
click at [1354, 136] on button "Edit" at bounding box center [1355, 139] width 18 height 18
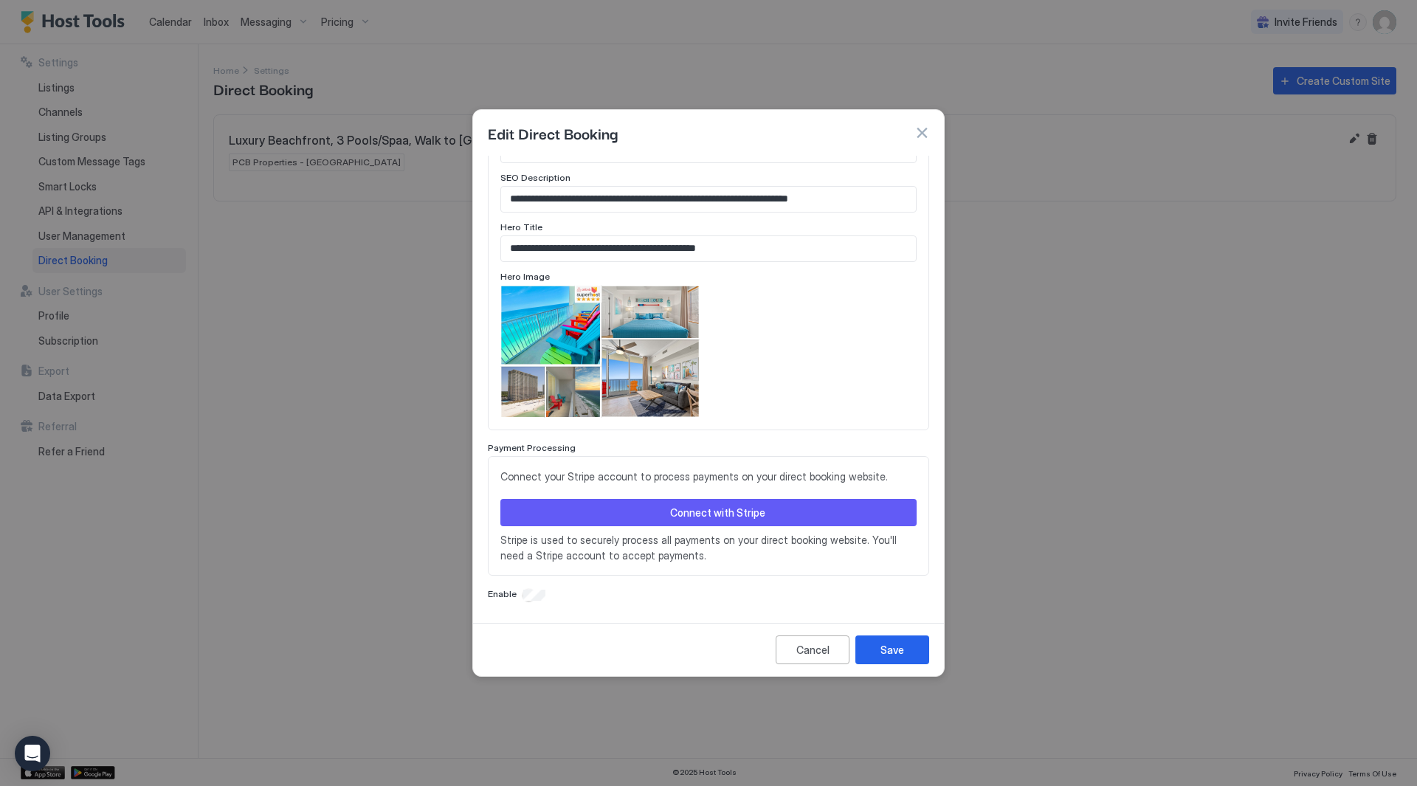
scroll to position [666, 0]
click at [901, 647] on div "Save" at bounding box center [893, 650] width 24 height 16
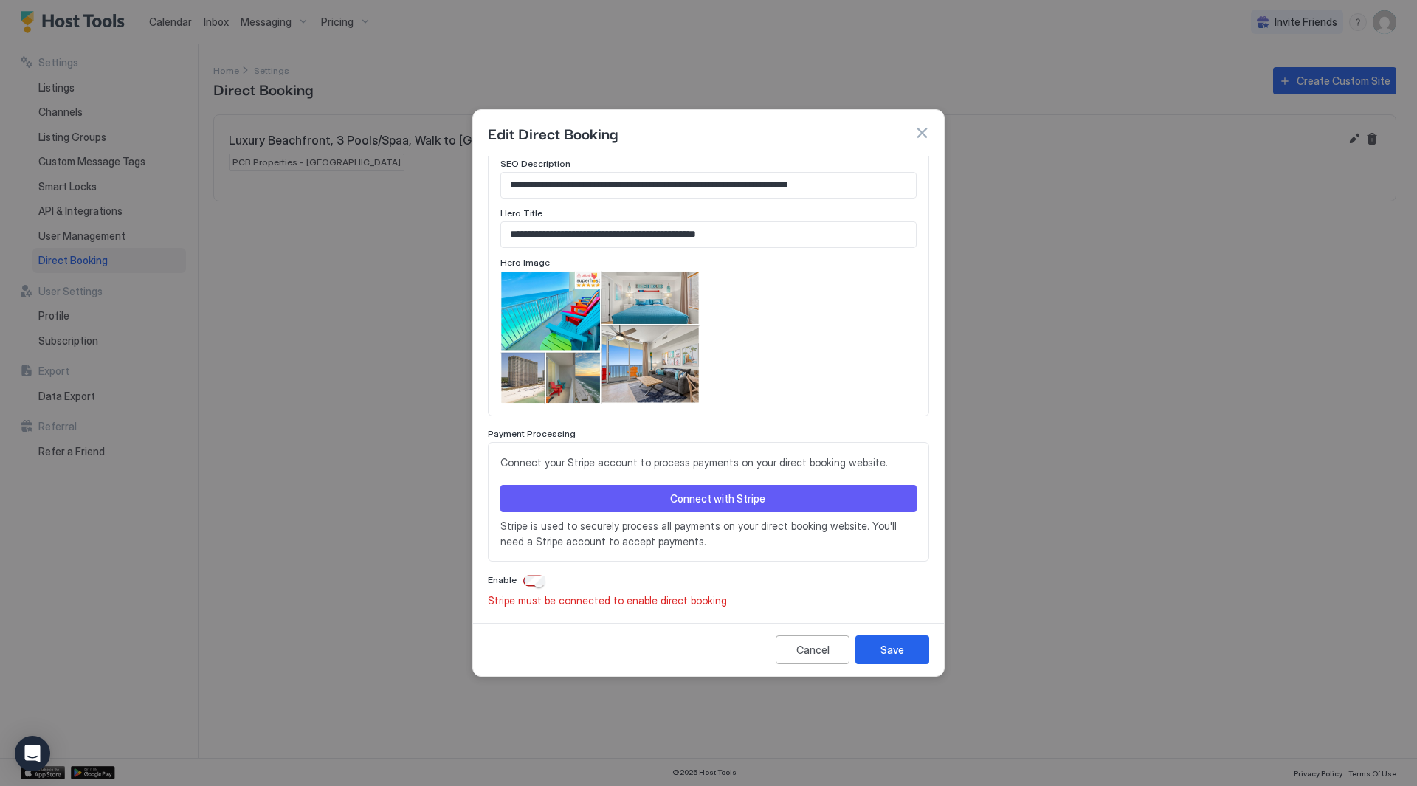
scroll to position [684, 0]
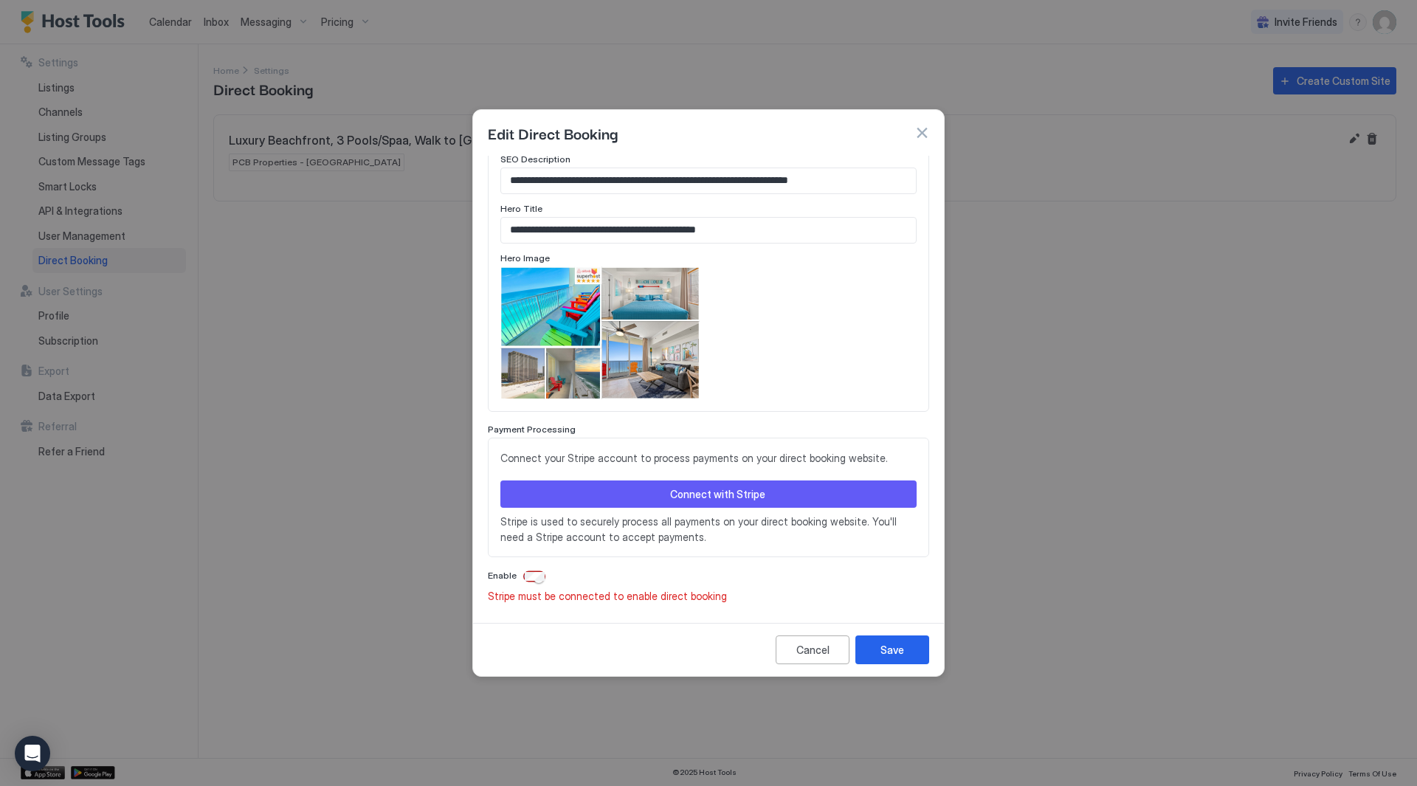
click at [832, 489] on button "Connect with Stripe" at bounding box center [709, 494] width 416 height 27
click at [697, 500] on div "Connect with Stripe" at bounding box center [717, 494] width 95 height 16
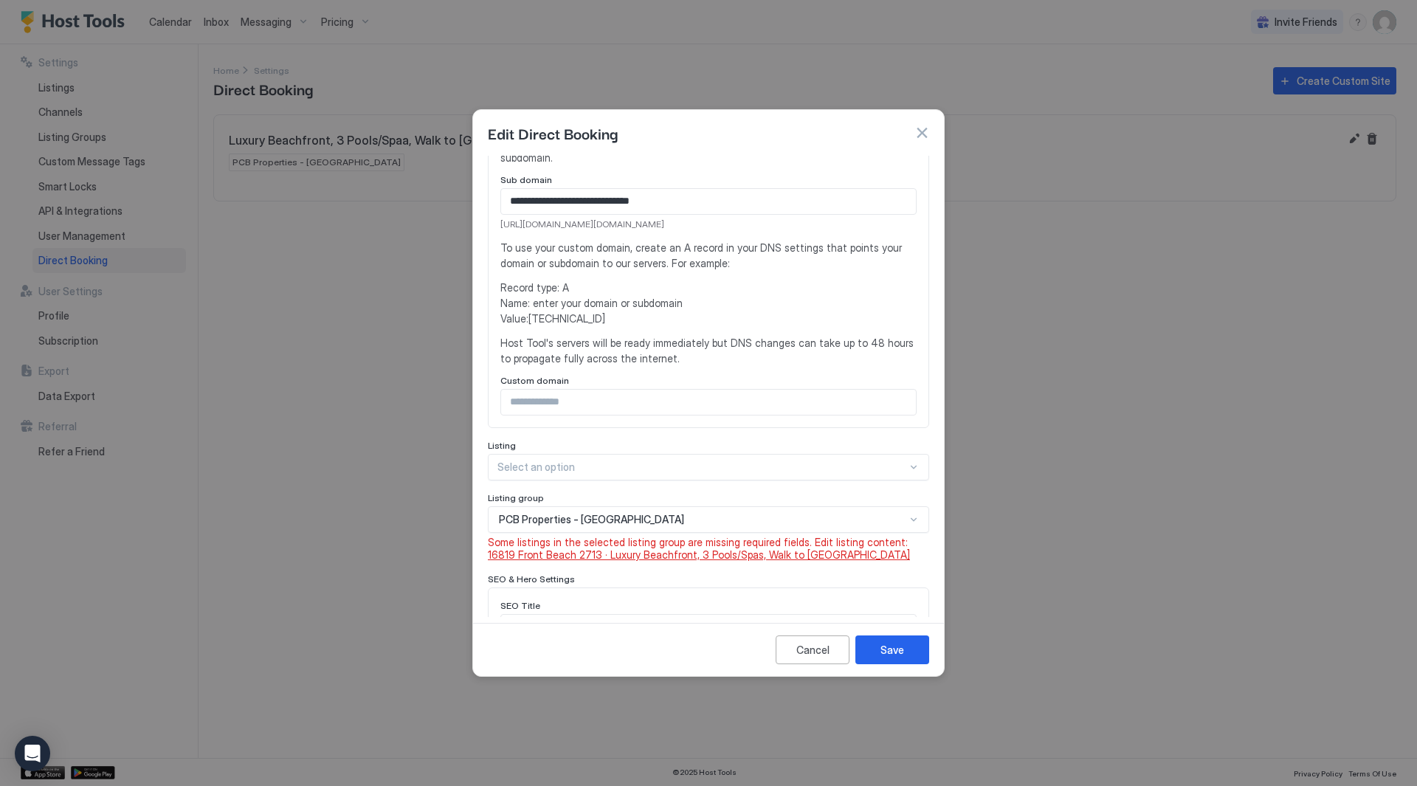
scroll to position [295, 0]
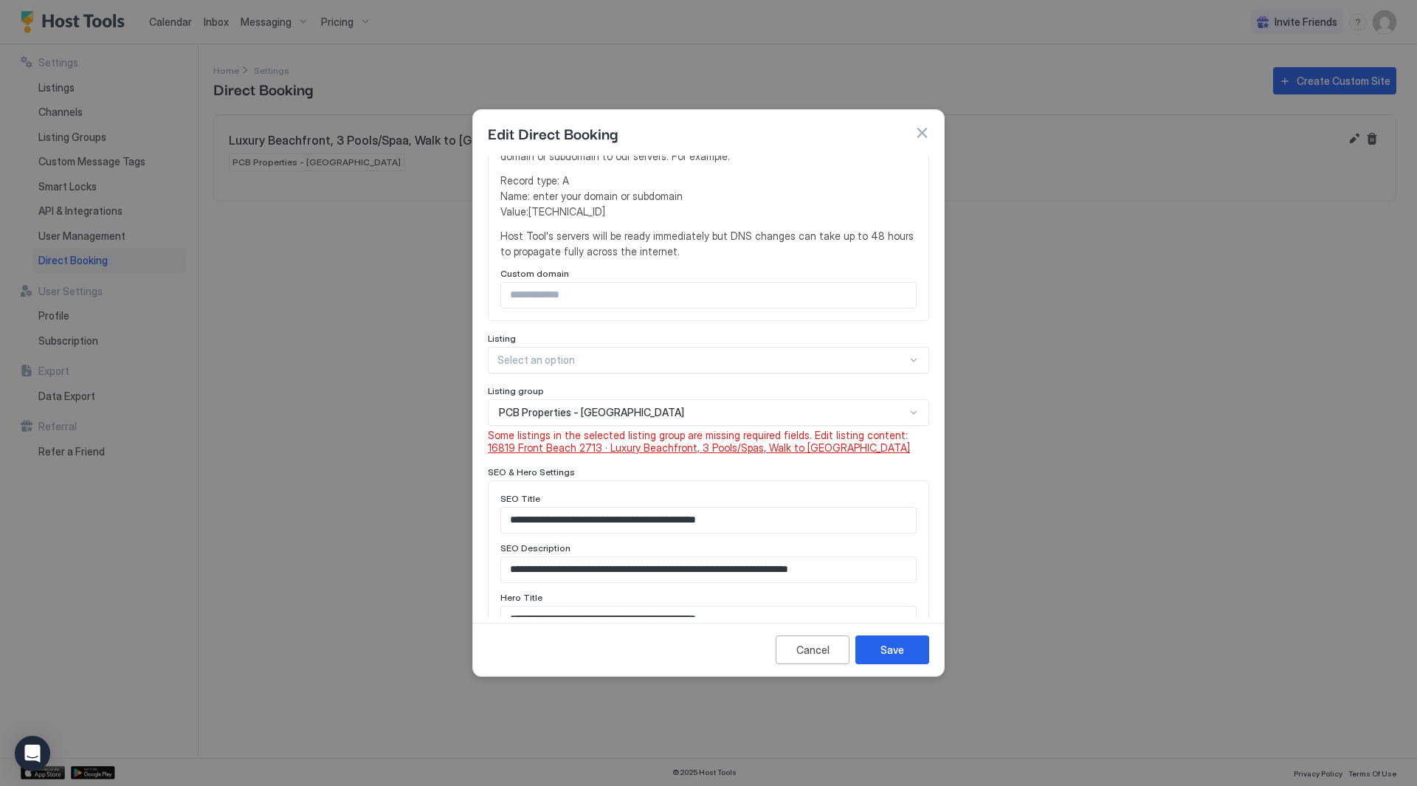
click at [771, 444] on span "16819 Front Beach 2713 · Luxury Beachfront, 3 Pools/Spas, Walk to [GEOGRAPHIC_D…" at bounding box center [699, 447] width 422 height 13
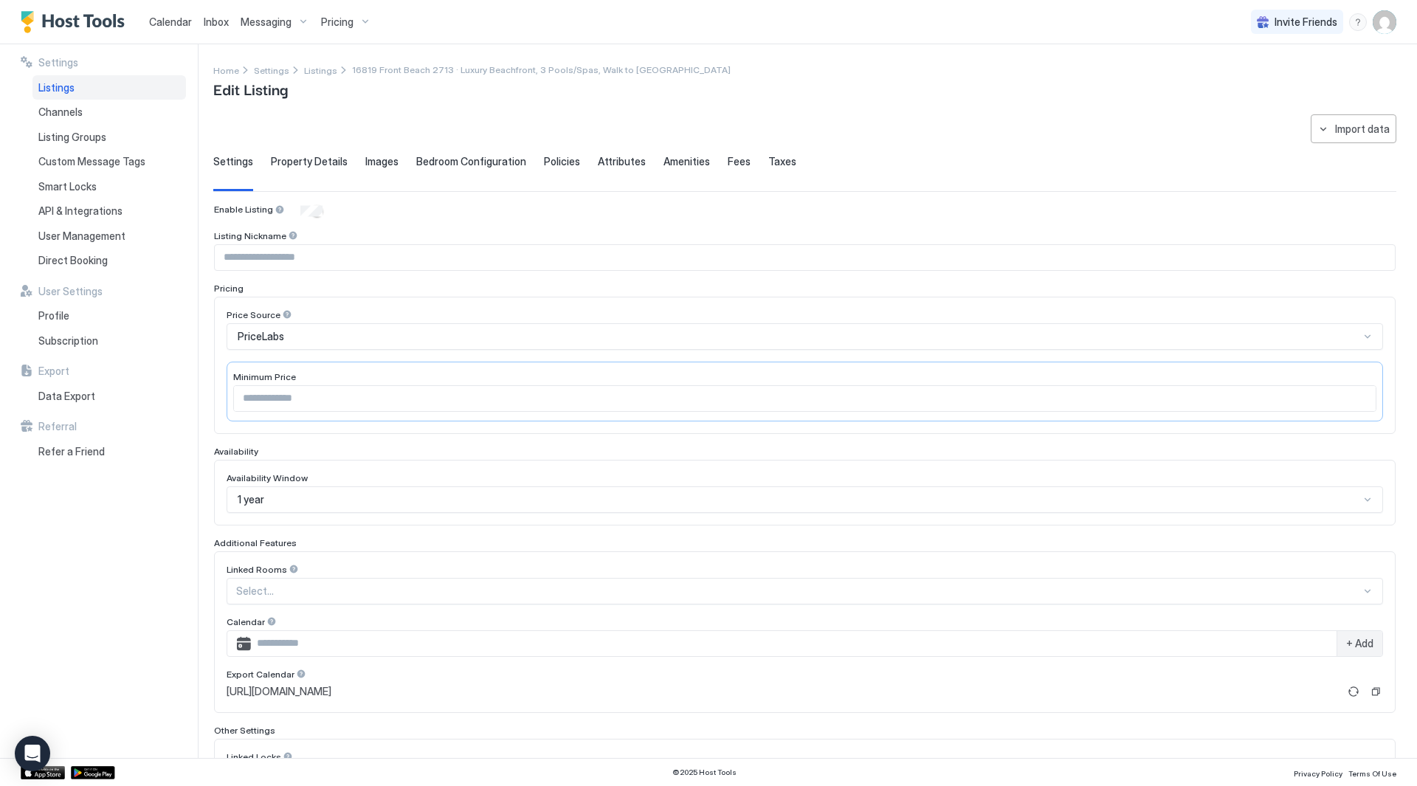
click at [287, 161] on span "Property Details" at bounding box center [309, 161] width 77 height 13
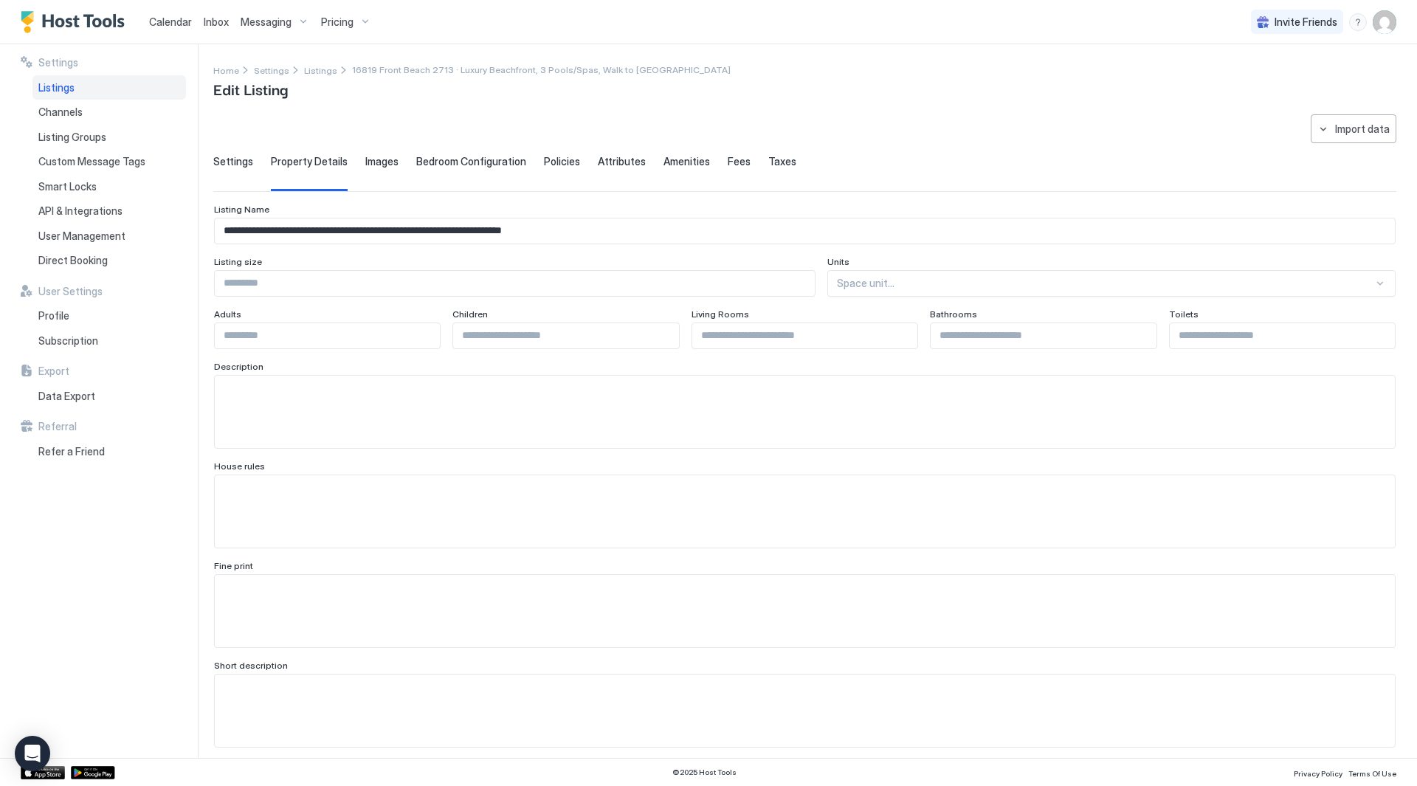
click at [238, 161] on span "Settings" at bounding box center [233, 161] width 40 height 13
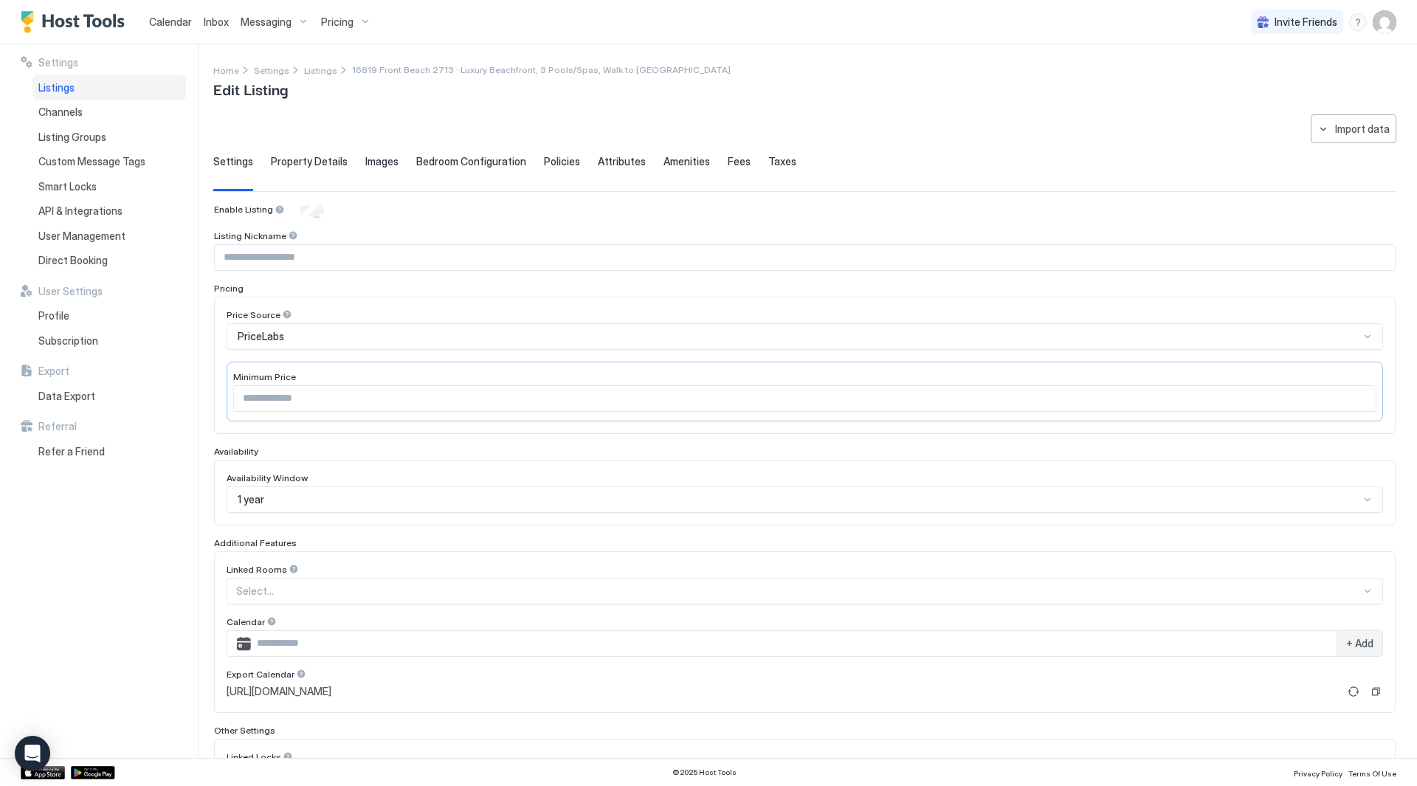
click at [407, 161] on div "Settings Property Details Images Bedroom Configuration Policies Attributes Amen…" at bounding box center [804, 173] width 1183 height 36
click at [439, 162] on span "Bedroom Configuration" at bounding box center [471, 161] width 110 height 13
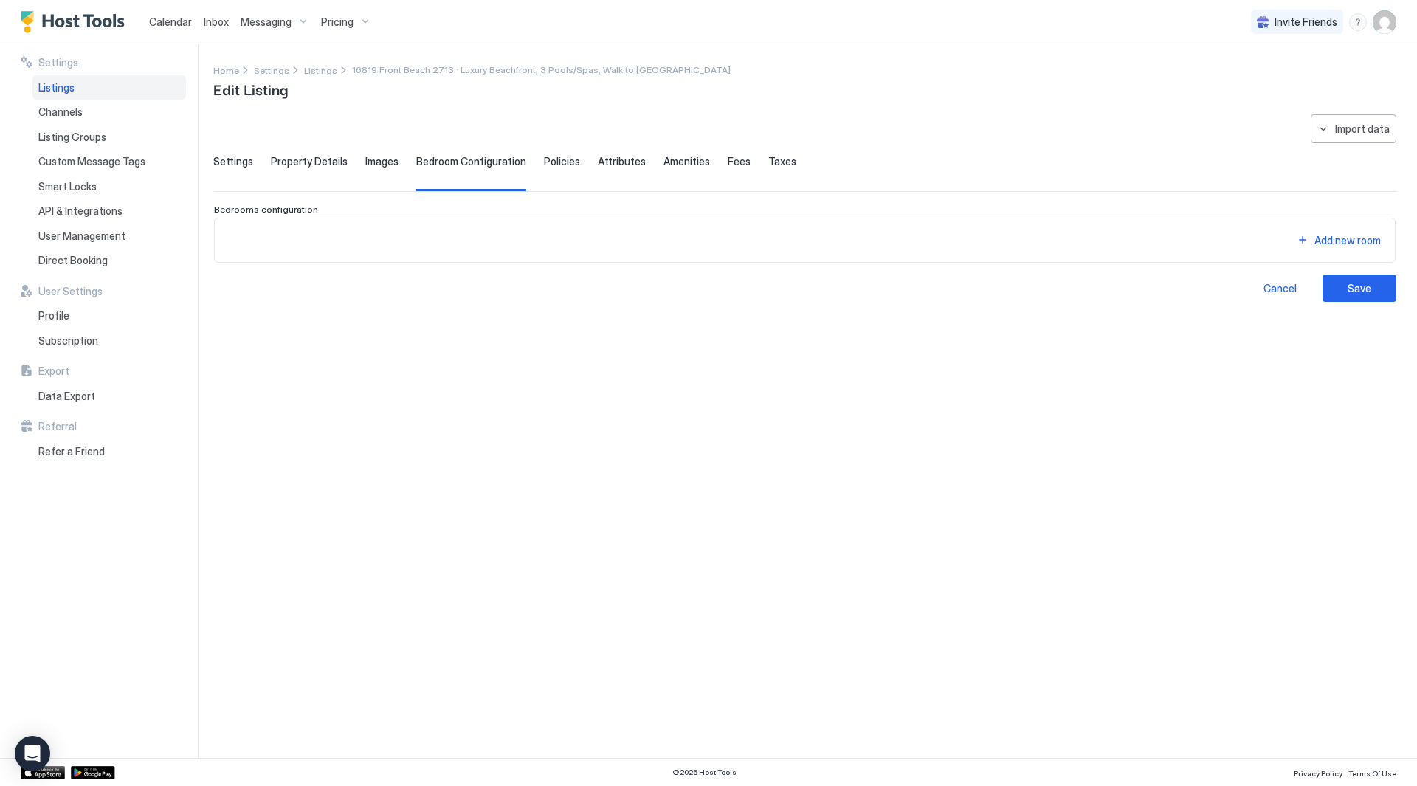
click at [376, 162] on span "Images" at bounding box center [381, 161] width 33 height 13
click at [238, 162] on span "Settings" at bounding box center [233, 161] width 40 height 13
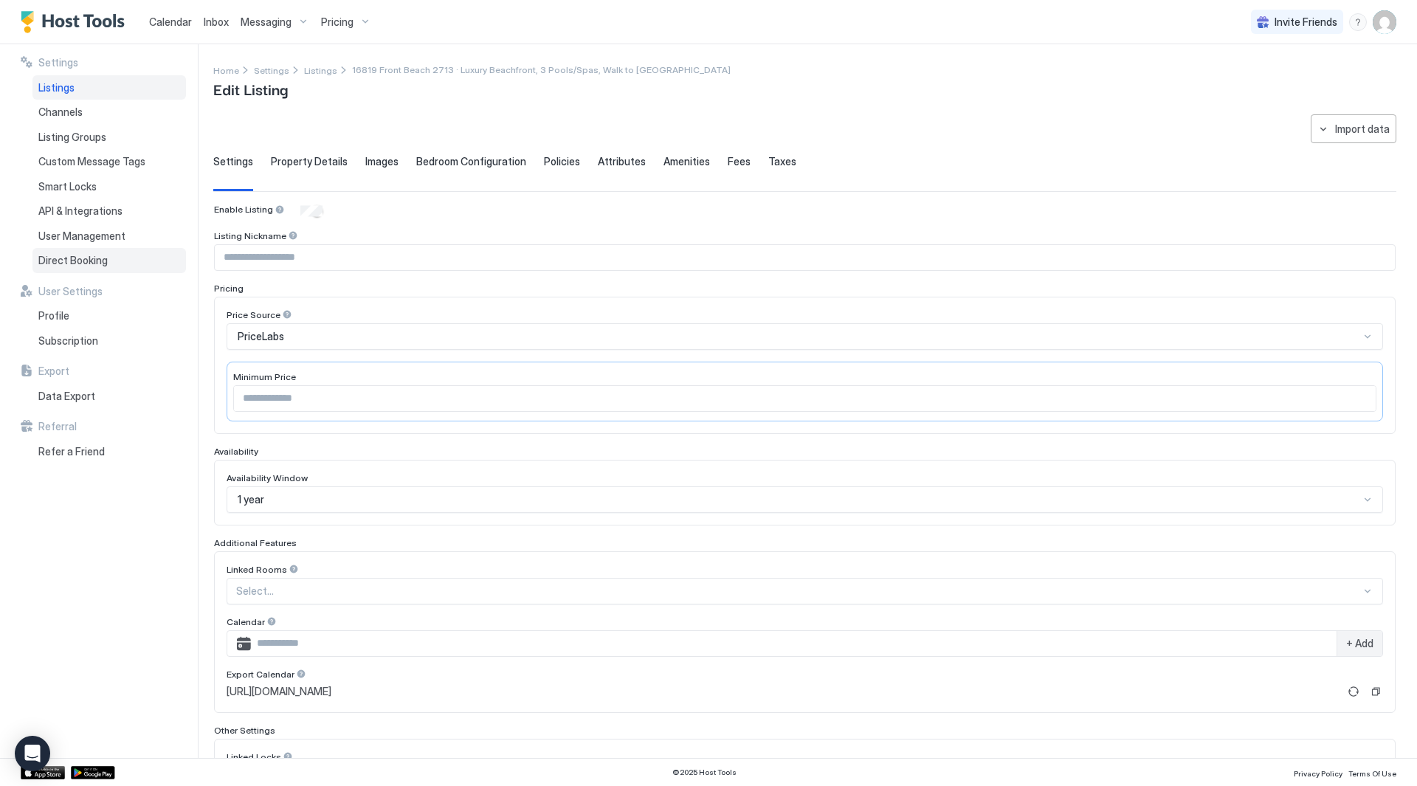
click at [78, 257] on span "Direct Booking" at bounding box center [72, 260] width 69 height 13
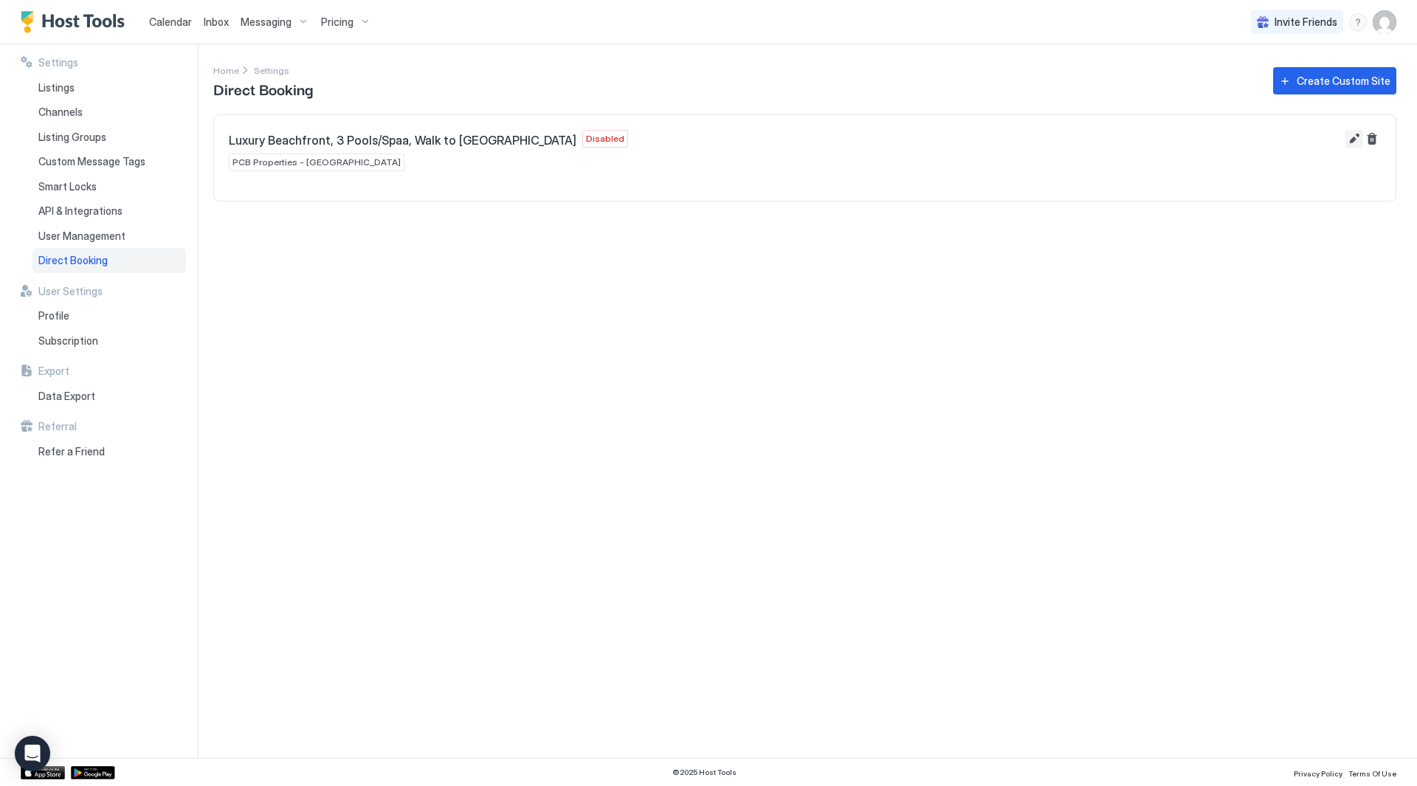
click at [1352, 139] on button "Edit" at bounding box center [1355, 139] width 18 height 18
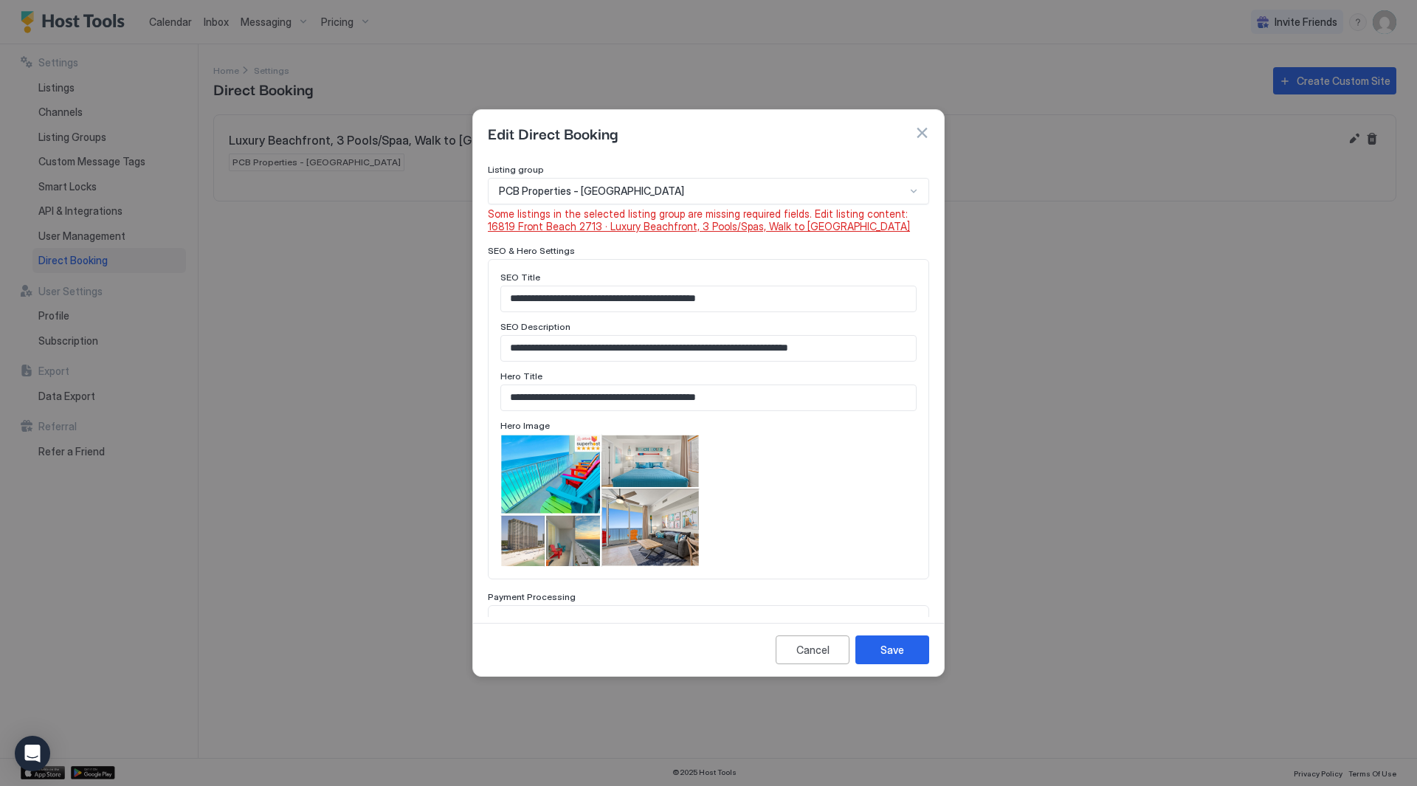
scroll to position [443, 0]
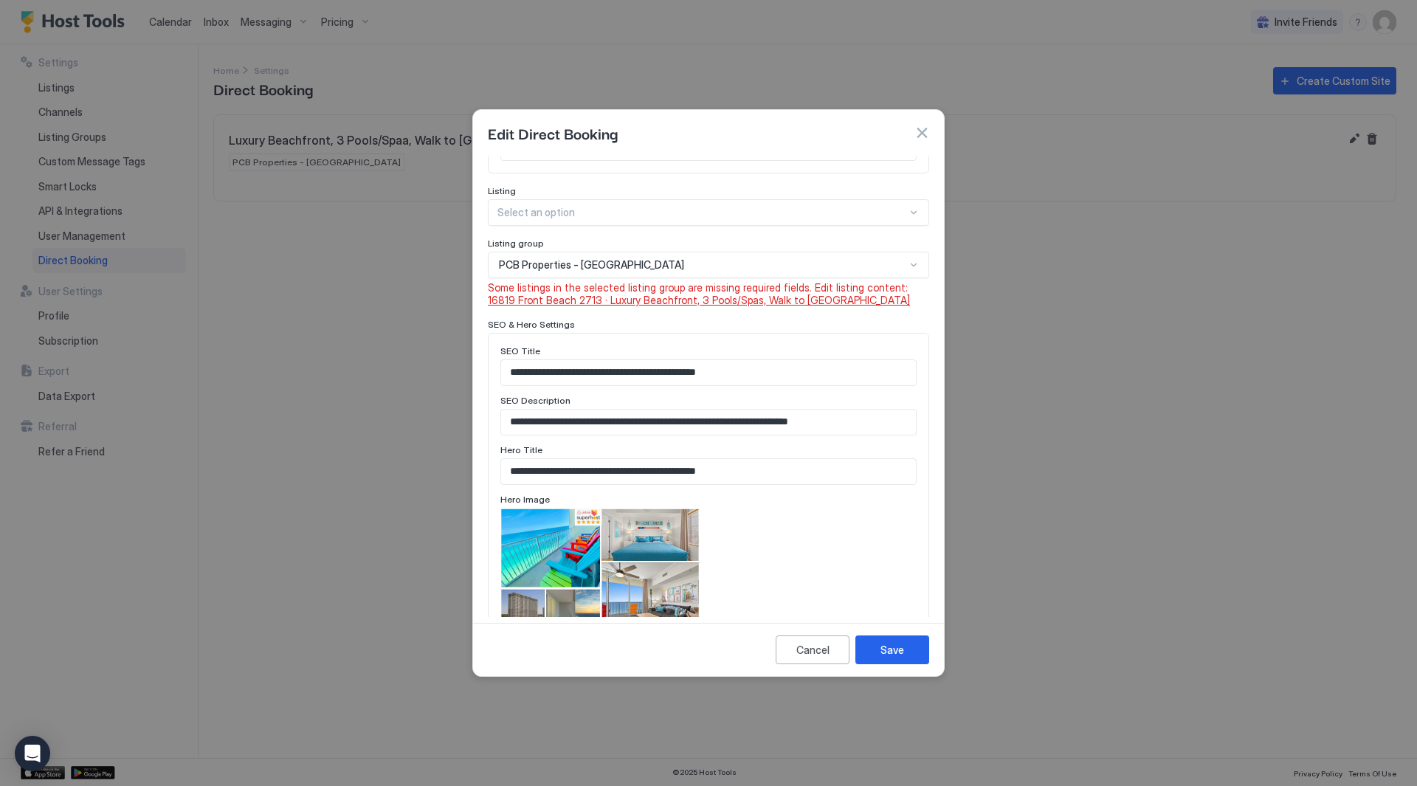
click at [737, 301] on span "16819 Front Beach 2713 · Luxury Beachfront, 3 Pools/Spas, Walk to [GEOGRAPHIC_D…" at bounding box center [699, 300] width 422 height 13
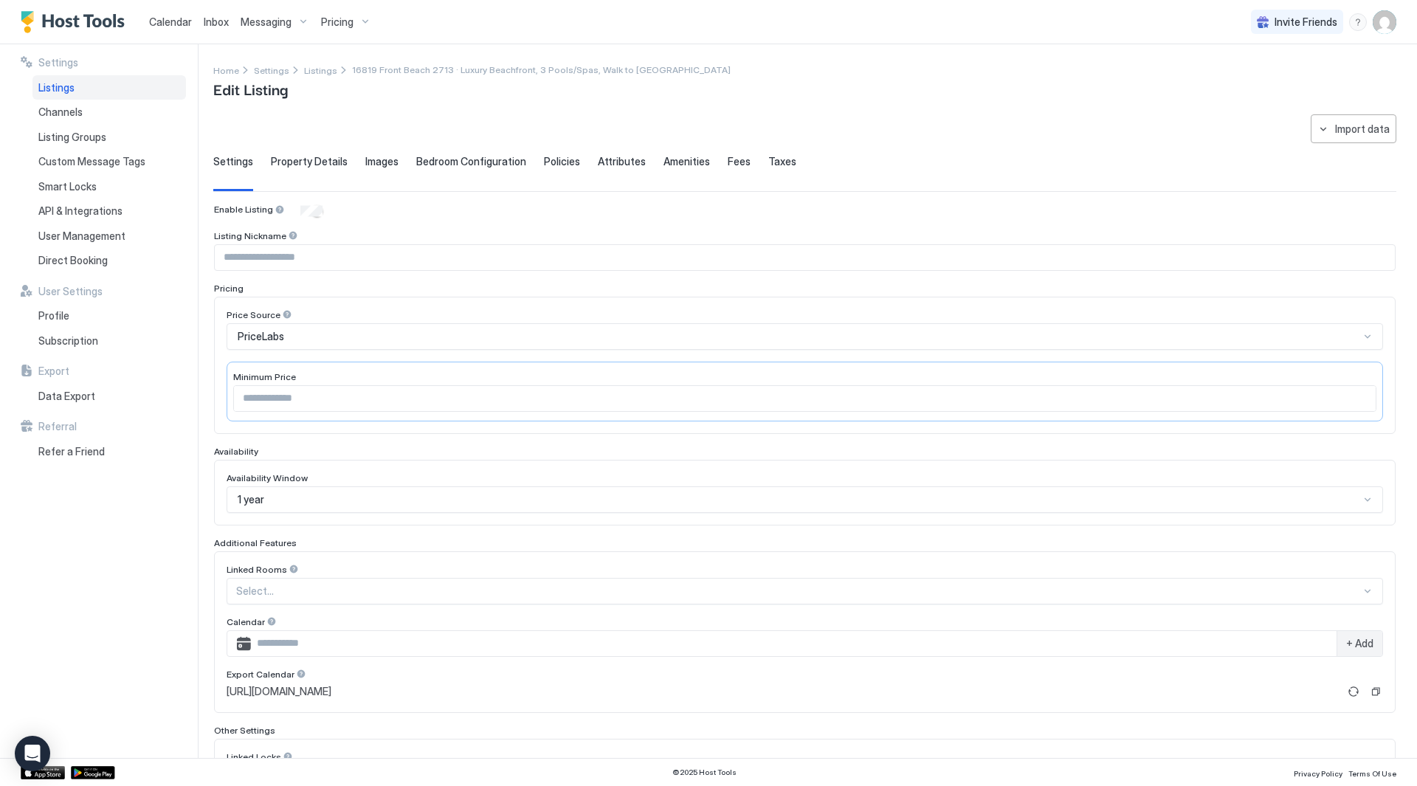
click at [329, 167] on span "Property Details" at bounding box center [309, 161] width 77 height 13
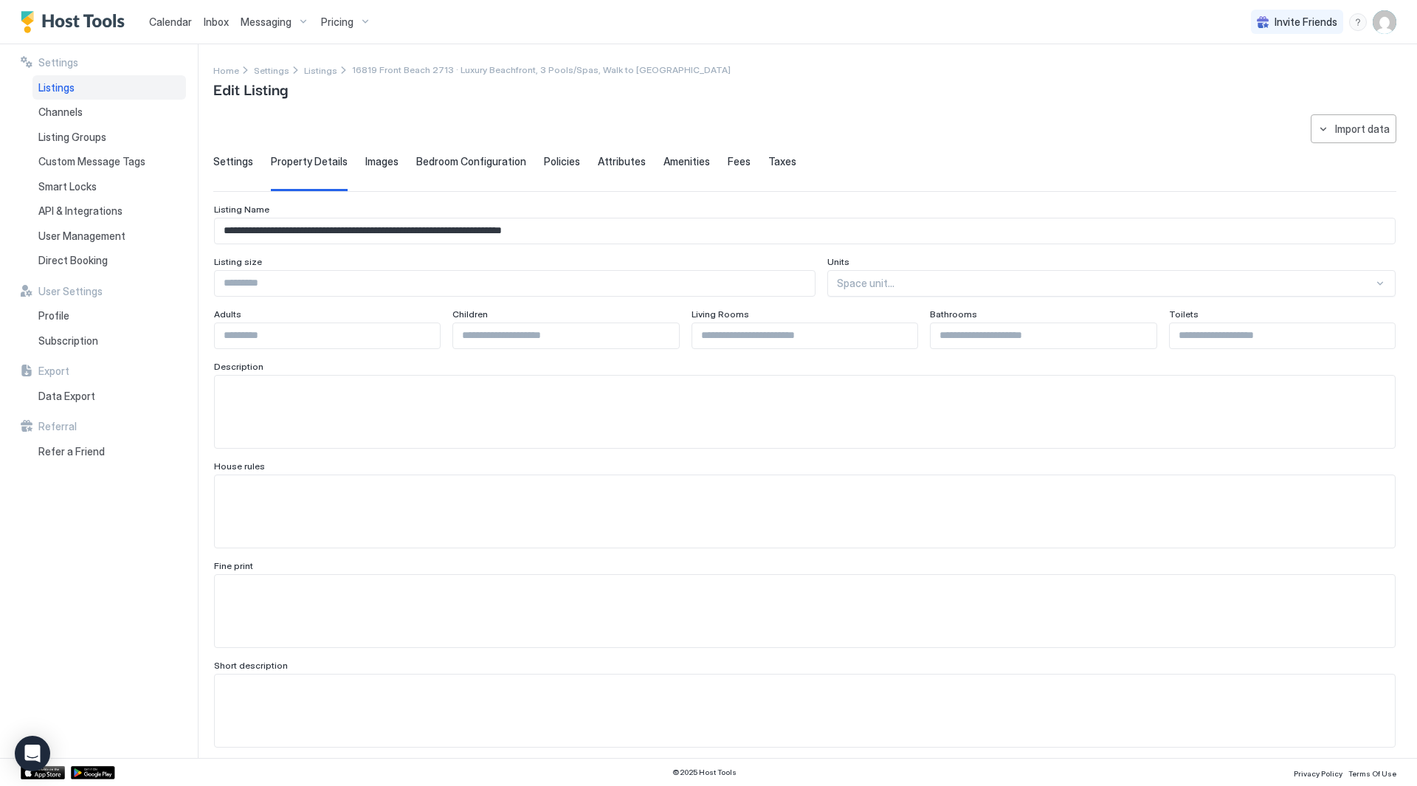
click at [402, 165] on div "Settings Property Details Images Bedroom Configuration Policies Attributes Amen…" at bounding box center [804, 173] width 1183 height 36
click at [442, 165] on span "Bedroom Configuration" at bounding box center [471, 161] width 110 height 13
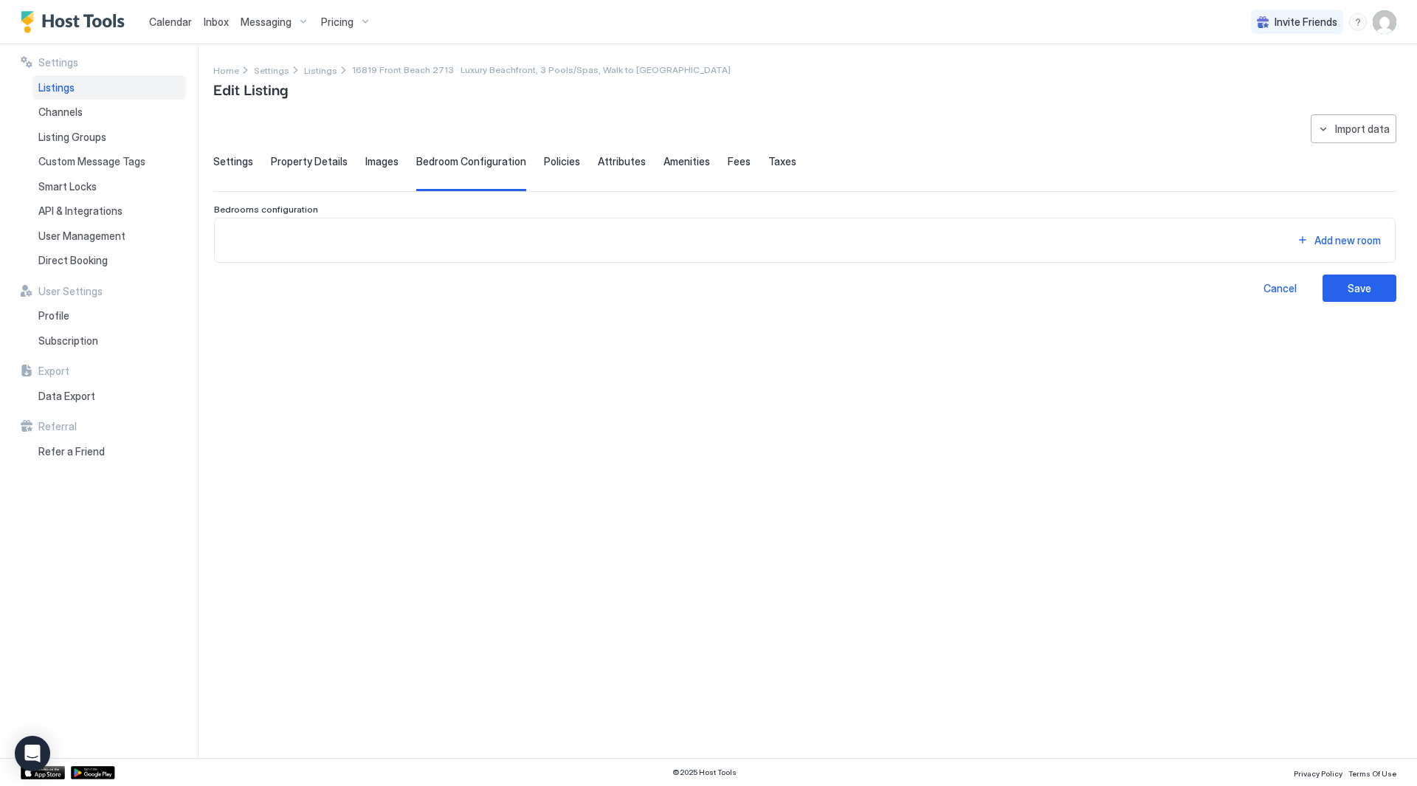
click at [383, 165] on span "Images" at bounding box center [381, 161] width 33 height 13
click at [575, 167] on div "Settings Property Details Images Bedroom Configuration Policies Attributes Amen…" at bounding box center [804, 173] width 1183 height 36
click at [553, 165] on span "Policies" at bounding box center [562, 161] width 36 height 13
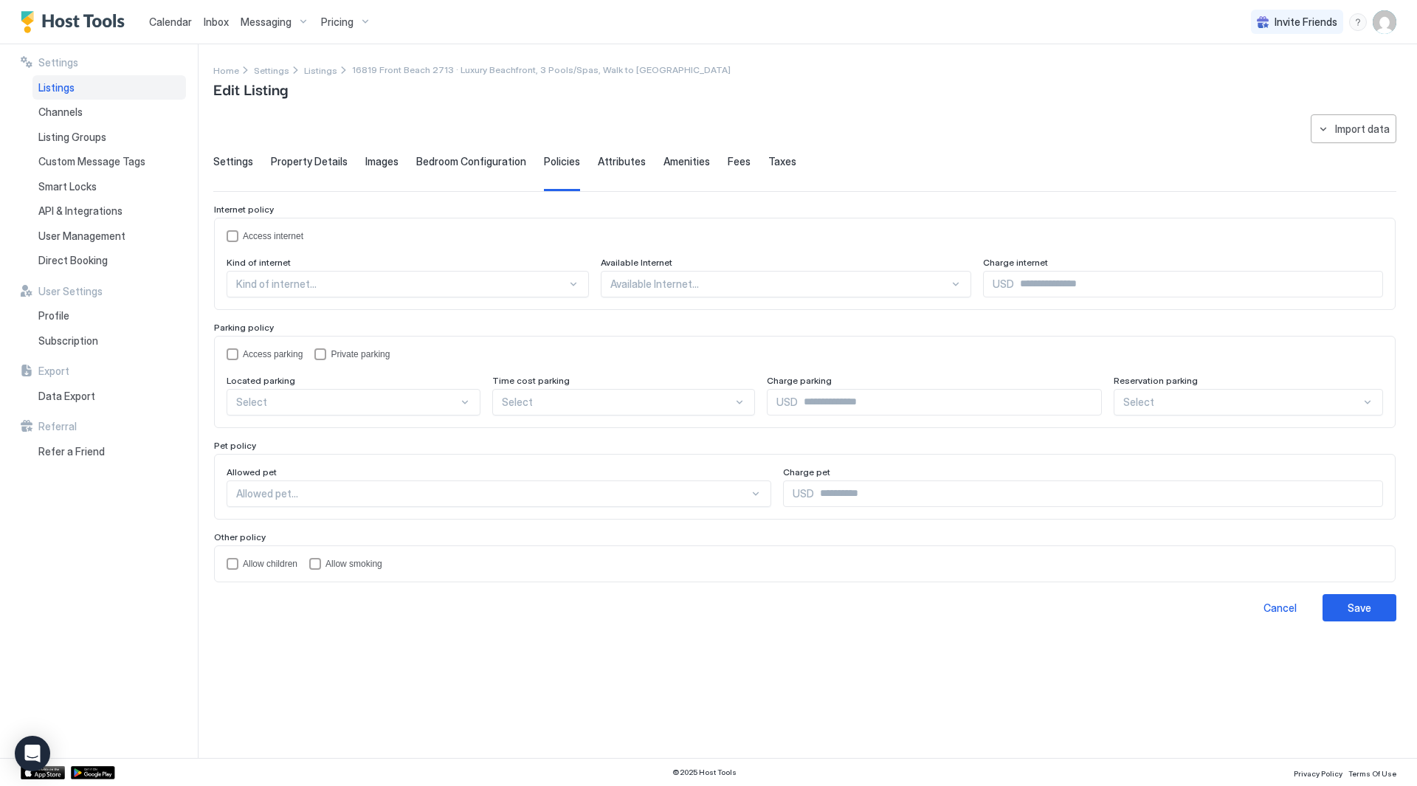
click at [608, 159] on span "Attributes" at bounding box center [622, 161] width 48 height 13
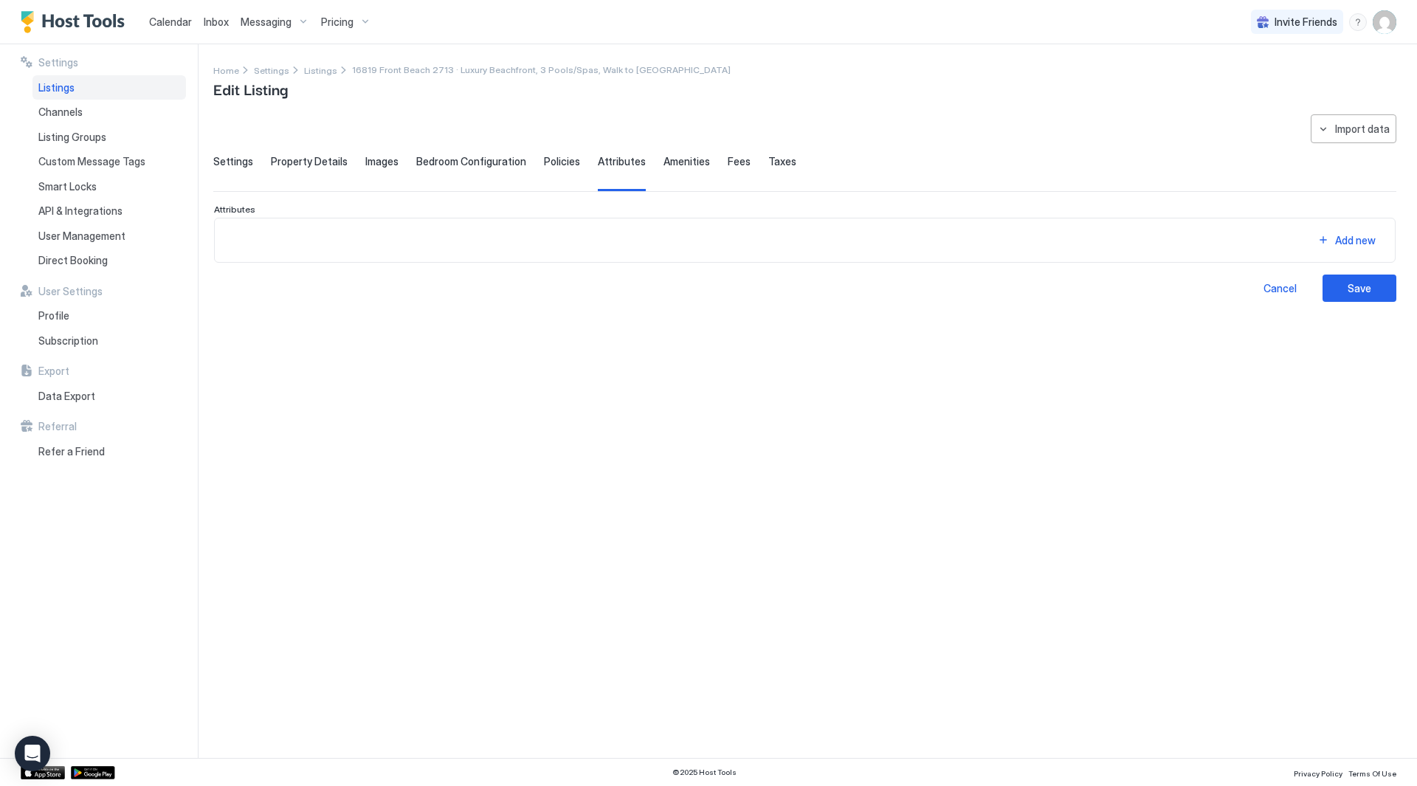
click at [697, 161] on div "Settings Property Details Images Bedroom Configuration Policies Attributes Amen…" at bounding box center [804, 173] width 1183 height 36
click at [783, 161] on div "Settings Property Details Images Bedroom Configuration Policies Attributes Amen…" at bounding box center [804, 173] width 1183 height 36
click at [773, 161] on span "Taxes" at bounding box center [782, 161] width 28 height 13
click at [247, 159] on span "Settings" at bounding box center [233, 161] width 40 height 13
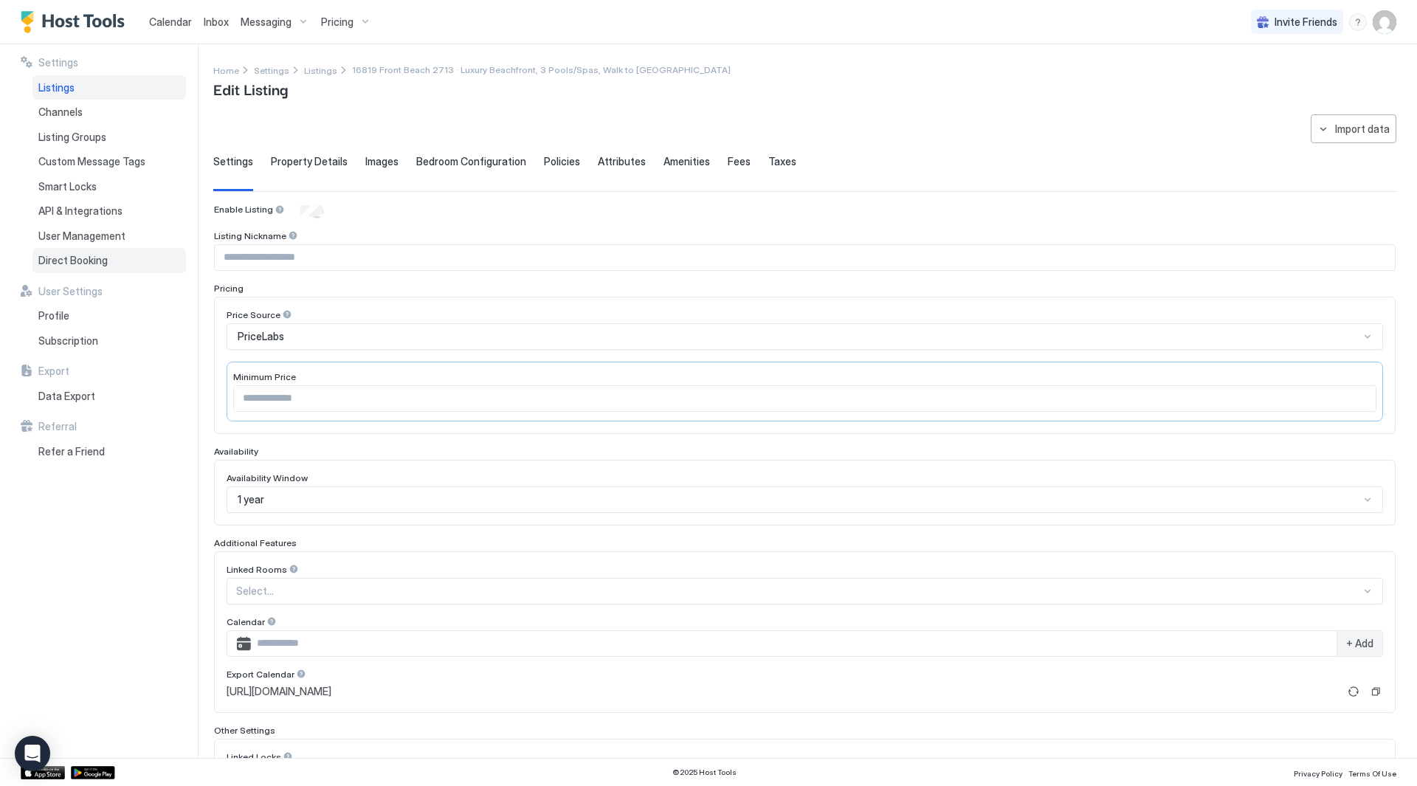
click at [126, 250] on div "Direct Booking" at bounding box center [109, 260] width 154 height 25
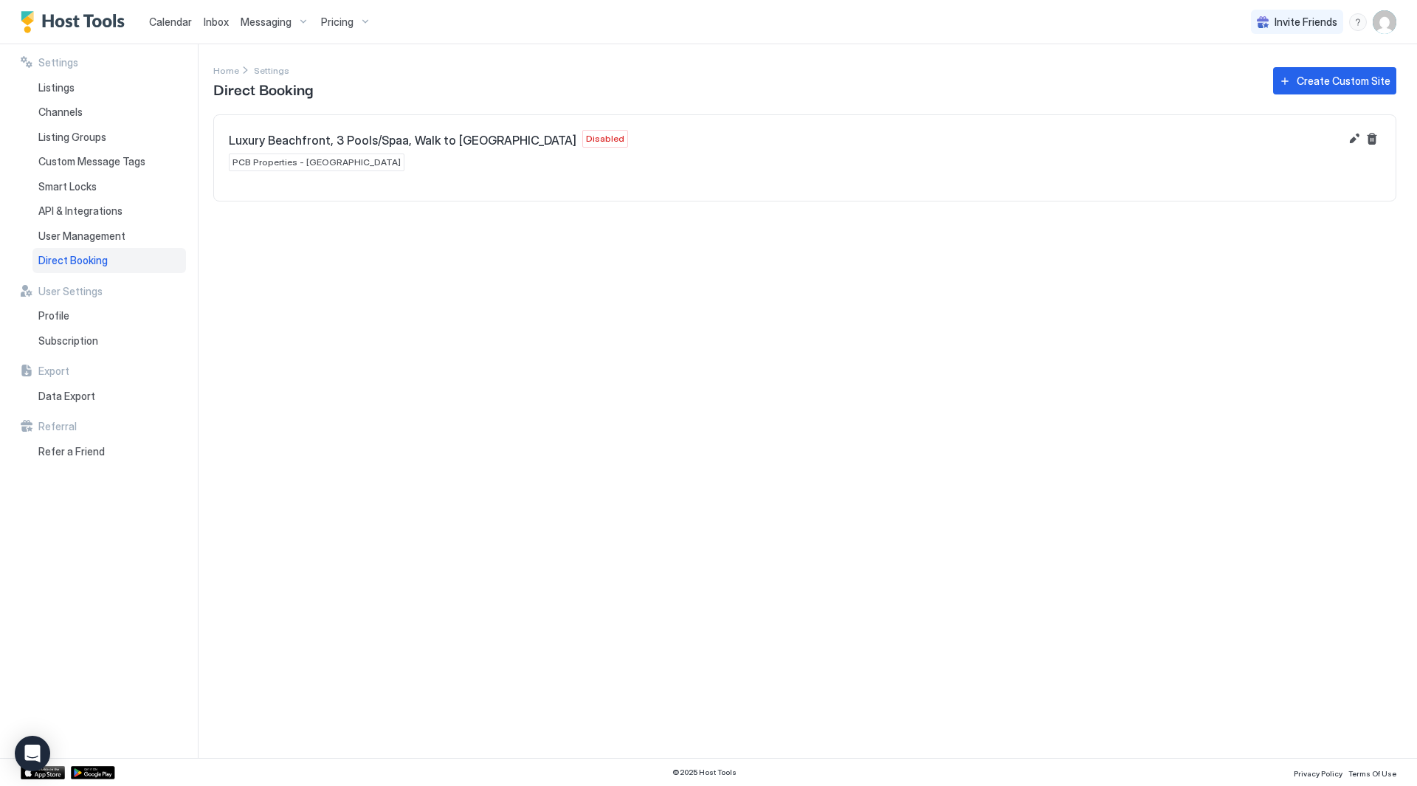
click at [848, 195] on section at bounding box center [805, 193] width 1182 height 15
drag, startPoint x: 369, startPoint y: 145, endPoint x: 348, endPoint y: 144, distance: 20.7
click at [348, 144] on span "Luxury Beachfront, 3 Pools/Spaa, Walk to [GEOGRAPHIC_DATA]" at bounding box center [403, 140] width 348 height 15
click at [373, 143] on span "Luxury Beachfront, 3 Pools/Spaa, Walk to [GEOGRAPHIC_DATA]" at bounding box center [403, 140] width 348 height 15
click at [1367, 142] on button "Delete" at bounding box center [1372, 139] width 18 height 18
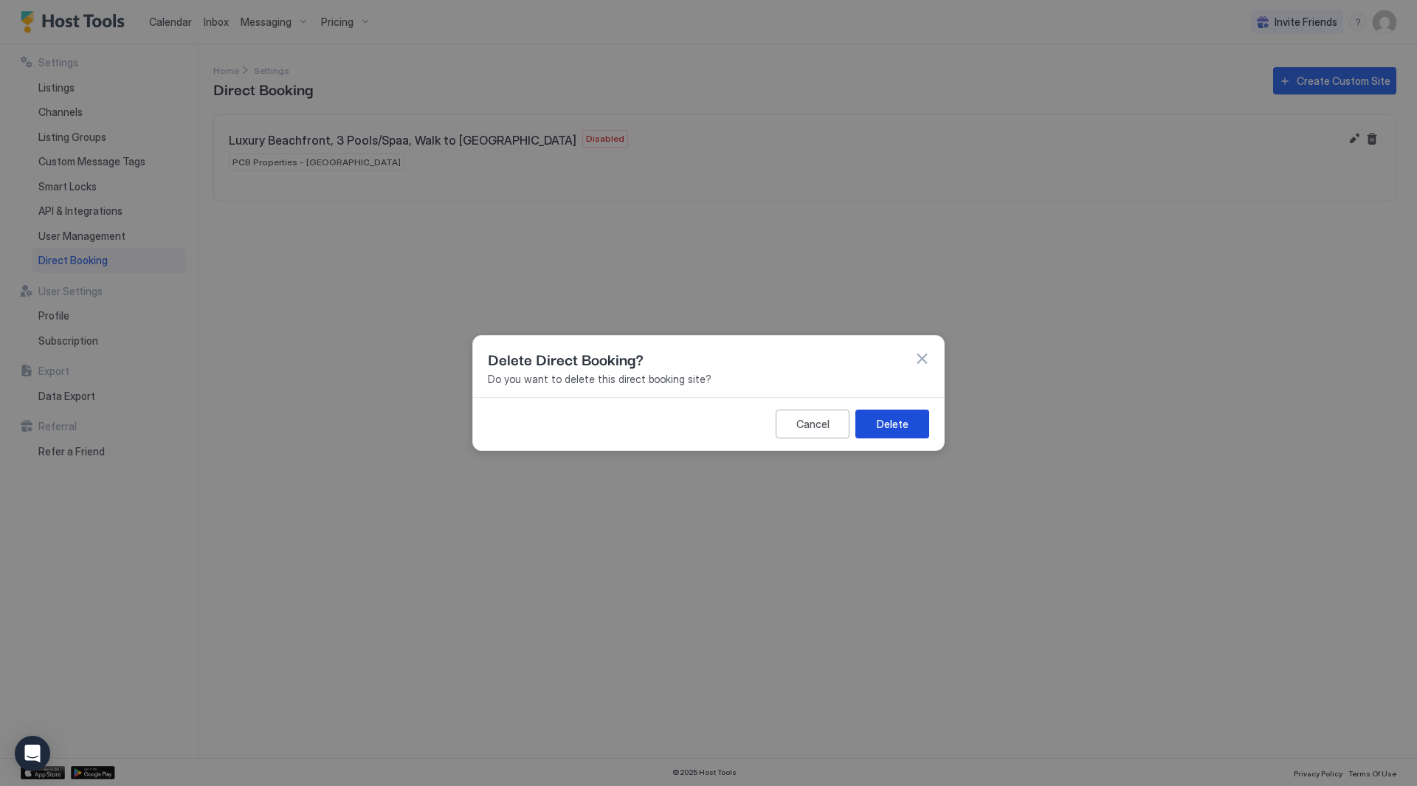
click at [899, 419] on div "Delete" at bounding box center [893, 424] width 32 height 16
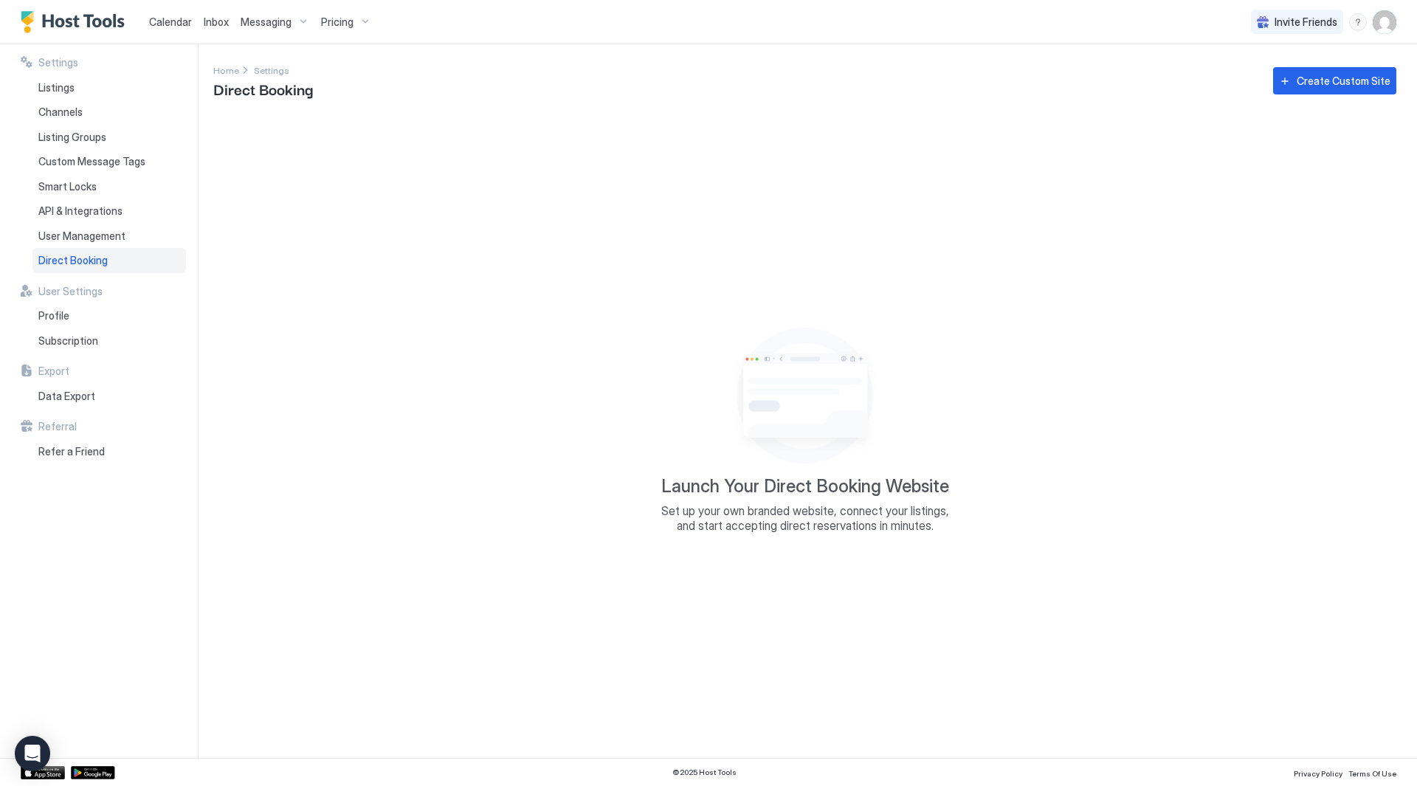
click at [890, 204] on div "Launch Your Direct Booking Website Set up your own branded website, connect you…" at bounding box center [804, 427] width 1183 height 626
click at [884, 204] on div "Launch Your Direct Booking Website Set up your own branded website, connect you…" at bounding box center [804, 427] width 1183 height 626
click at [56, 255] on span "Direct Booking" at bounding box center [72, 260] width 69 height 13
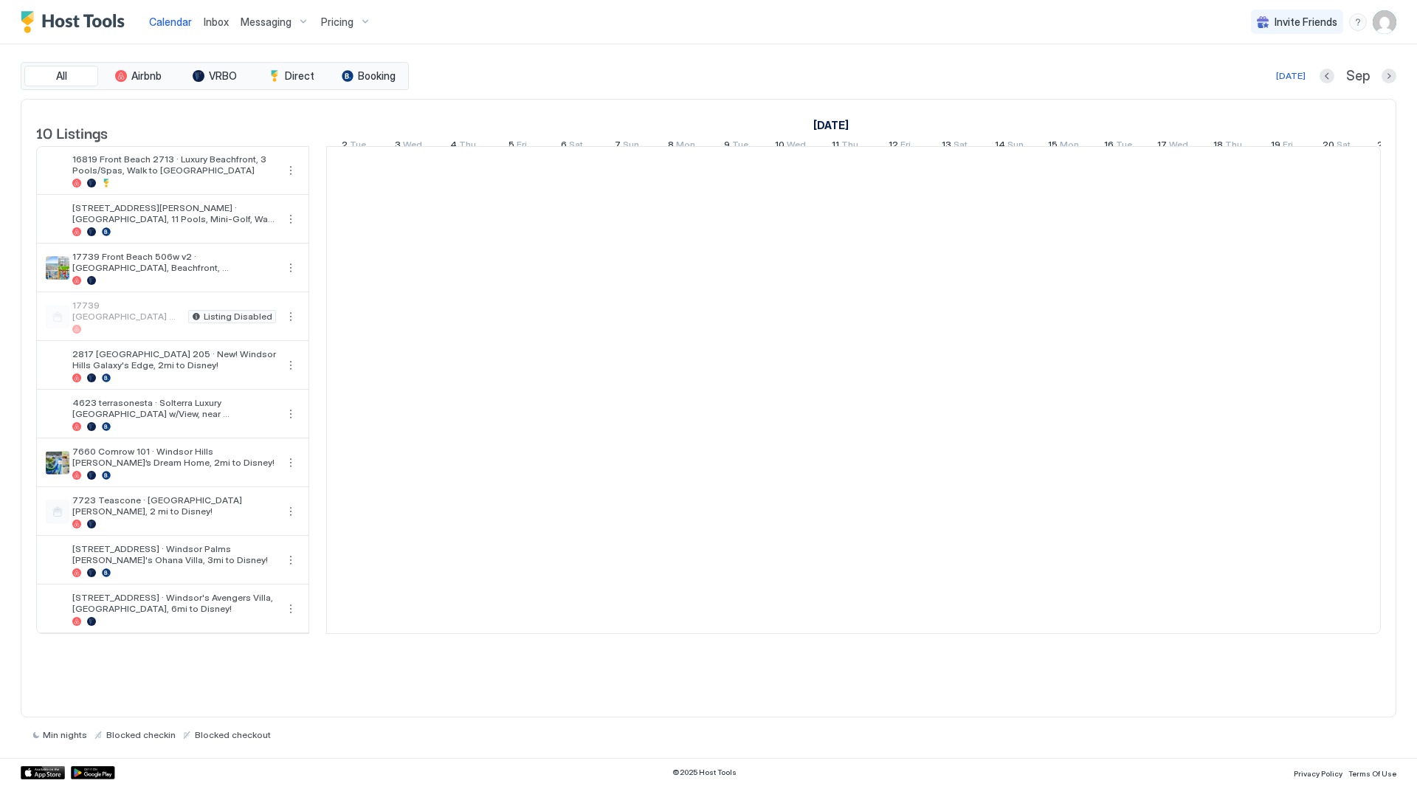
scroll to position [0, 820]
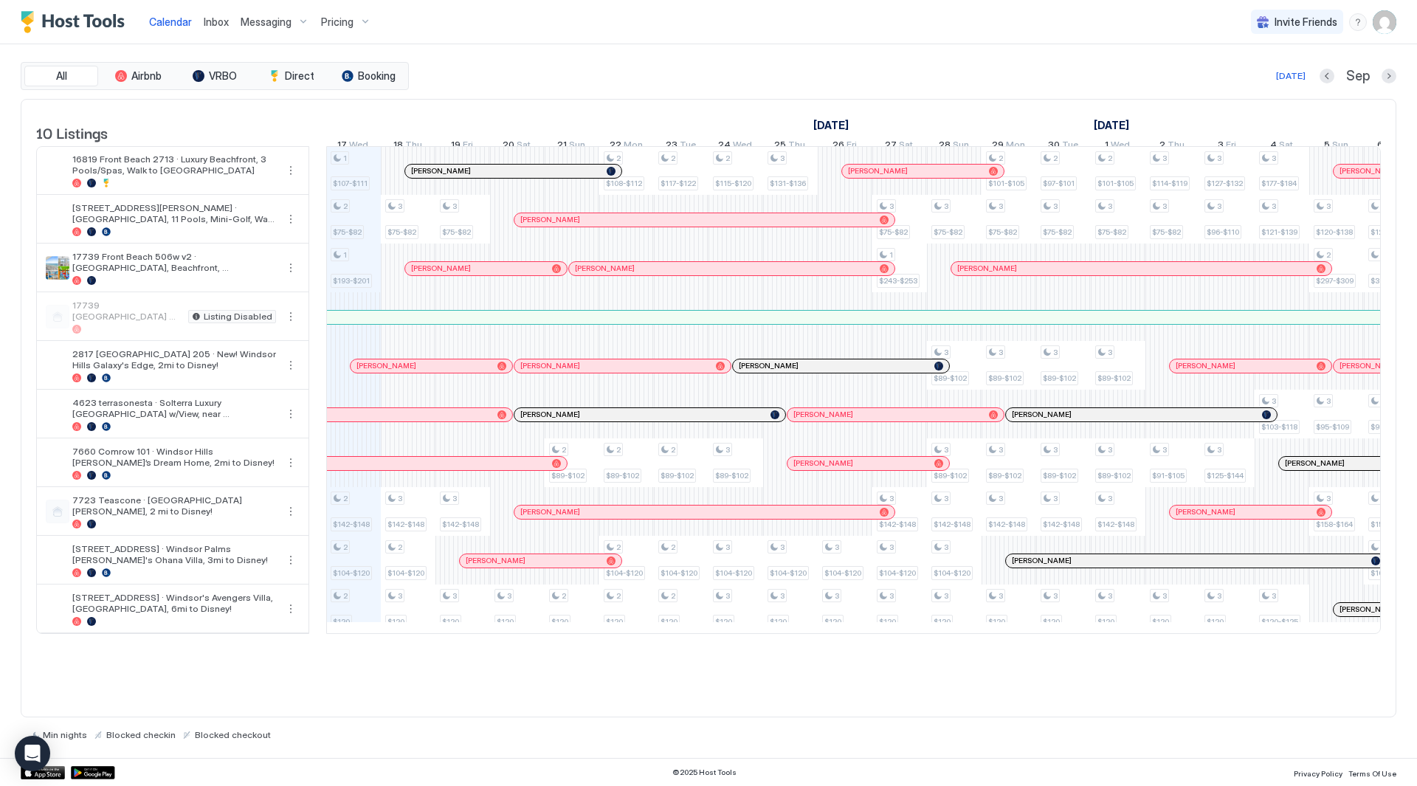
click at [198, 20] on div "Inbox" at bounding box center [216, 21] width 37 height 27
click at [211, 22] on span "Inbox" at bounding box center [216, 22] width 25 height 13
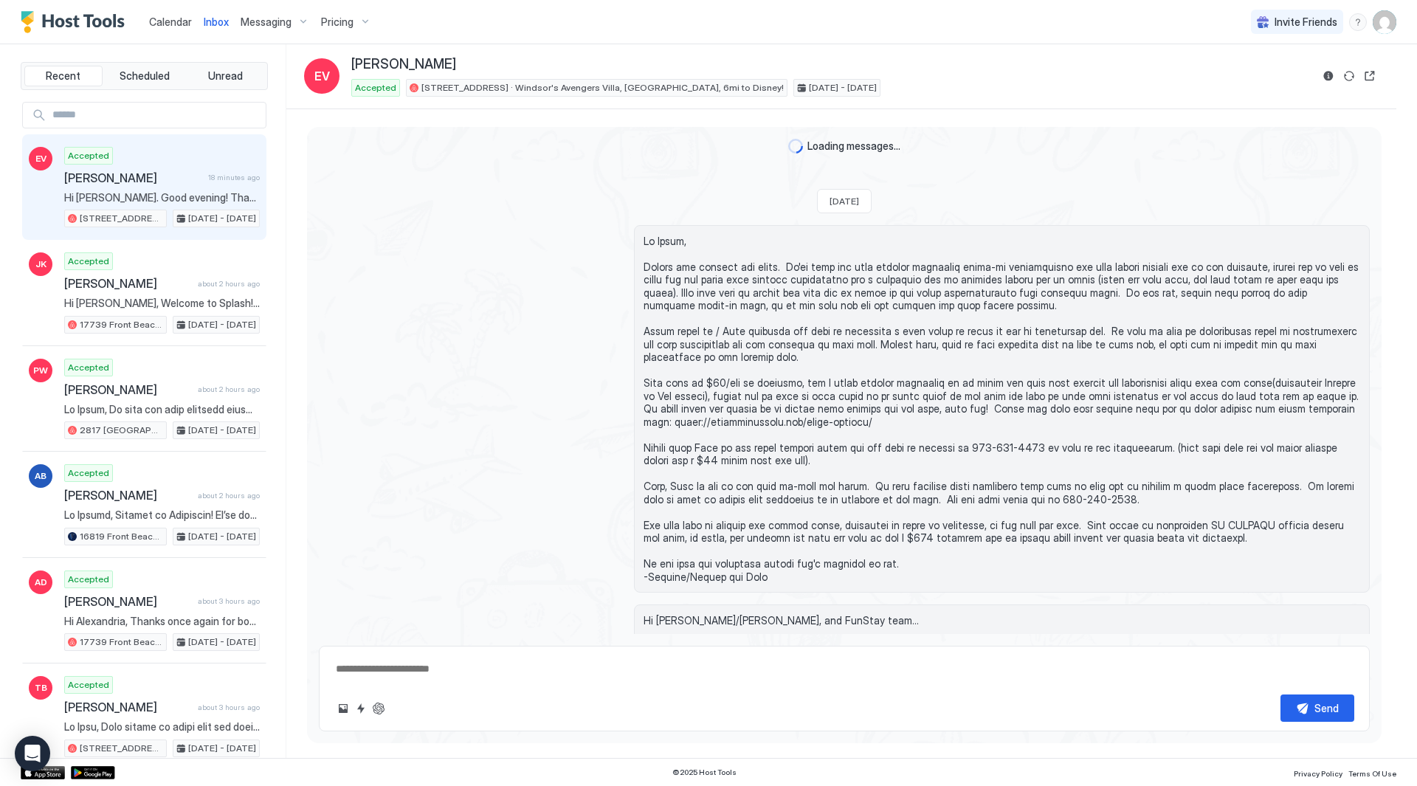
scroll to position [663, 0]
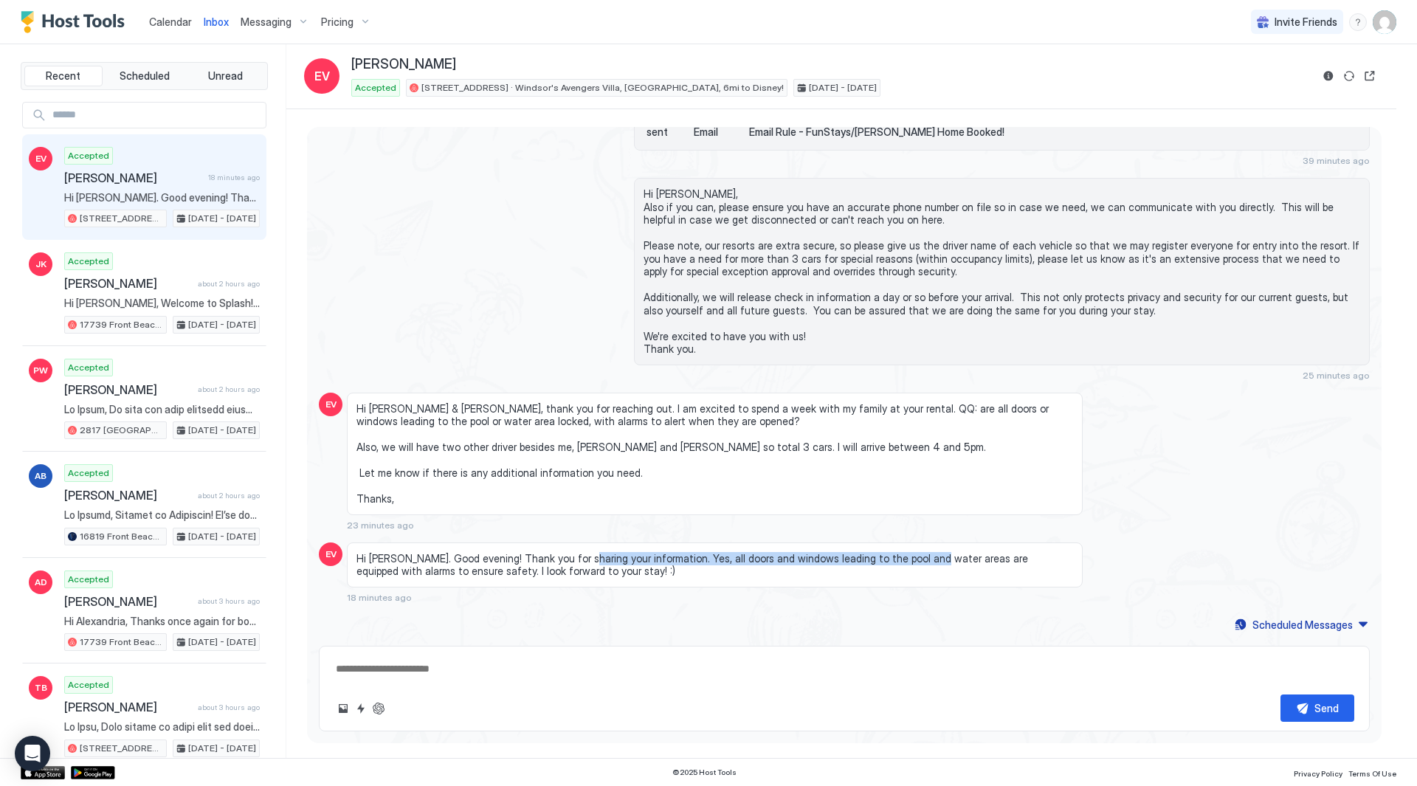
drag, startPoint x: 900, startPoint y: 548, endPoint x: 566, endPoint y: 549, distance: 333.7
click at [566, 549] on div "Hi Erika. Good evening! Thank you for sharing your information. Yes, all doors …" at bounding box center [715, 565] width 736 height 45
drag, startPoint x: 553, startPoint y: 558, endPoint x: 822, endPoint y: 565, distance: 269.6
click at [822, 565] on span "Hi Erika. Good evening! Thank you for sharing your information. Yes, all doors …" at bounding box center [715, 565] width 717 height 26
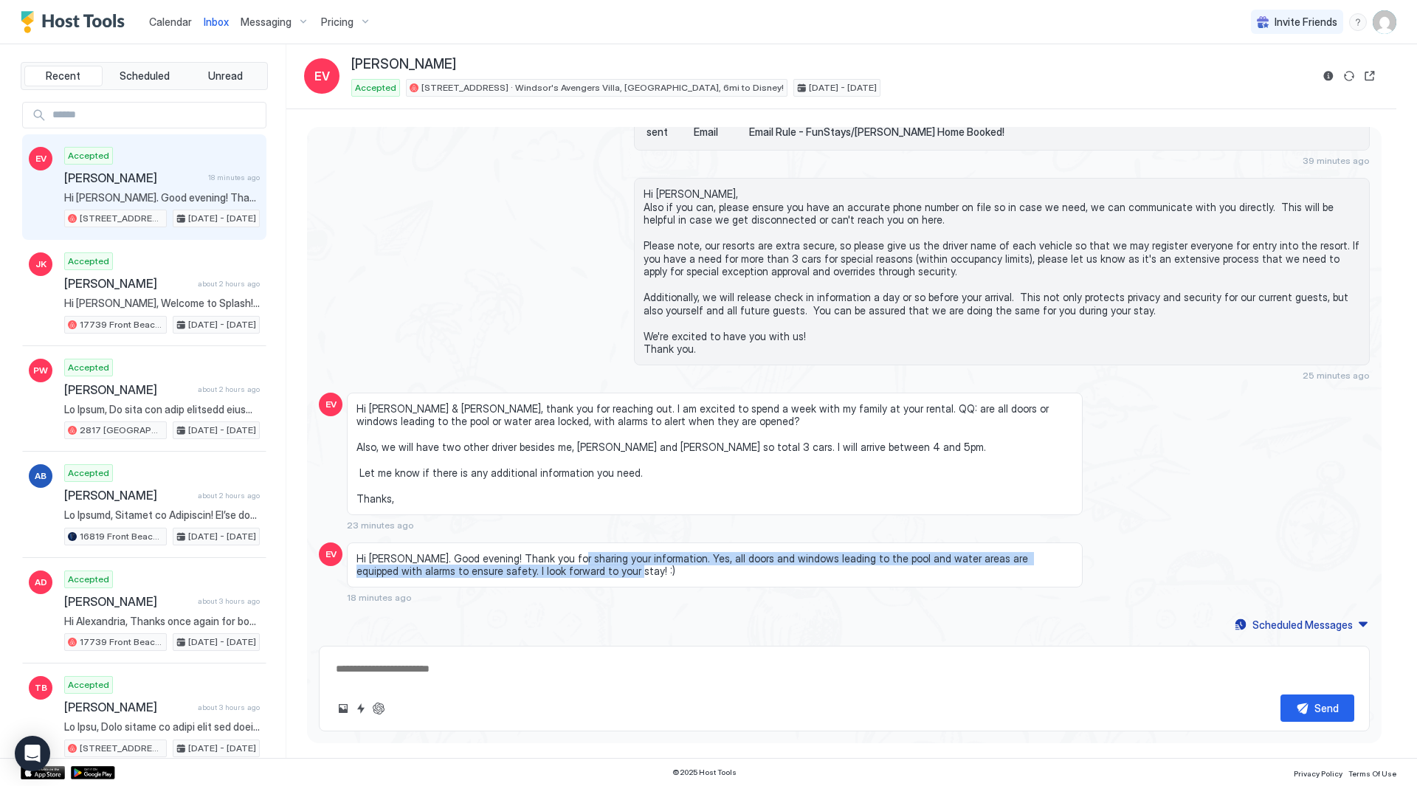
click at [823, 565] on span "Hi Erika. Good evening! Thank you for sharing your information. Yes, all doors …" at bounding box center [715, 565] width 717 height 26
drag, startPoint x: 740, startPoint y: 565, endPoint x: 523, endPoint y: 557, distance: 217.2
click at [523, 557] on span "Hi Erika. Good evening! Thank you for sharing your information. Yes, all doors …" at bounding box center [715, 565] width 717 height 26
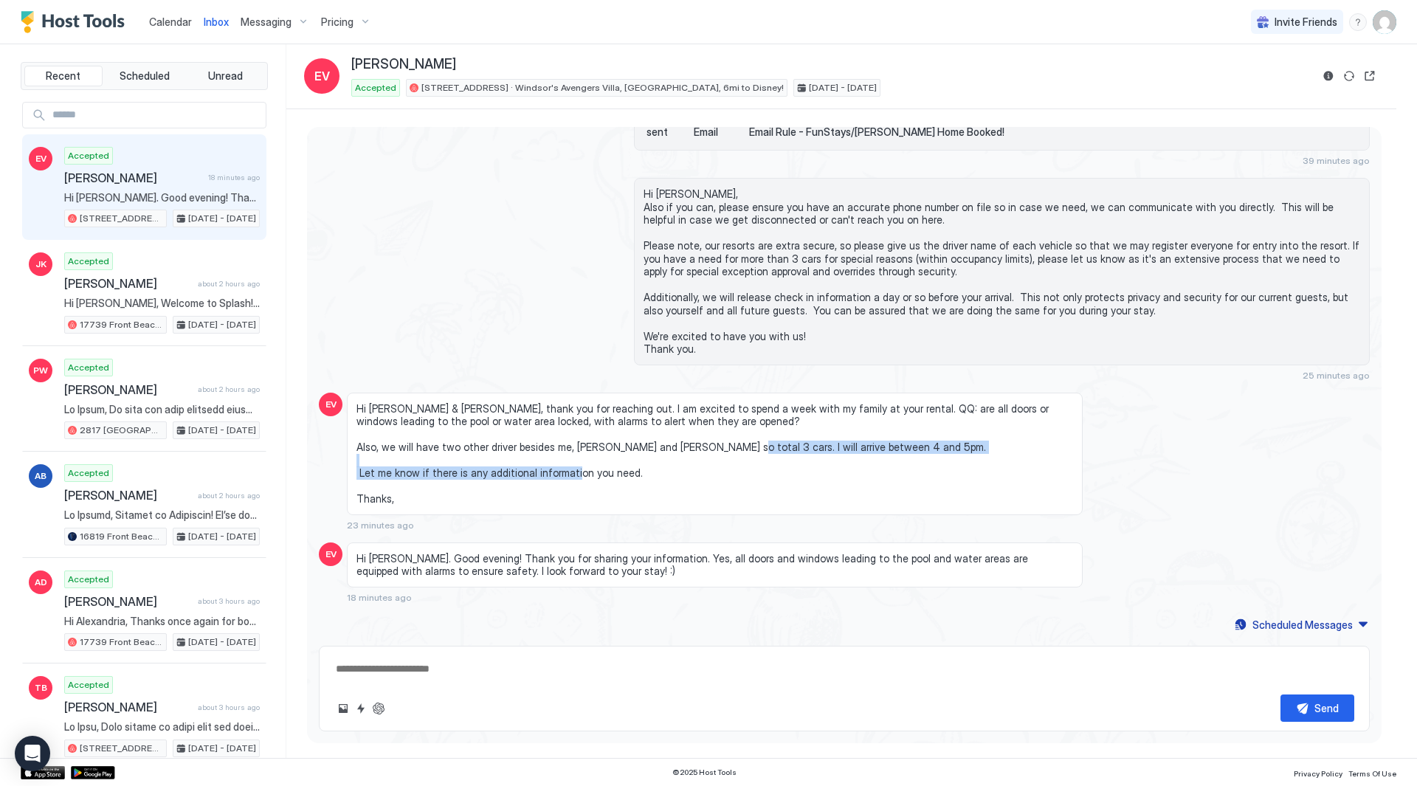
drag, startPoint x: 850, startPoint y: 470, endPoint x: 771, endPoint y: 442, distance: 82.9
click at [771, 444] on span "Hi Richard & Jeanne, thank you for reaching out. I am excited to spend a week w…" at bounding box center [715, 453] width 717 height 103
click at [771, 442] on span "Hi Richard & Jeanne, thank you for reaching out. I am excited to spend a week w…" at bounding box center [715, 453] width 717 height 103
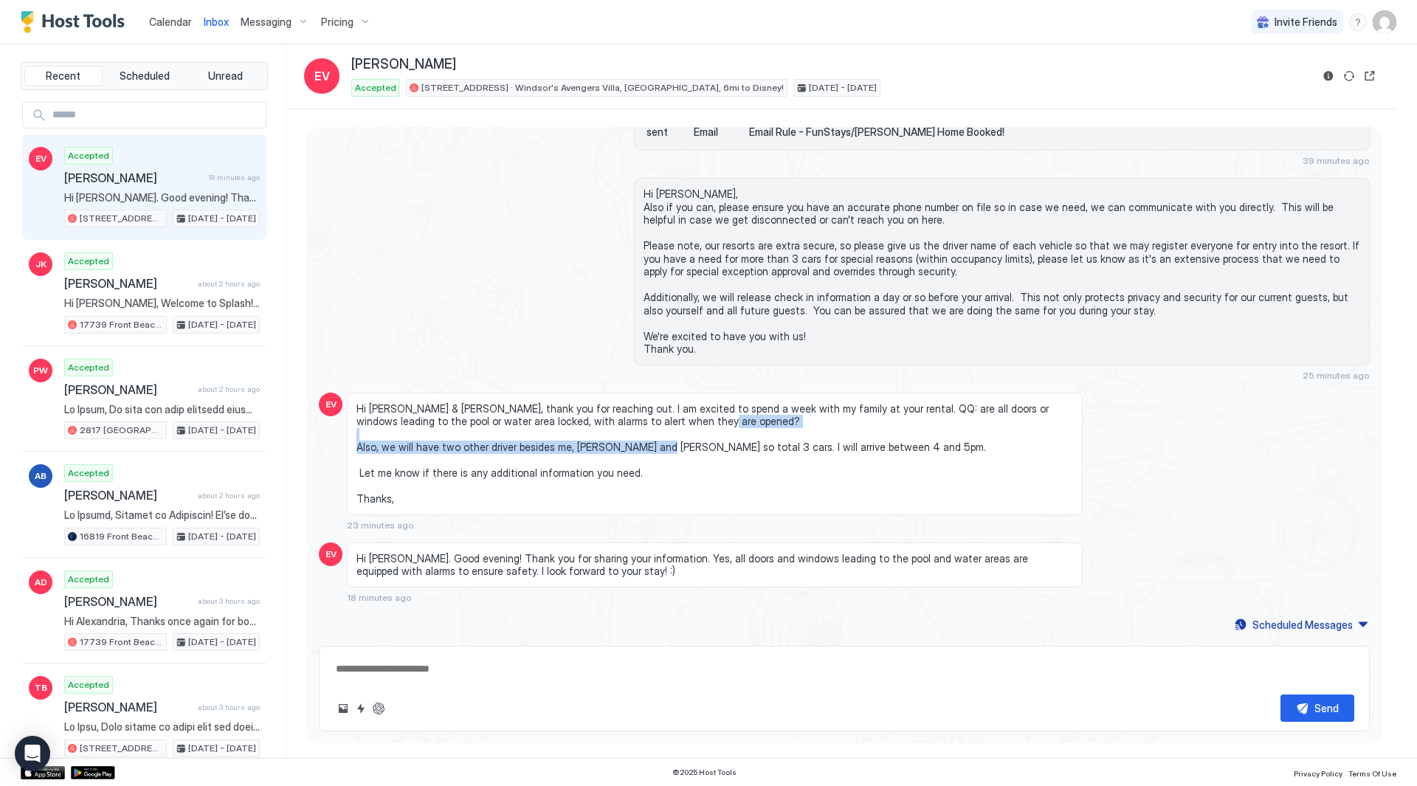
drag, startPoint x: 670, startPoint y: 433, endPoint x: 710, endPoint y: 451, distance: 44.3
click at [710, 451] on span "Hi Richard & Jeanne, thank you for reaching out. I am excited to spend a week w…" at bounding box center [715, 453] width 717 height 103
click at [715, 451] on span "Hi Richard & Jeanne, thank you for reaching out. I am excited to spend a week w…" at bounding box center [715, 453] width 717 height 103
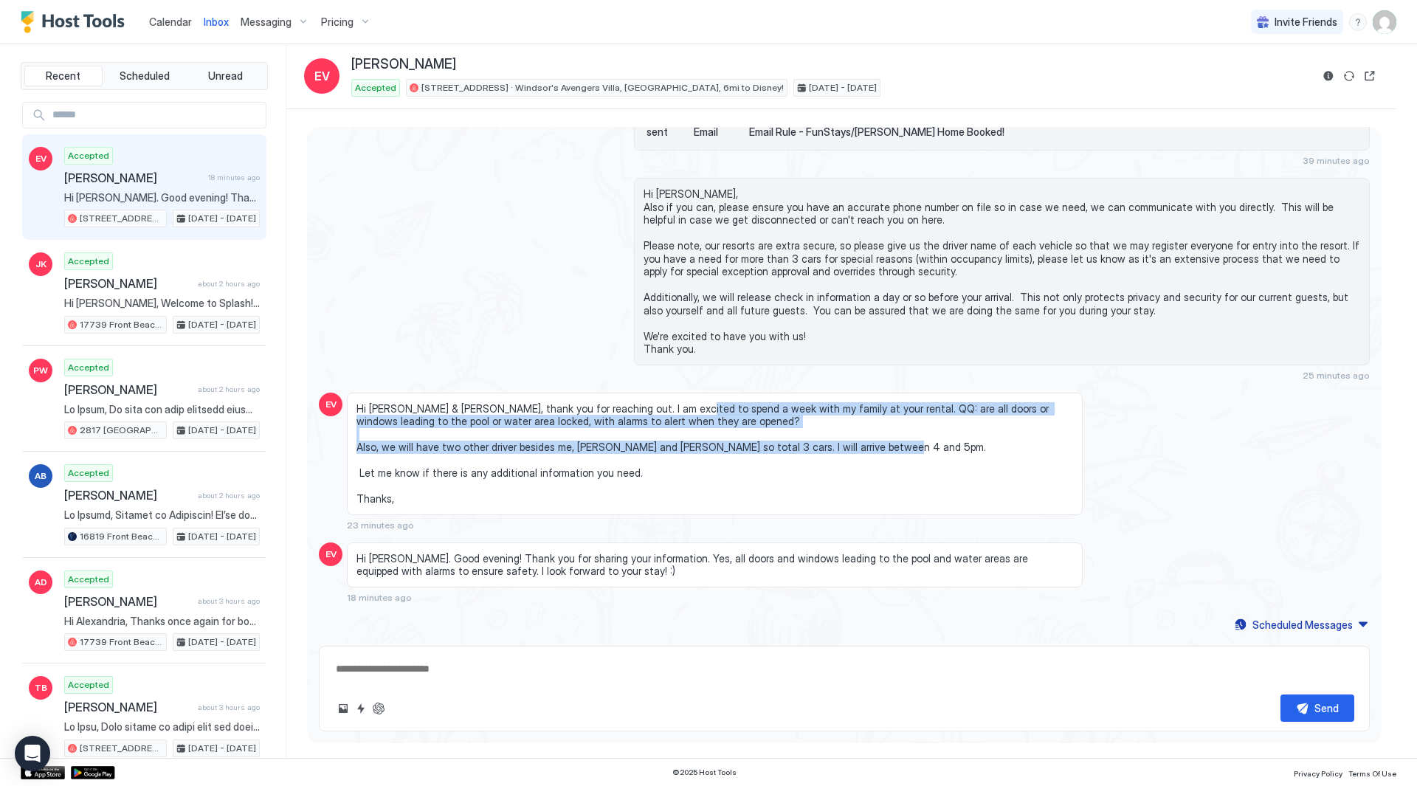
drag, startPoint x: 717, startPoint y: 467, endPoint x: 671, endPoint y: 410, distance: 72.4
click at [671, 410] on span "Hi Richard & Jeanne, thank you for reaching out. I am excited to spend a week w…" at bounding box center [715, 453] width 717 height 103
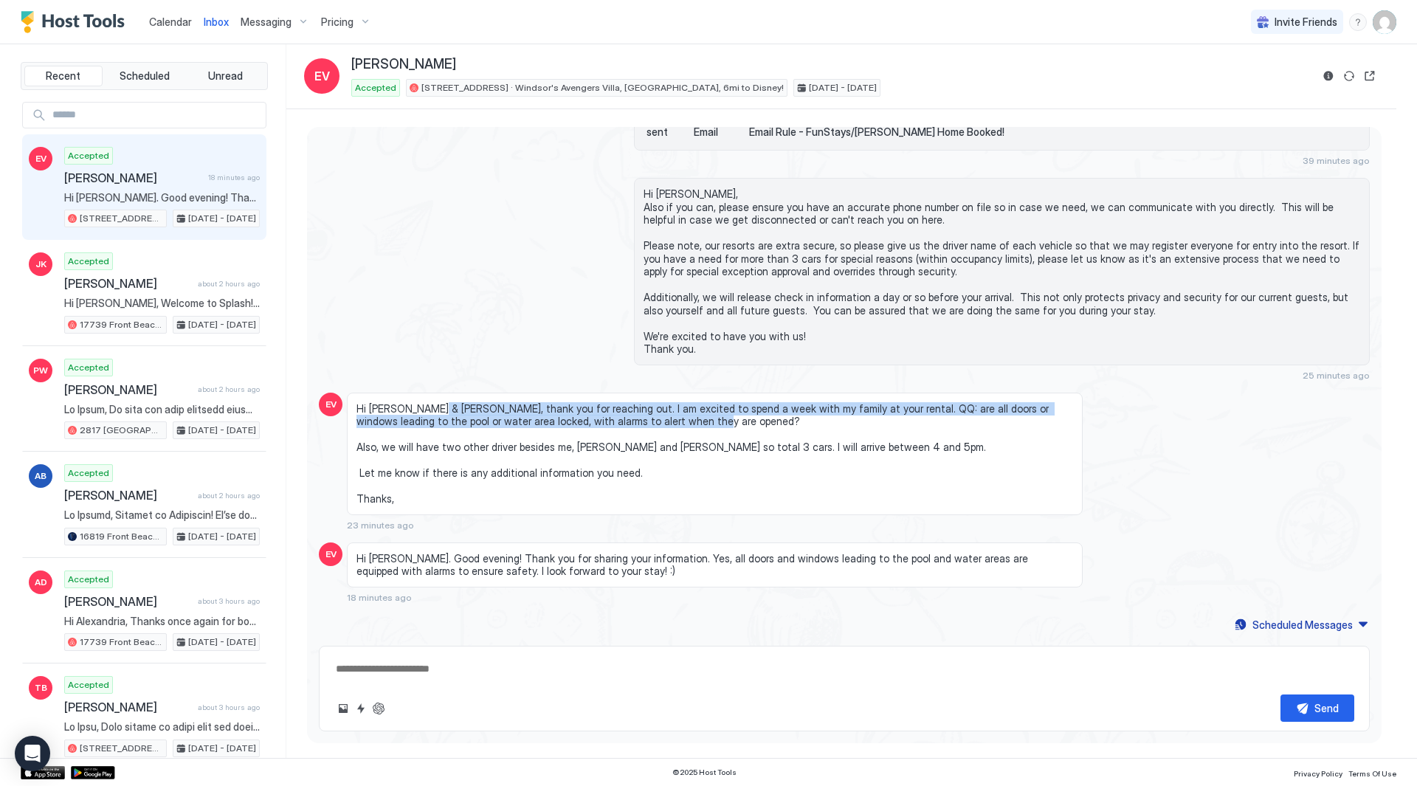
drag, startPoint x: 432, startPoint y: 413, endPoint x: 808, endPoint y: 424, distance: 375.9
click at [808, 424] on span "Hi Richard & Jeanne, thank you for reaching out. I am excited to spend a week w…" at bounding box center [715, 453] width 717 height 103
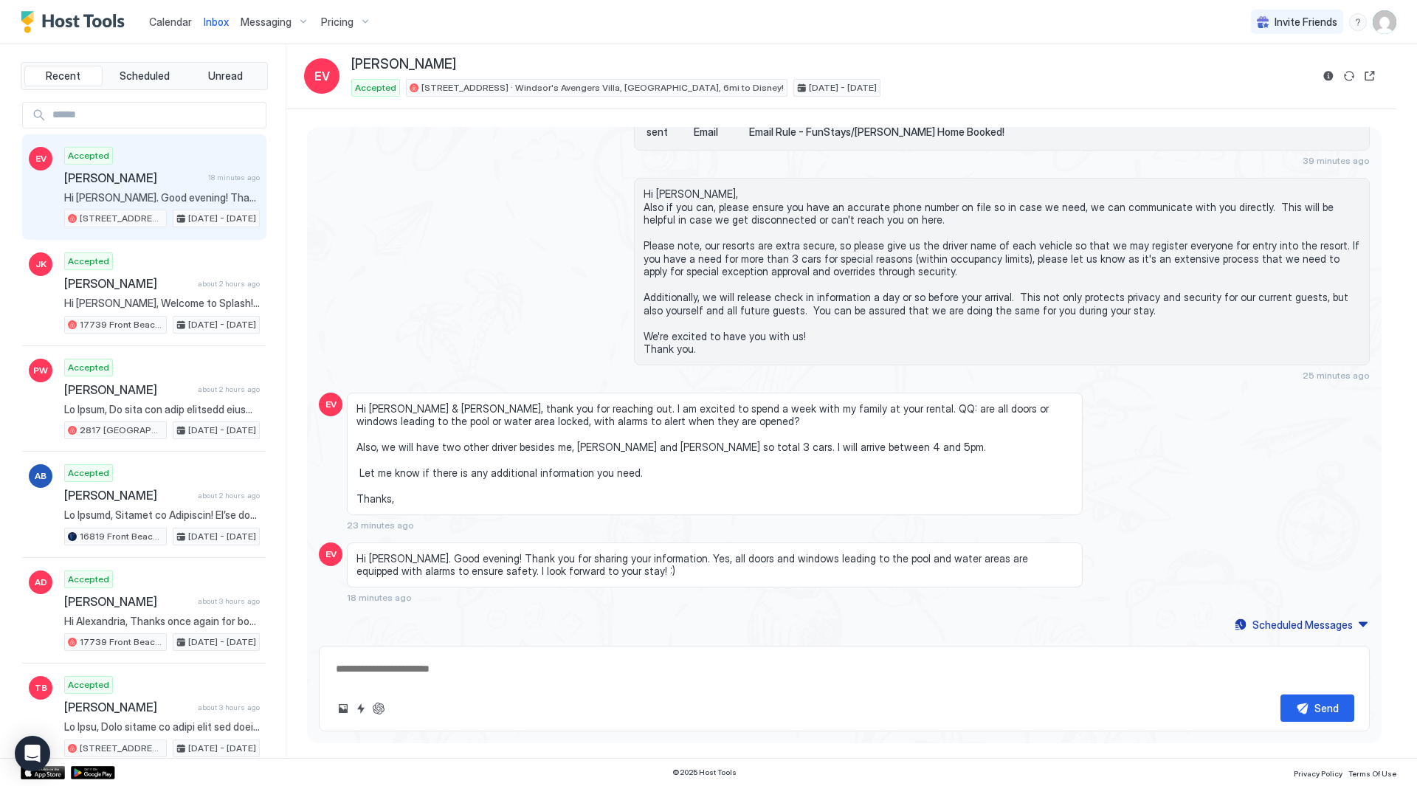
click at [833, 428] on span "Hi Richard & Jeanne, thank you for reaching out. I am excited to spend a week w…" at bounding box center [715, 453] width 717 height 103
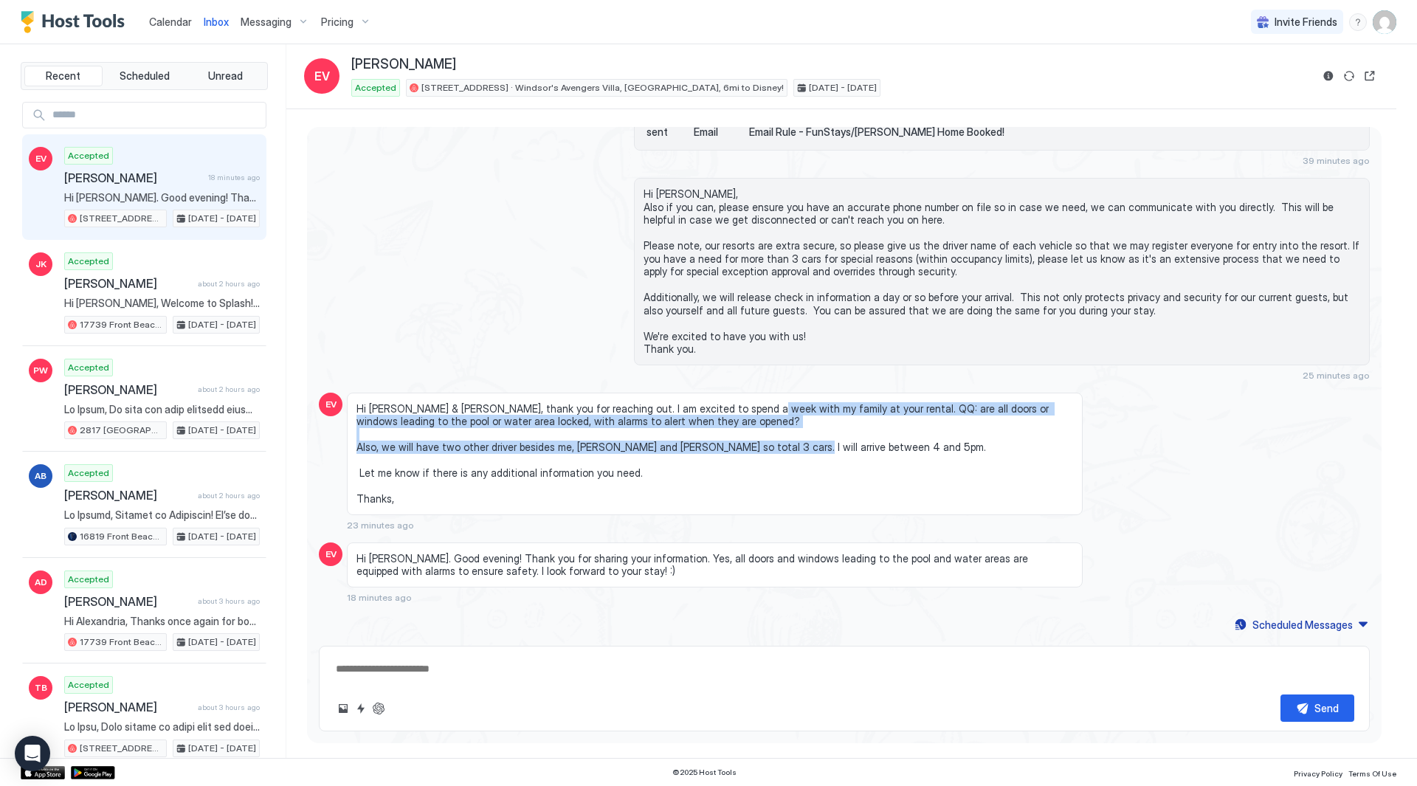
drag, startPoint x: 824, startPoint y: 451, endPoint x: 742, endPoint y: 413, distance: 90.2
click at [742, 413] on span "Hi Richard & Jeanne, thank you for reaching out. I am excited to spend a week w…" at bounding box center [715, 453] width 717 height 103
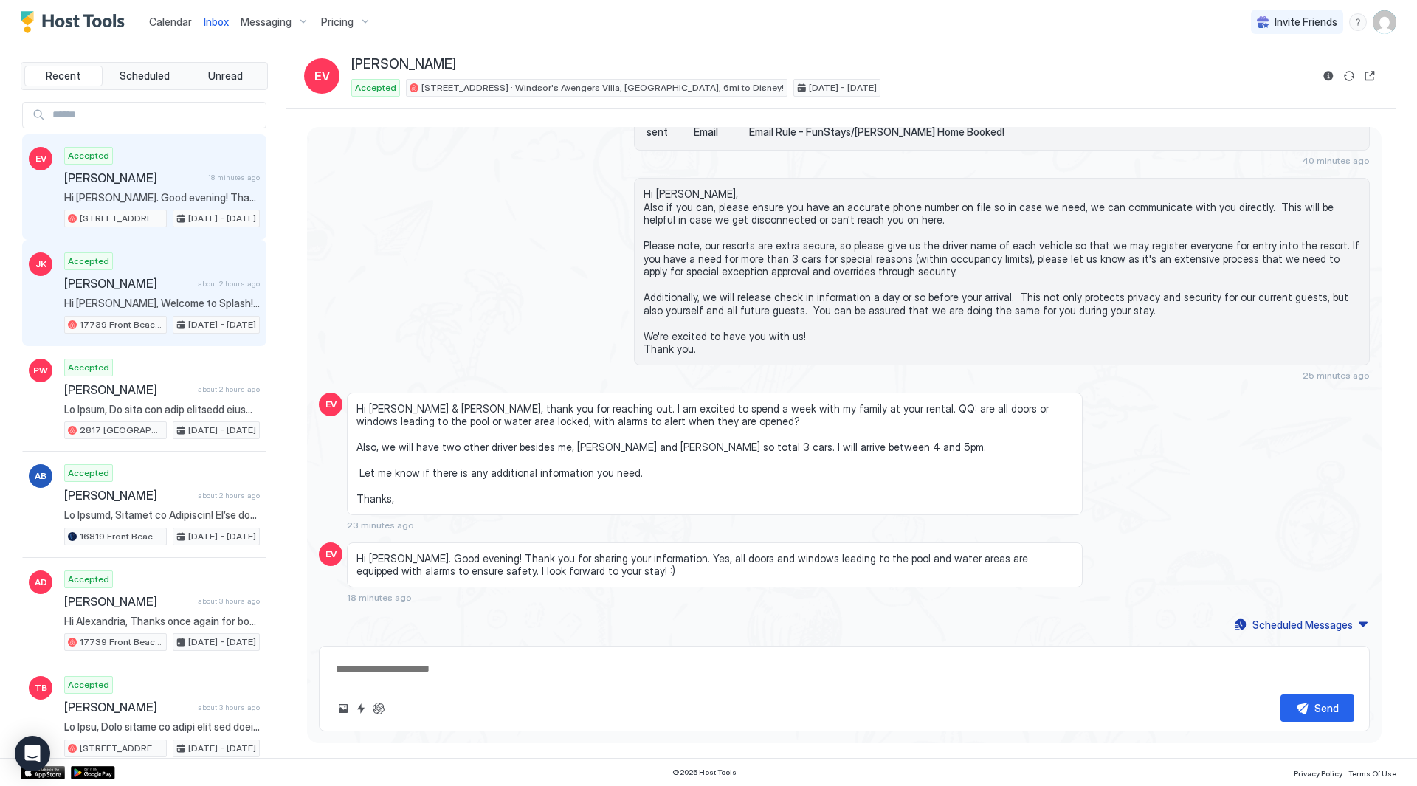
click at [171, 272] on div "Accepted Jessica Kennedy about 2 hours ago Hi Jessica, Welcome to Splash! We’re…" at bounding box center [162, 292] width 196 height 81
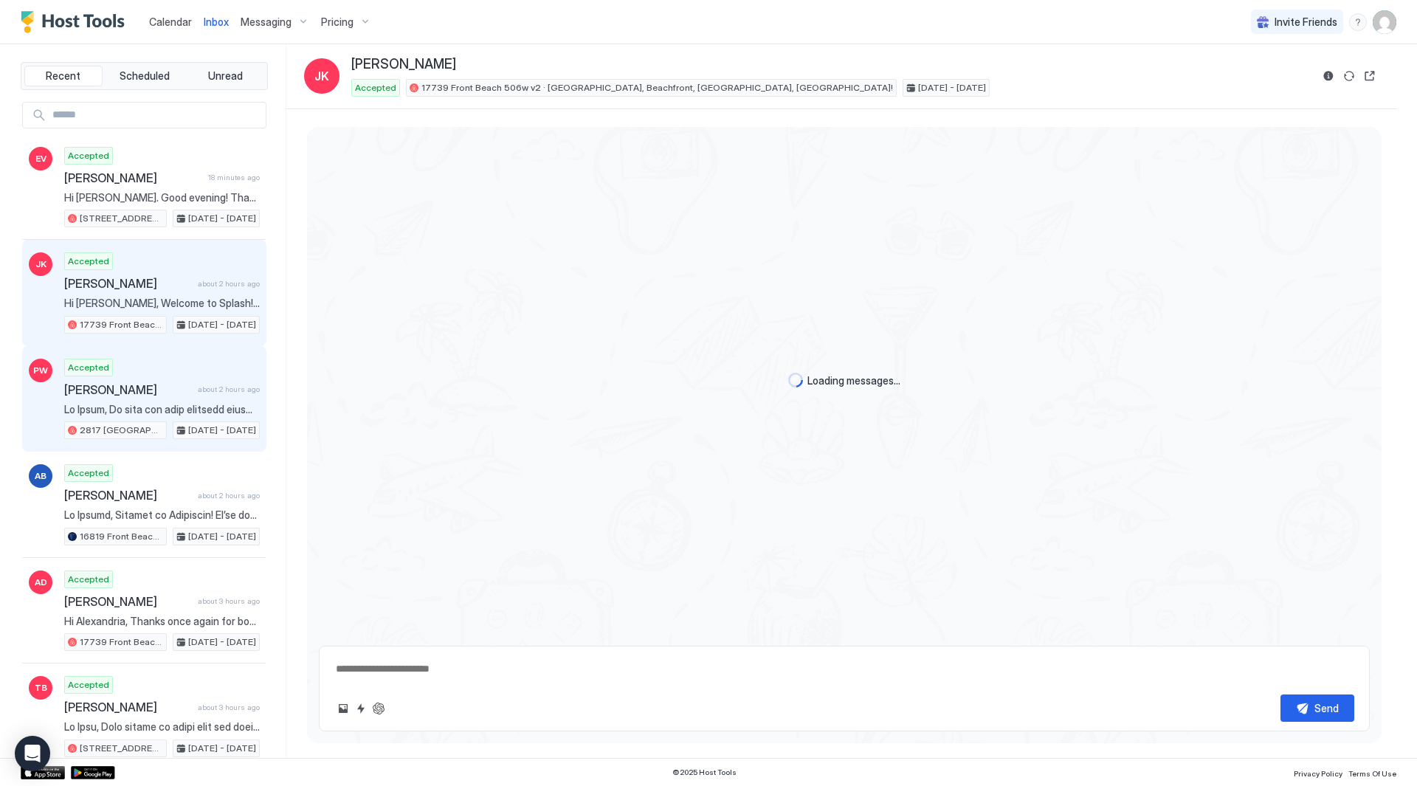
scroll to position [3160, 0]
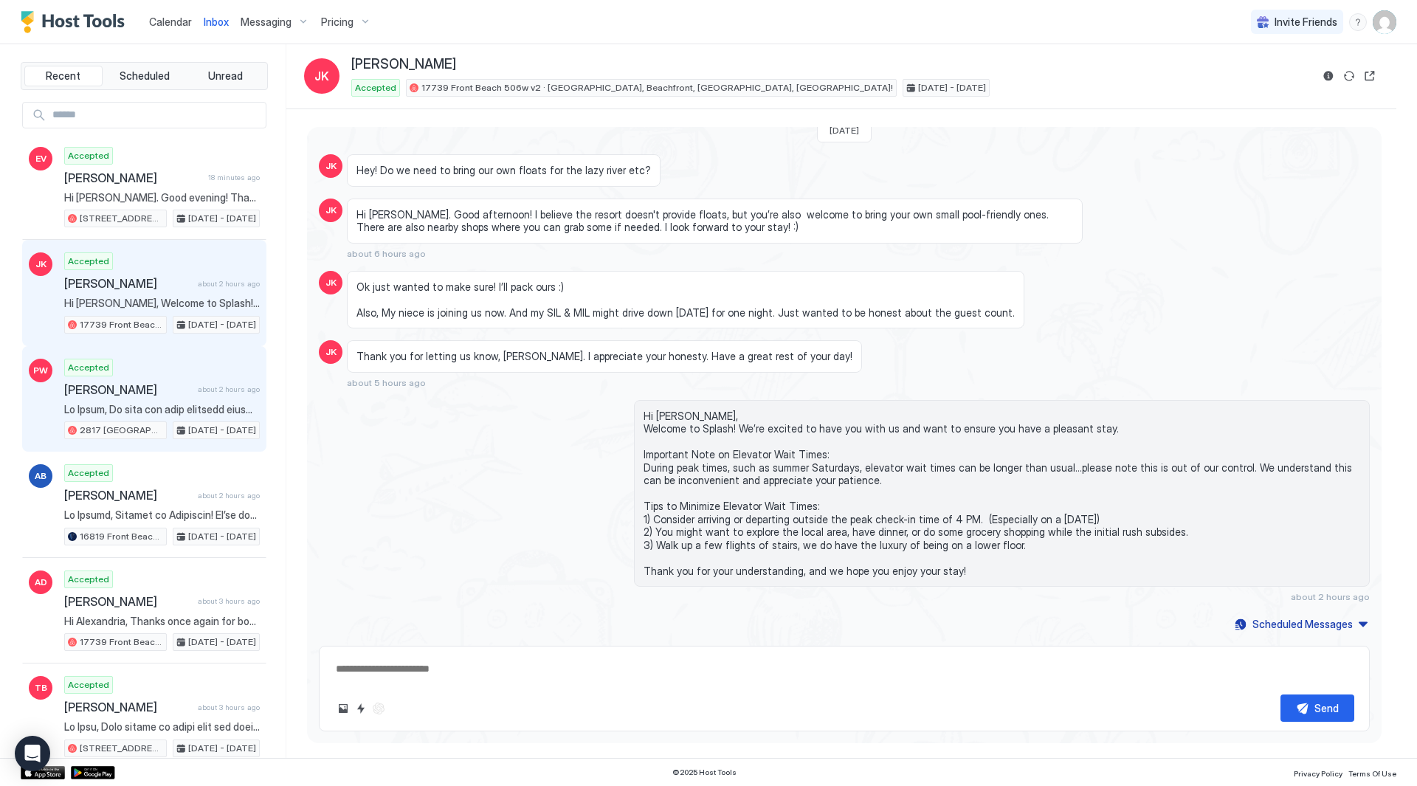
click at [168, 395] on span "[PERSON_NAME]" at bounding box center [128, 389] width 128 height 15
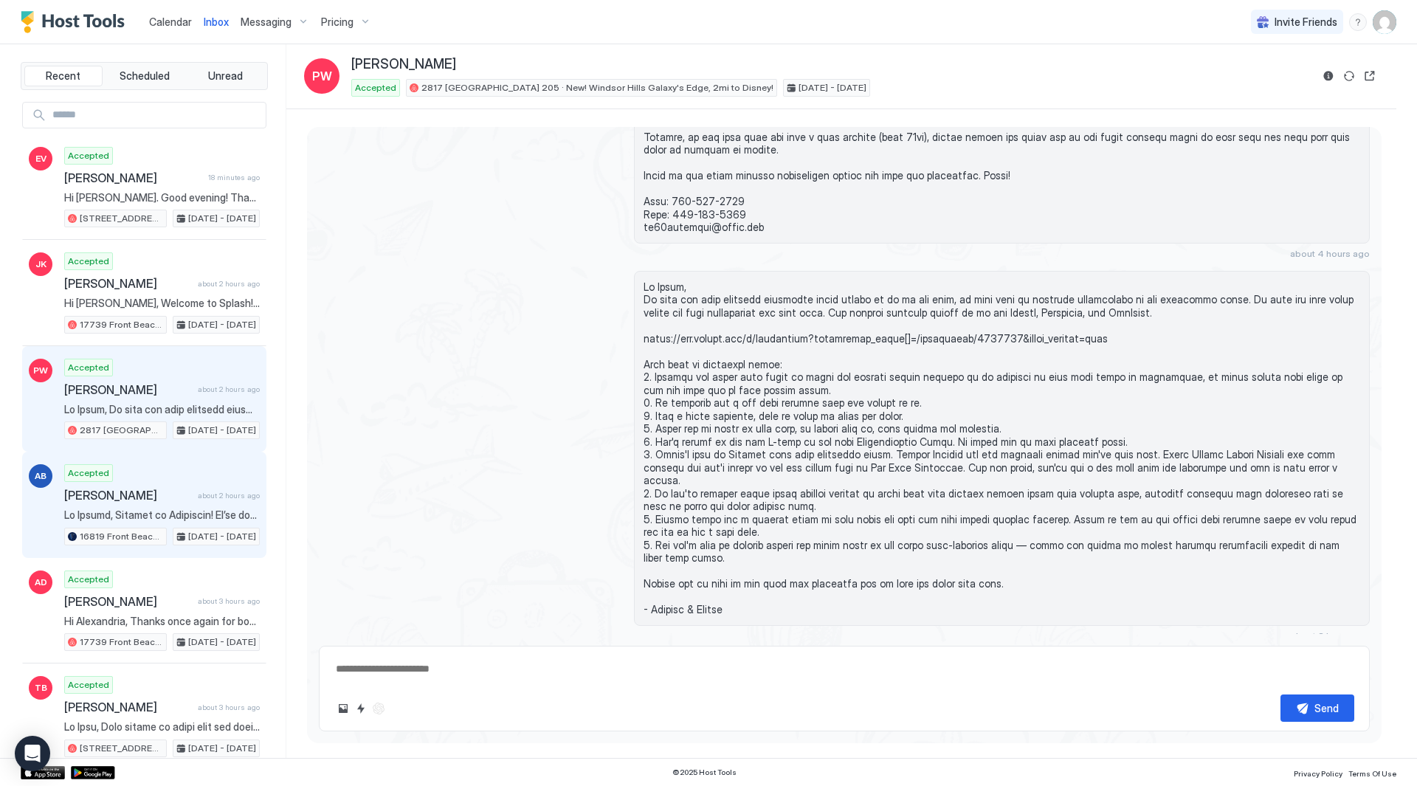
click at [173, 504] on div "Accepted Aaaron Blalock about 2 hours ago 16819 Front Beach 2713 · Luxury Beach…" at bounding box center [162, 504] width 196 height 81
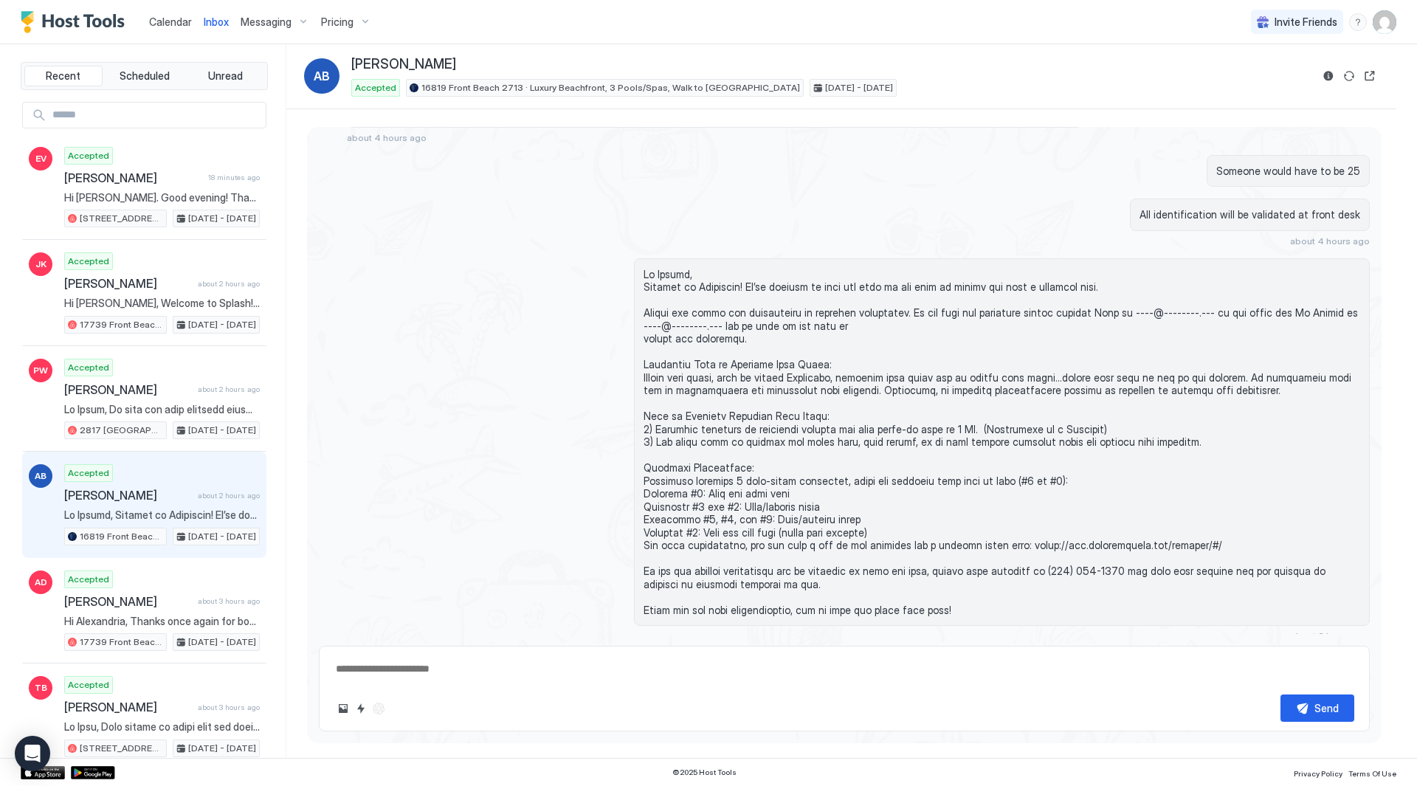
scroll to position [517, 0]
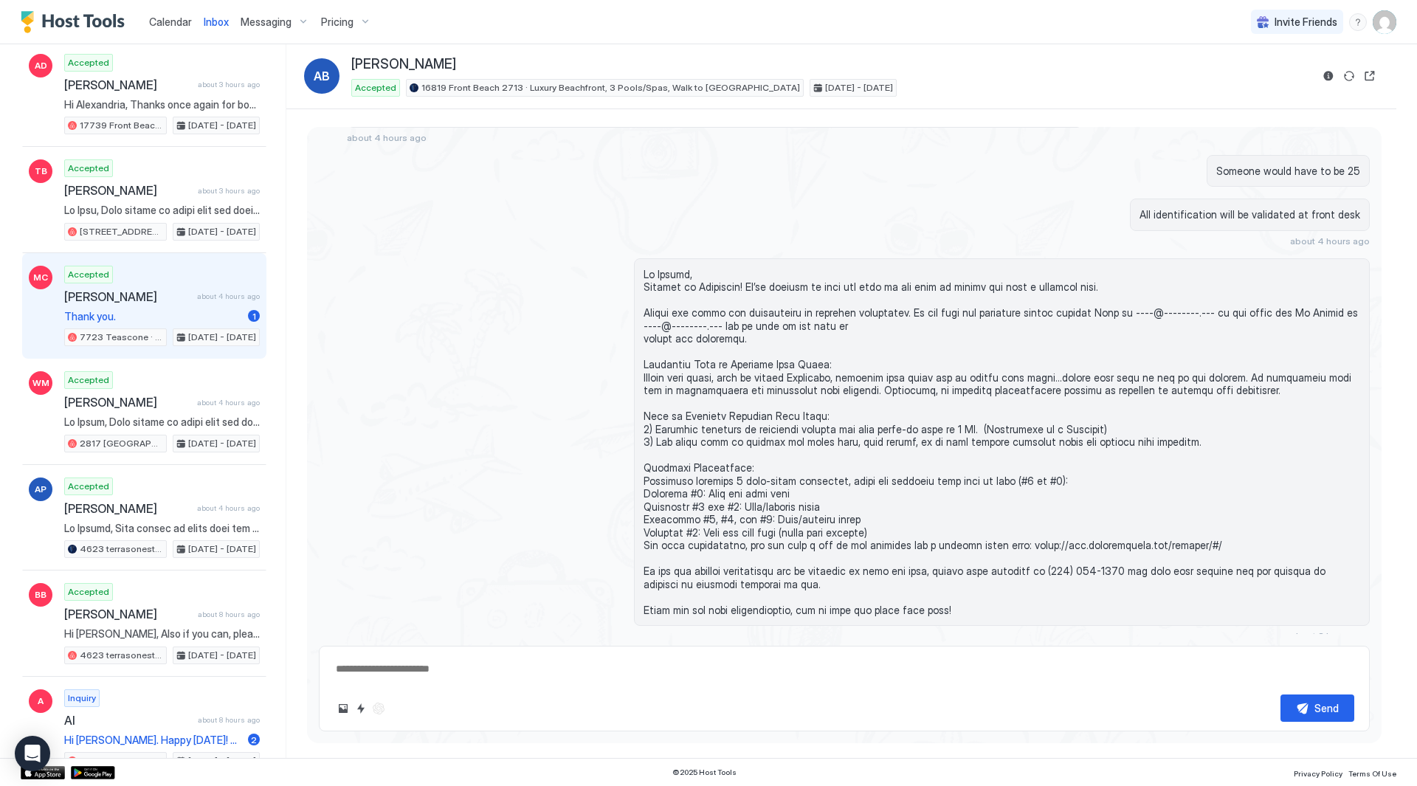
click at [169, 295] on span "[PERSON_NAME]" at bounding box center [127, 296] width 127 height 15
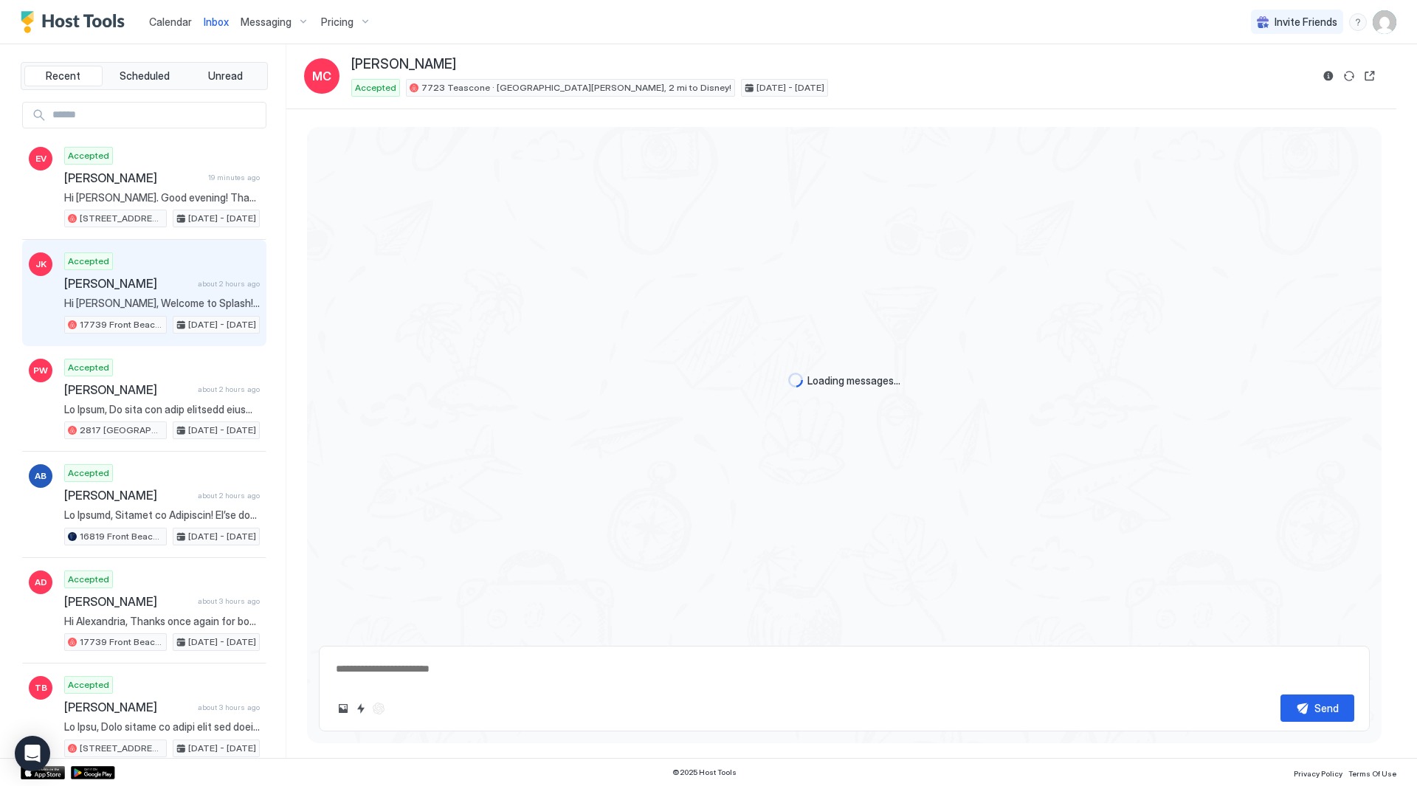
scroll to position [2190, 0]
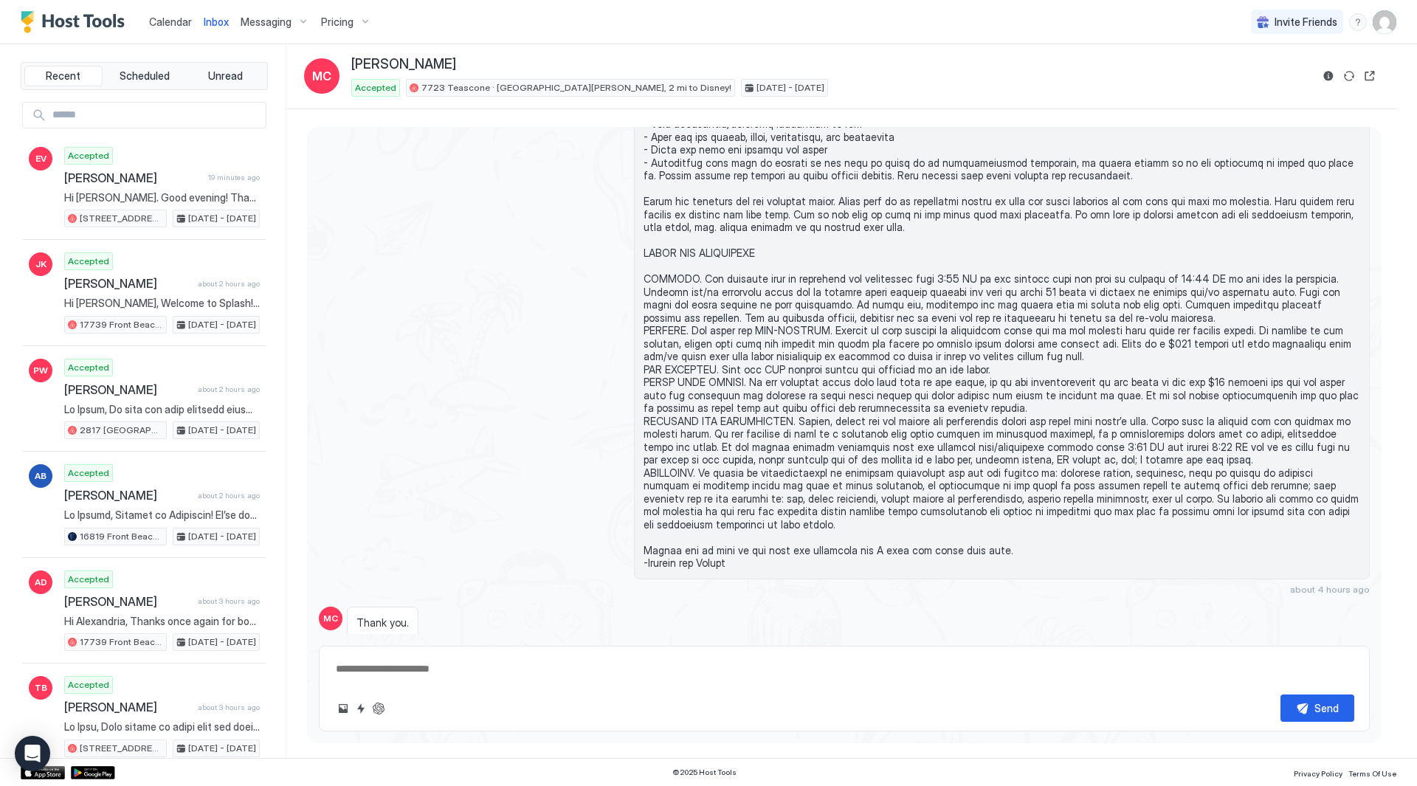
click at [207, 22] on span "Inbox" at bounding box center [216, 22] width 25 height 13
type textarea "*"
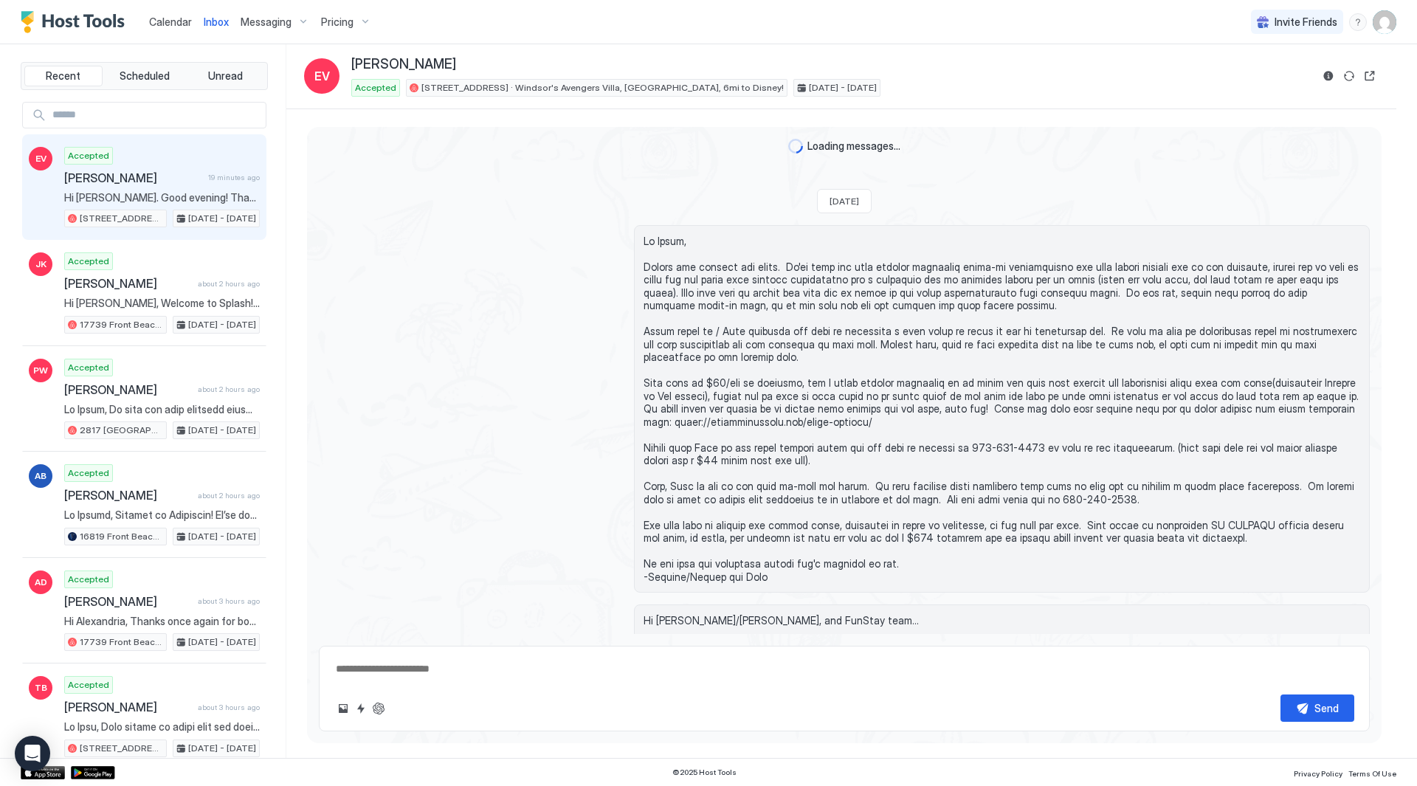
scroll to position [663, 0]
